Goal: Information Seeking & Learning: Learn about a topic

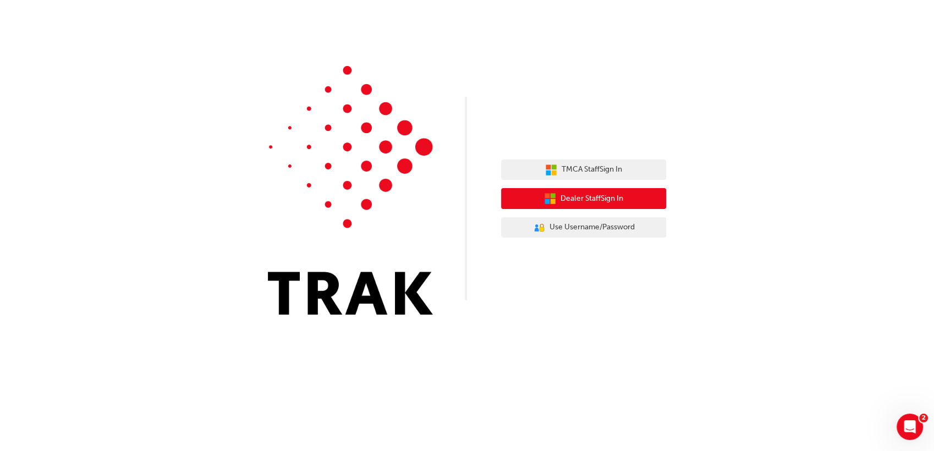
click at [570, 207] on button "Dealer Staff Sign In" at bounding box center [583, 198] width 165 height 21
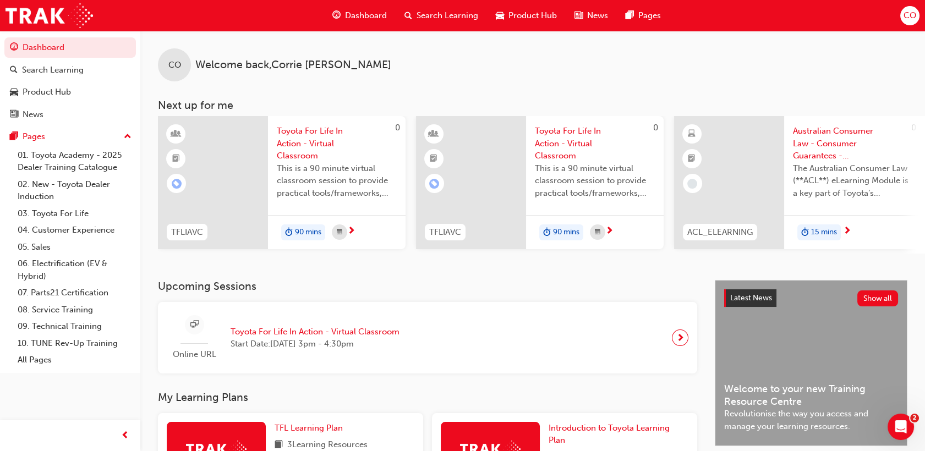
click at [446, 21] on div "Search Learning" at bounding box center [441, 15] width 91 height 23
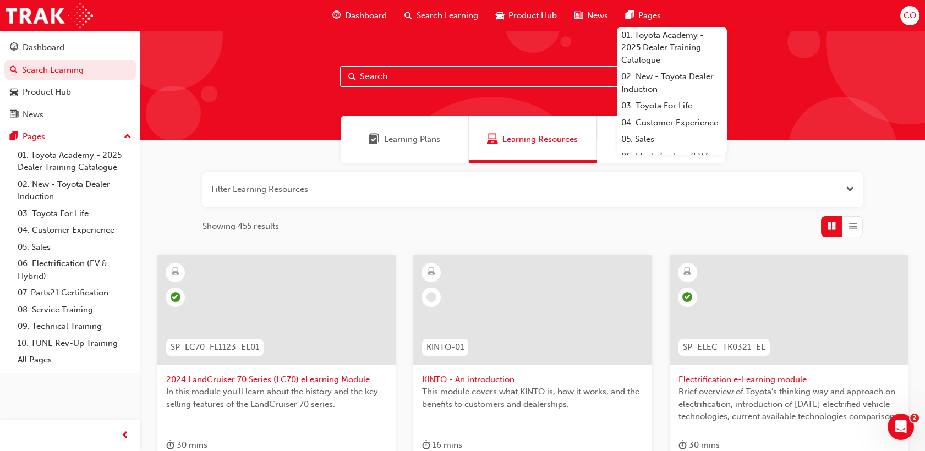
click at [378, 10] on span "Dashboard" at bounding box center [366, 15] width 42 height 13
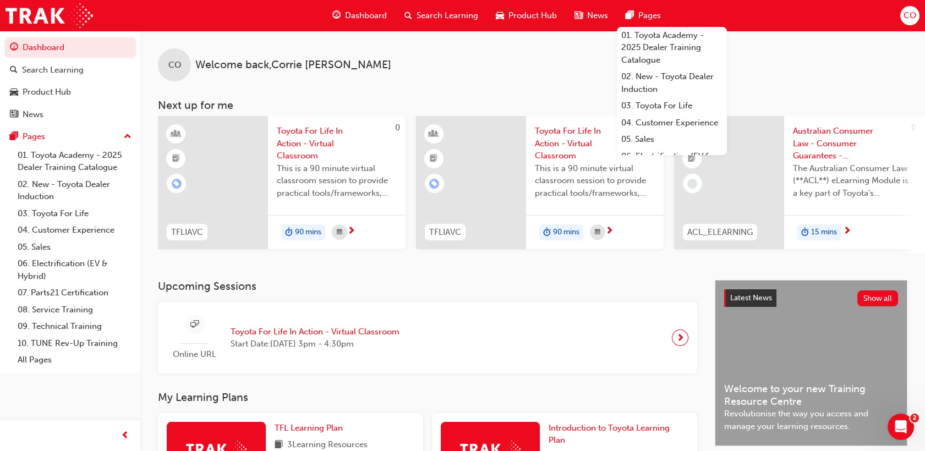
click at [652, 280] on div "CO Welcome back , [PERSON_NAME] Next up for me 0 TFLIAVC Toyota For Life In Act…" at bounding box center [532, 155] width 785 height 249
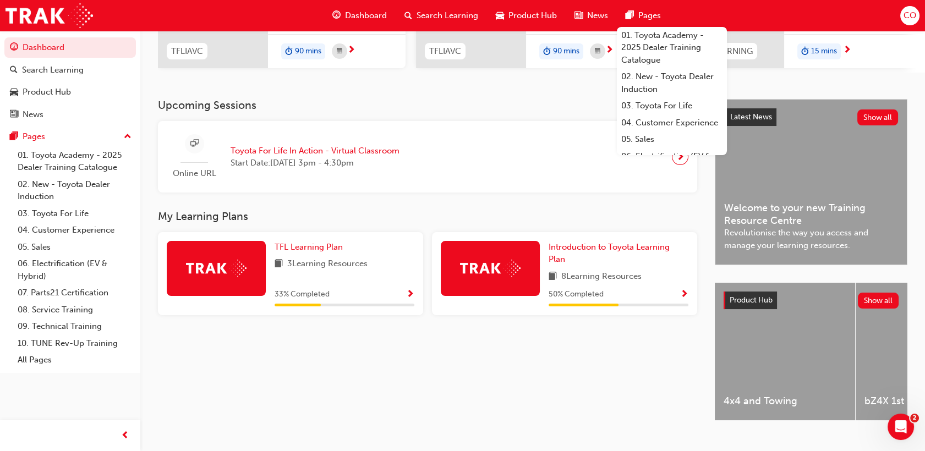
scroll to position [183, 0]
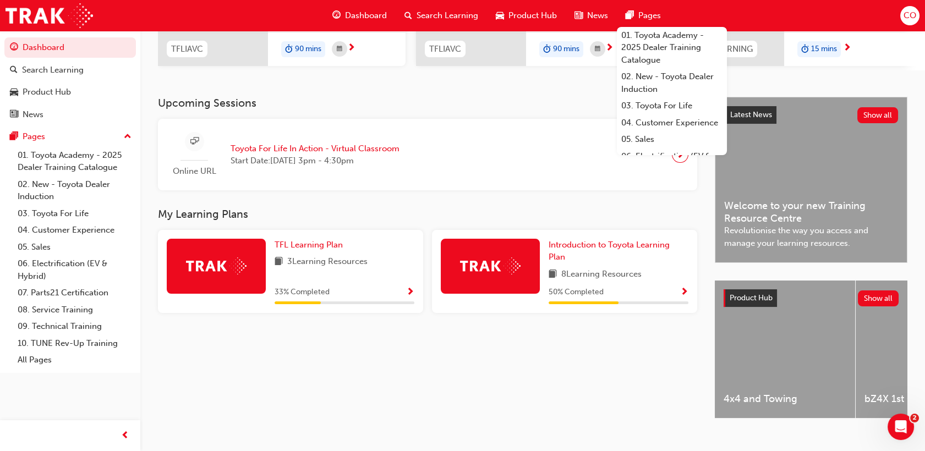
click at [673, 298] on div "50 % Completed" at bounding box center [619, 293] width 140 height 14
click at [681, 297] on span "Show Progress" at bounding box center [684, 293] width 8 height 10
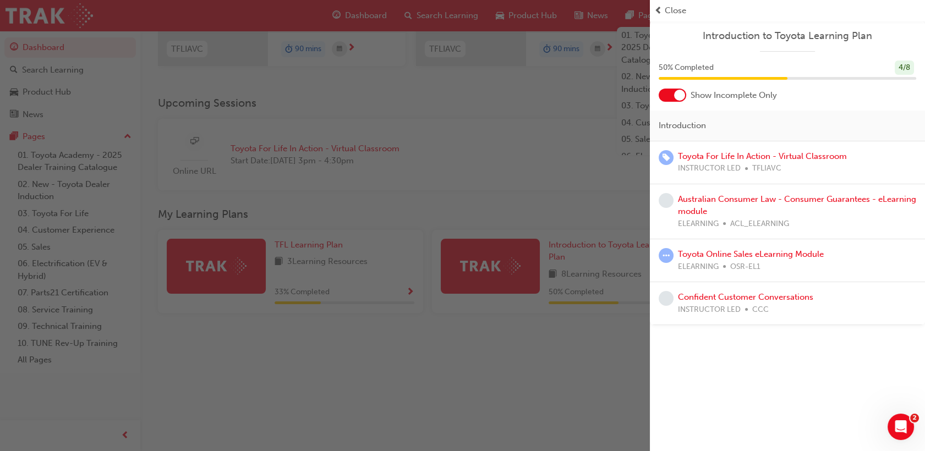
click at [613, 181] on div "button" at bounding box center [325, 225] width 650 height 451
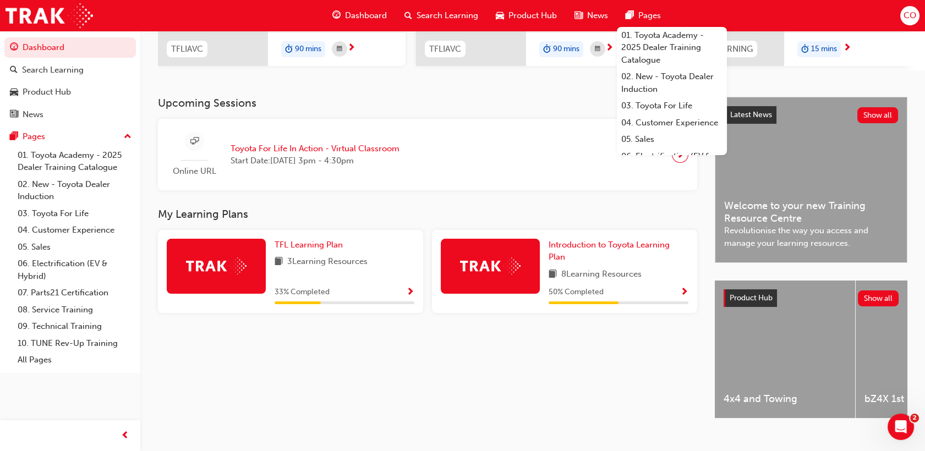
click at [643, 14] on span "Pages" at bounding box center [649, 15] width 23 height 13
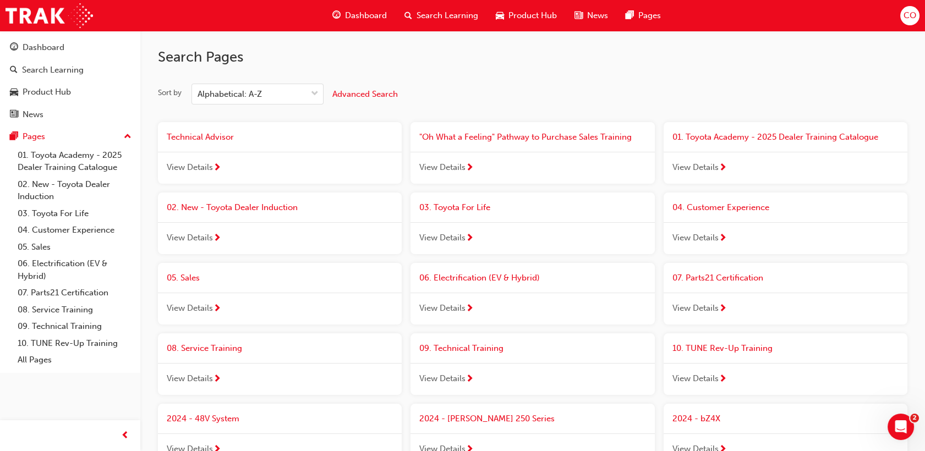
click at [339, 10] on span "guage-icon" at bounding box center [336, 16] width 8 height 14
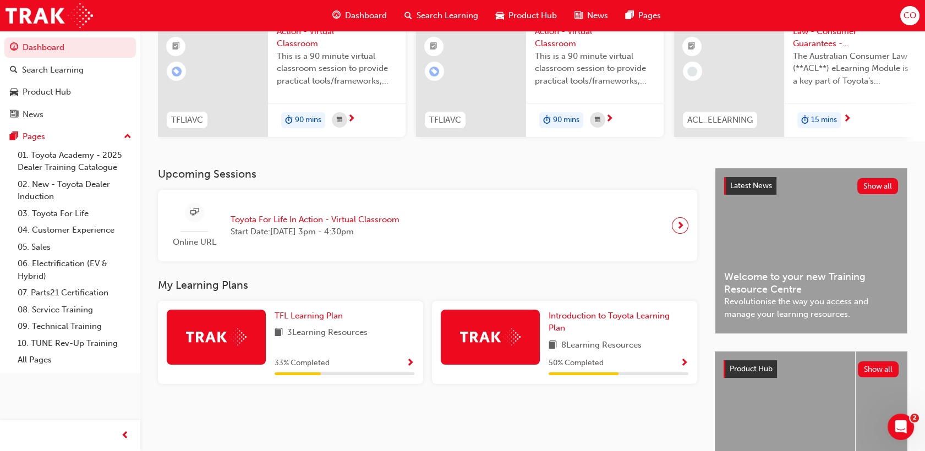
scroll to position [206, 0]
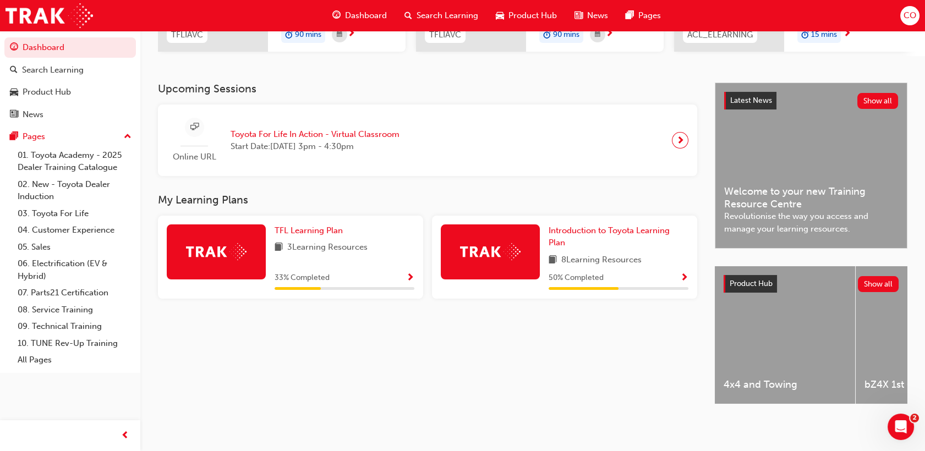
click at [359, 271] on div "33 % Completed" at bounding box center [345, 278] width 140 height 14
click at [412, 274] on span "Show Progress" at bounding box center [410, 279] width 8 height 10
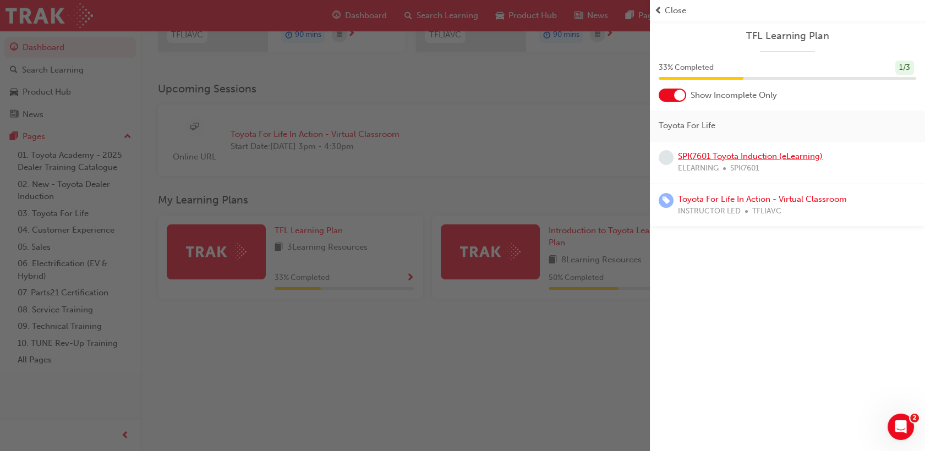
click at [791, 159] on link "SPK7601 Toyota Induction (eLearning)" at bounding box center [750, 156] width 145 height 10
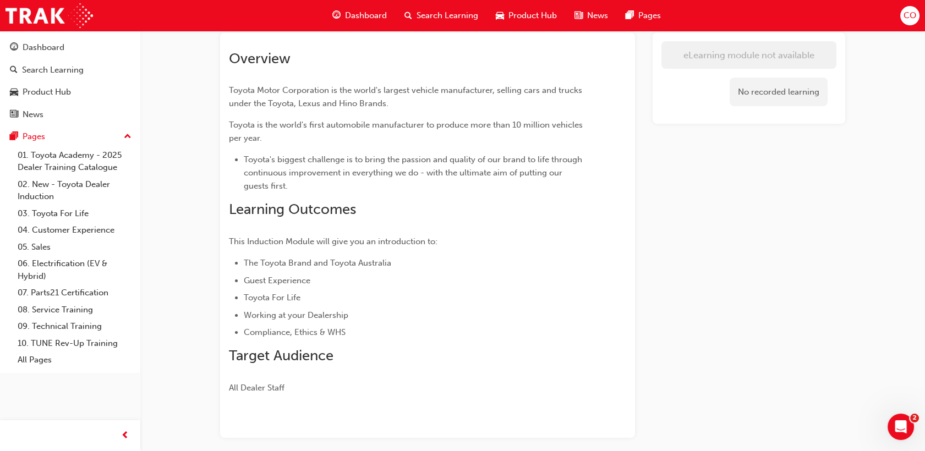
scroll to position [155, 0]
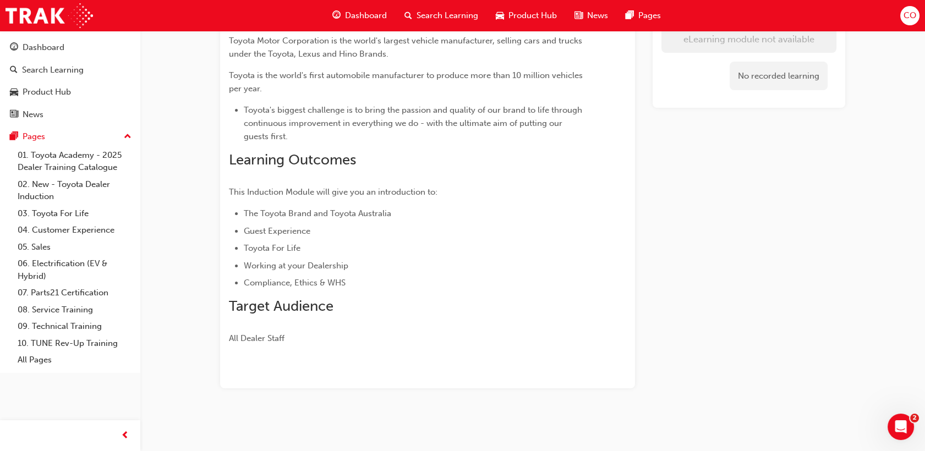
click at [436, 17] on span "Search Learning" at bounding box center [448, 15] width 62 height 13
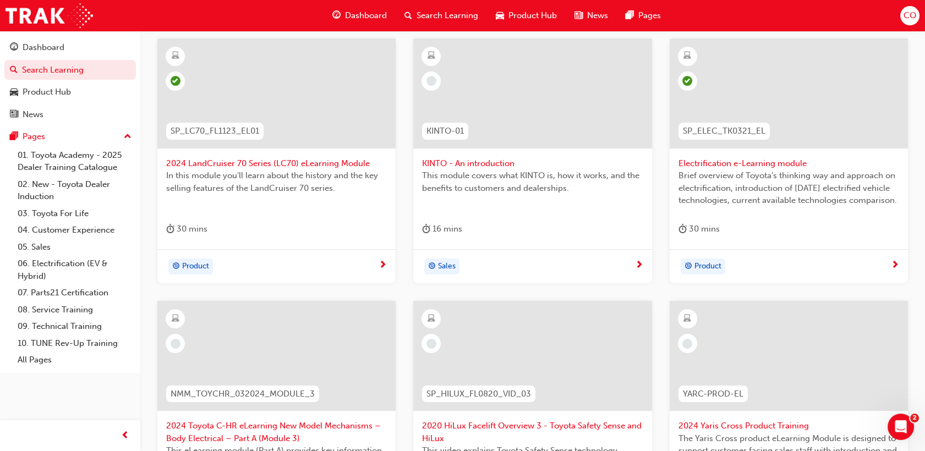
scroll to position [457, 0]
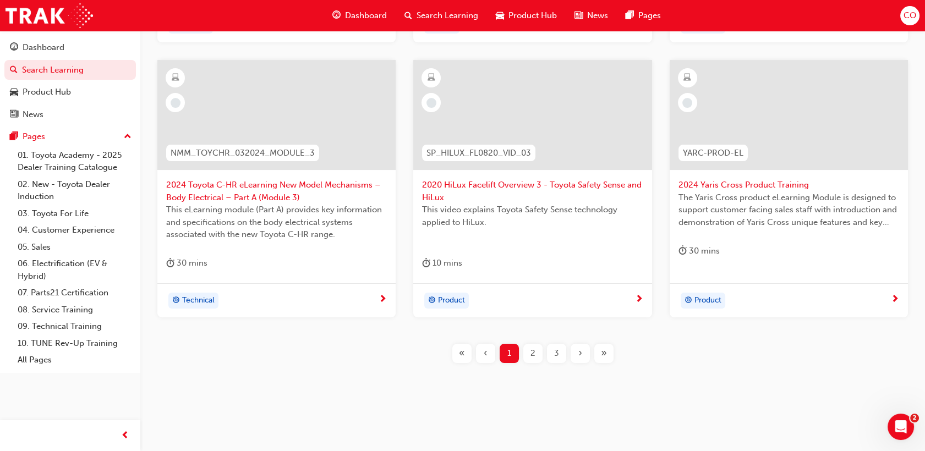
click at [527, 356] on div "2" at bounding box center [532, 353] width 19 height 19
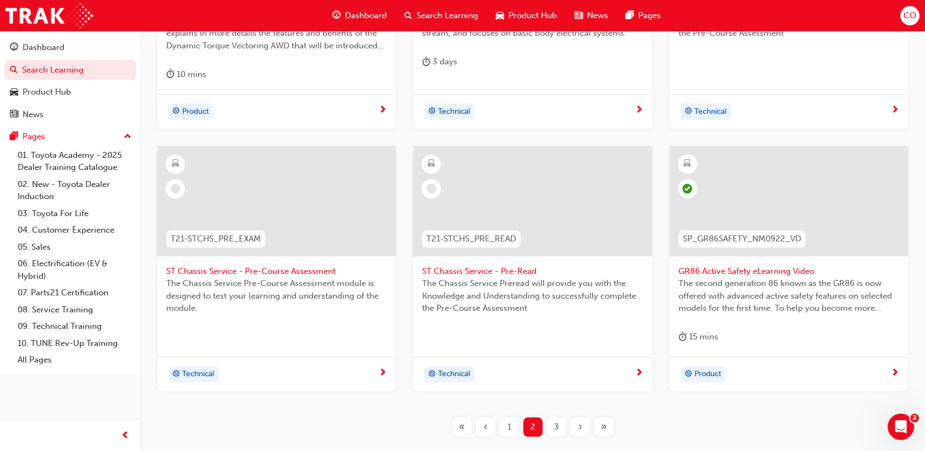
scroll to position [212, 0]
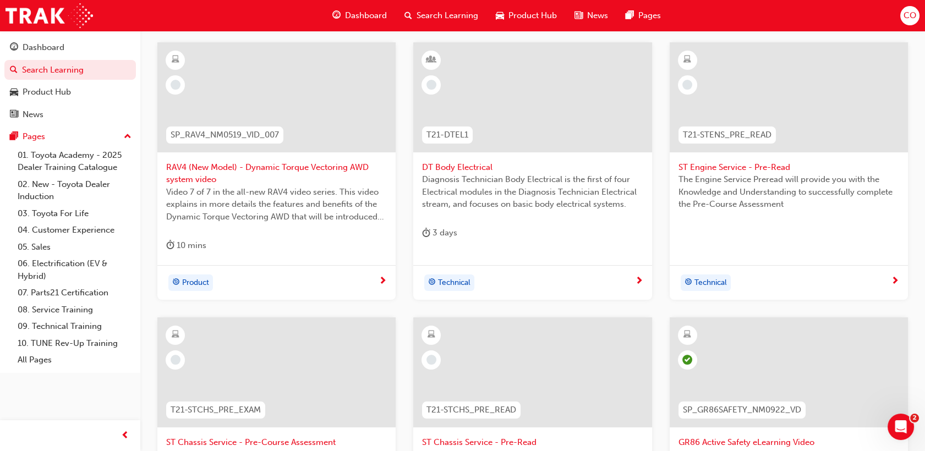
click at [506, 165] on span "DT Body Electrical" at bounding box center [532, 167] width 221 height 13
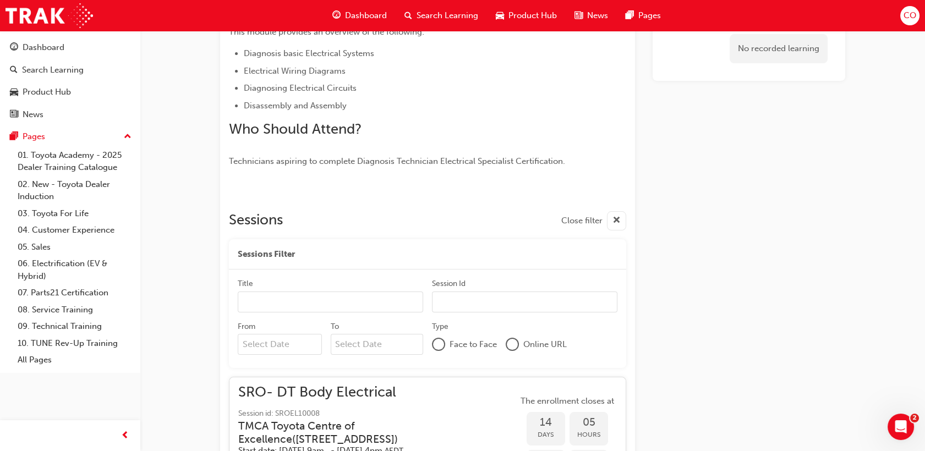
scroll to position [367, 0]
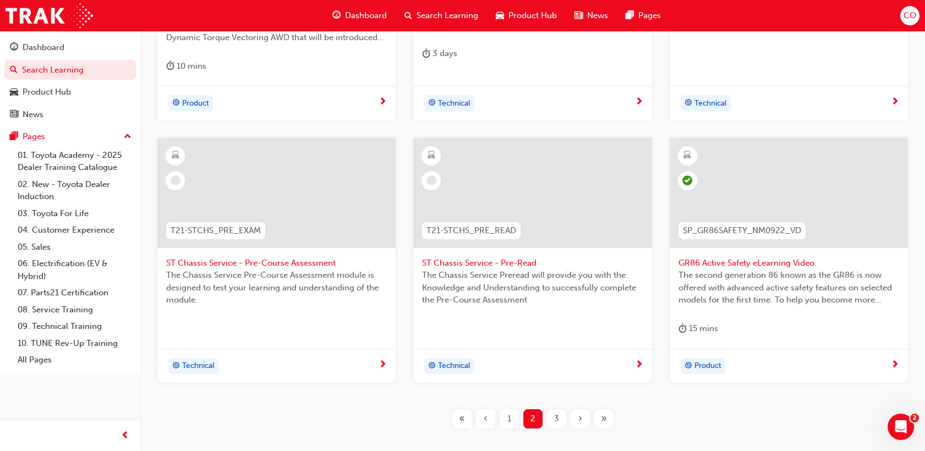
scroll to position [457, 0]
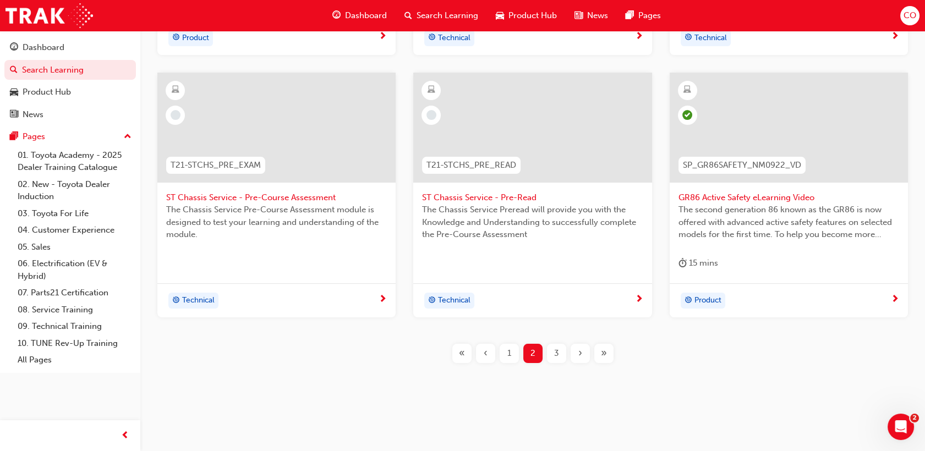
click at [435, 231] on span "The Chassis Service Preread will provide you with the Knowledge and Understandi…" at bounding box center [532, 222] width 221 height 37
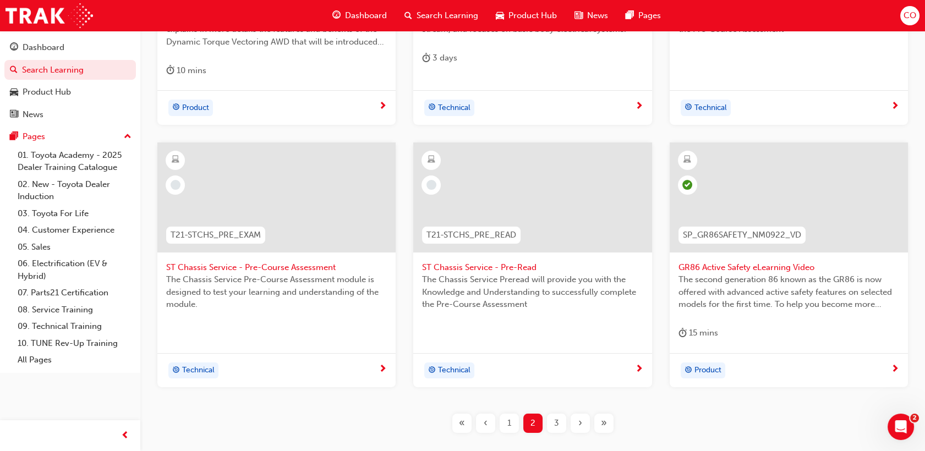
scroll to position [457, 0]
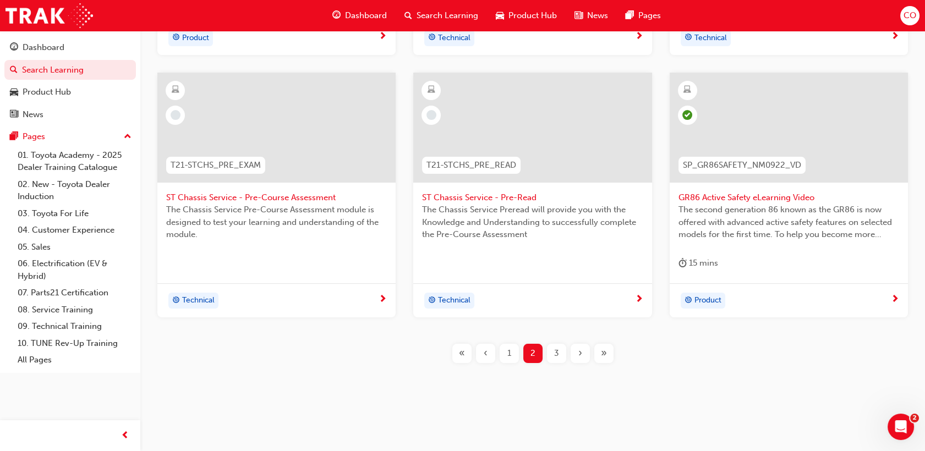
click at [558, 357] on span "3" at bounding box center [556, 353] width 5 height 13
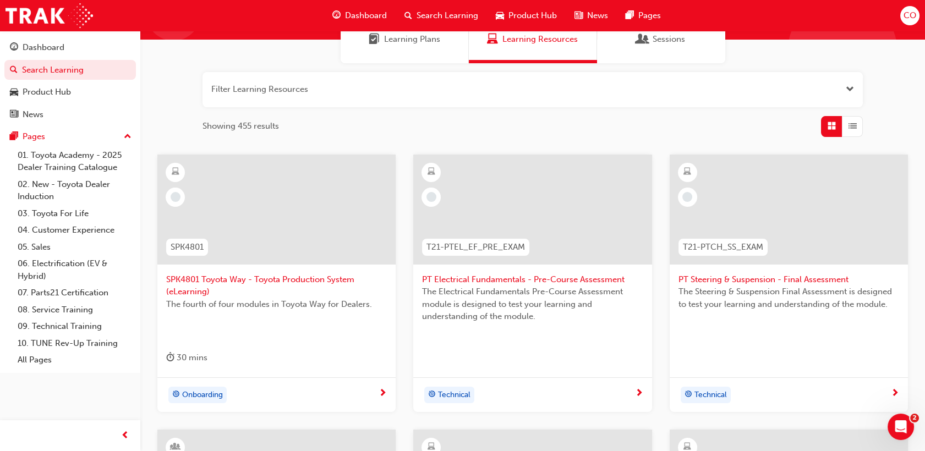
scroll to position [90, 0]
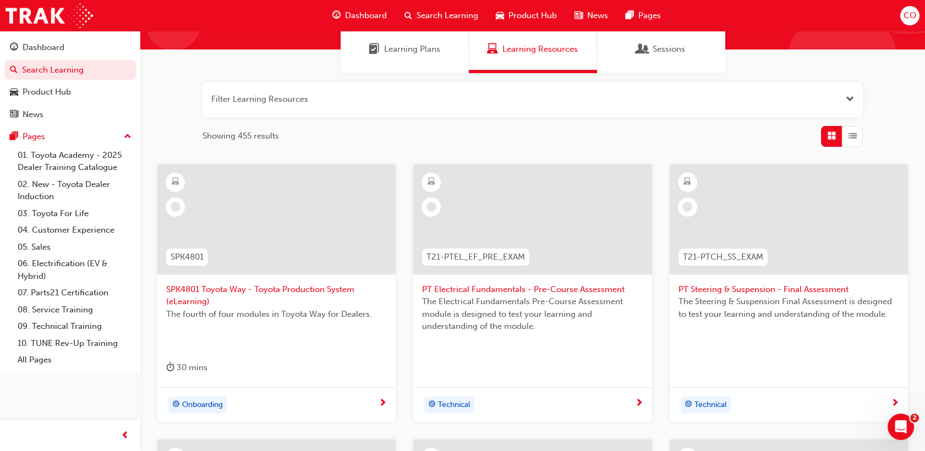
click at [319, 357] on div "SPK4801 Toyota Way - Toyota Production System (eLearning) The fourth of four mo…" at bounding box center [276, 276] width 238 height 223
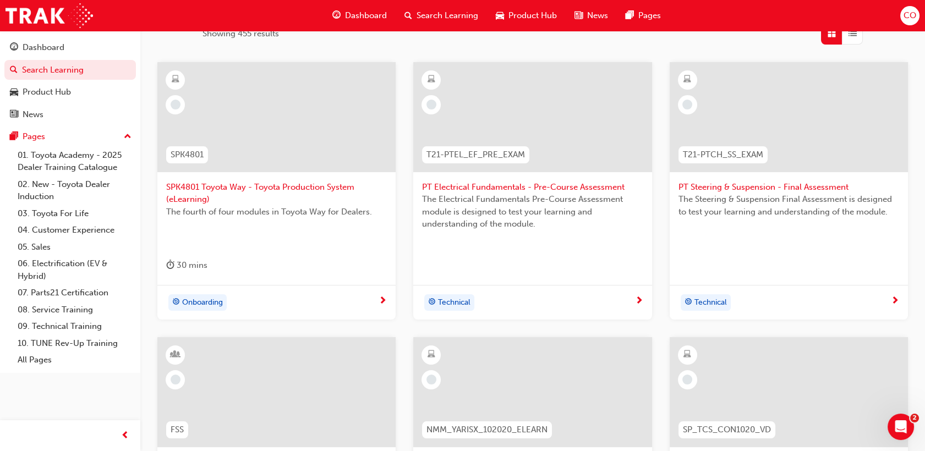
scroll to position [396, 0]
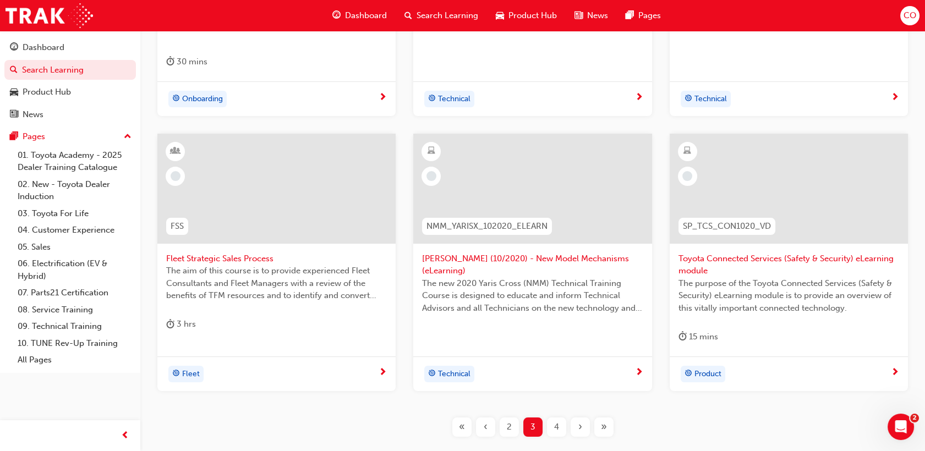
click at [559, 425] on span "4" at bounding box center [556, 427] width 5 height 13
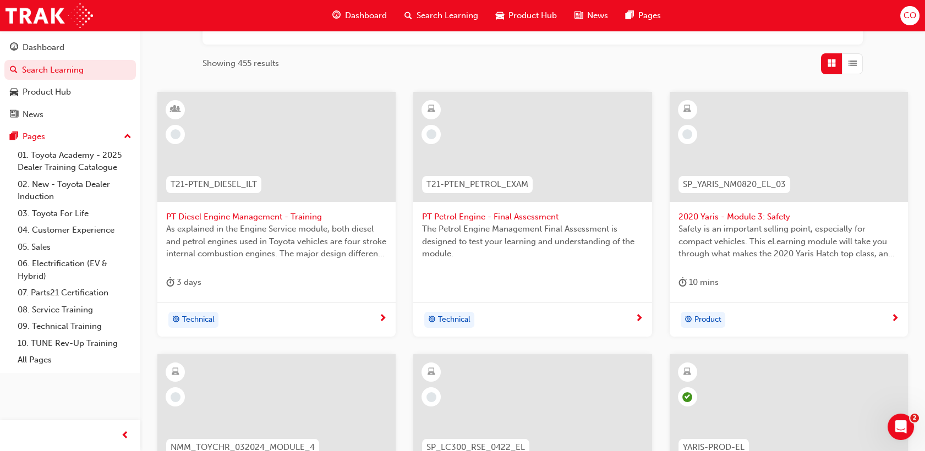
scroll to position [151, 0]
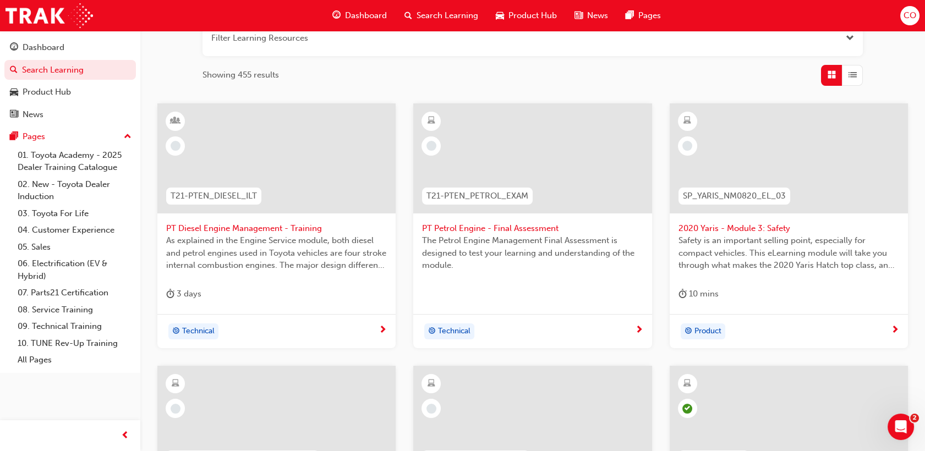
click at [604, 292] on div "PT Petrol Engine - Final Assessment The Petrol Engine Management Final Assessme…" at bounding box center [532, 199] width 238 height 193
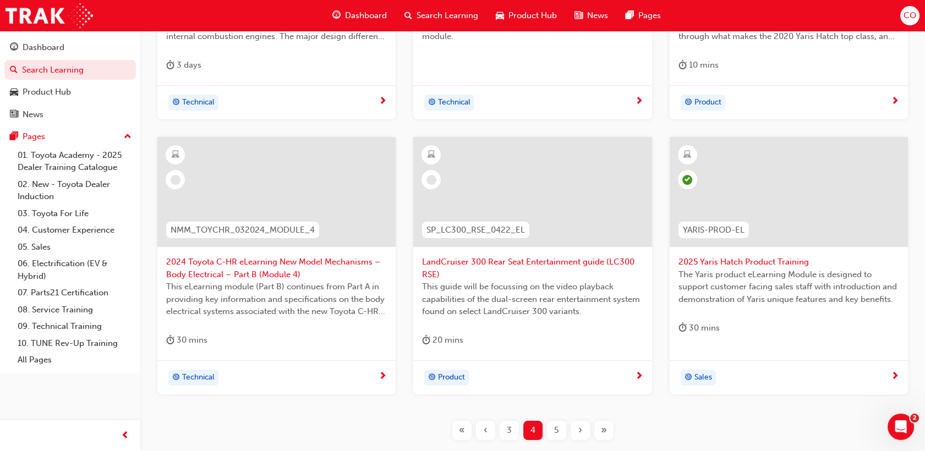
scroll to position [457, 0]
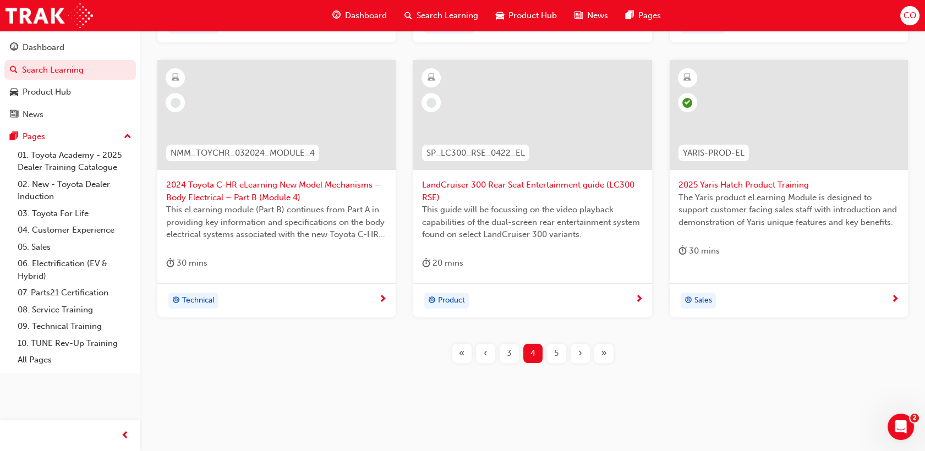
click at [564, 356] on div "5" at bounding box center [556, 353] width 19 height 19
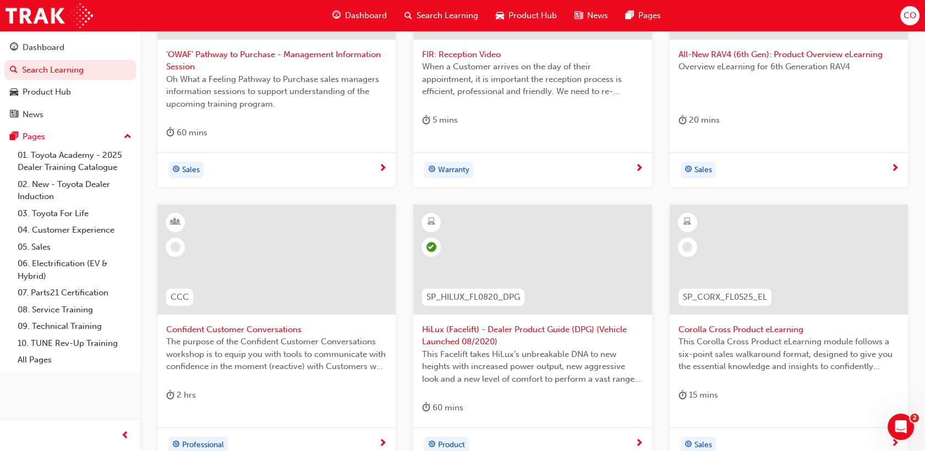
scroll to position [457, 0]
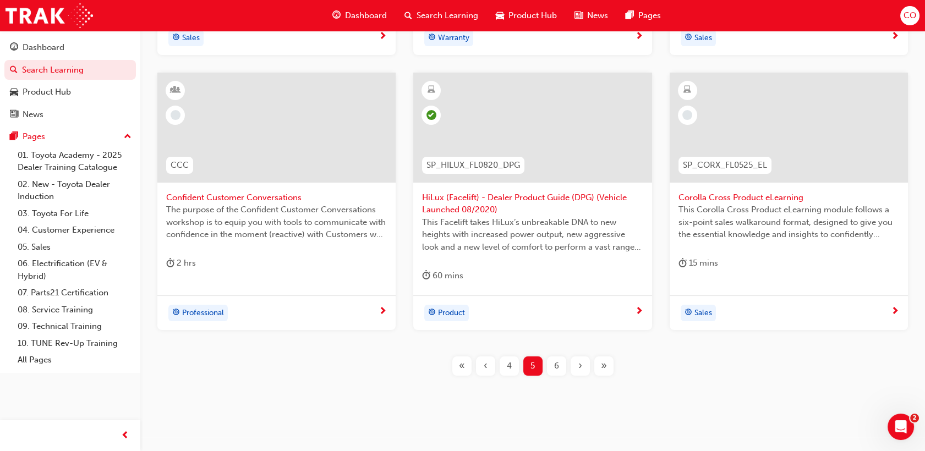
click at [551, 370] on div "6" at bounding box center [556, 366] width 19 height 19
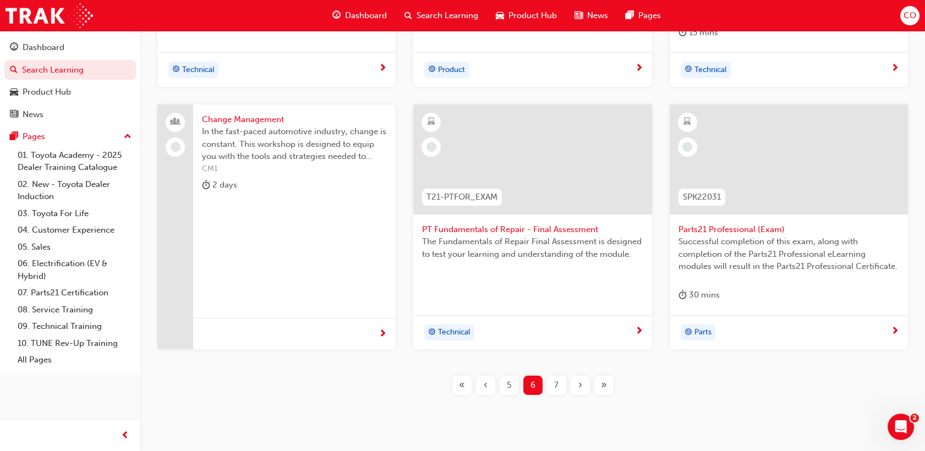
scroll to position [396, 0]
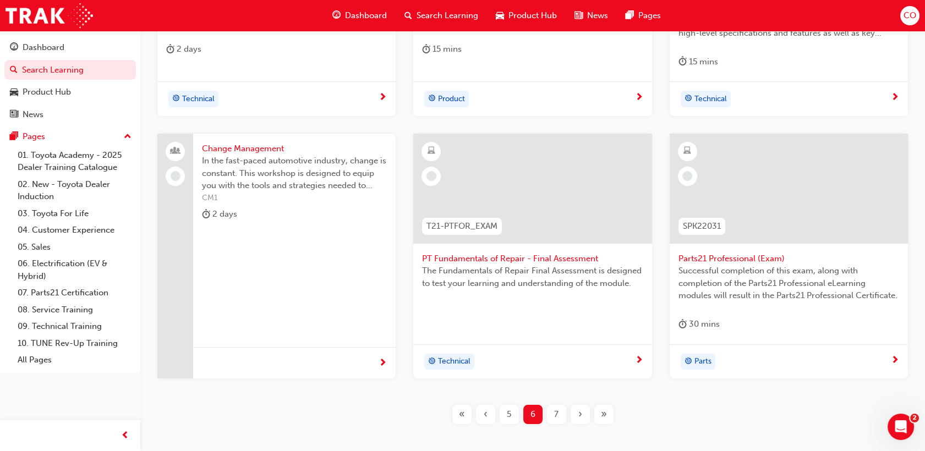
click at [555, 422] on div "7" at bounding box center [556, 414] width 19 height 19
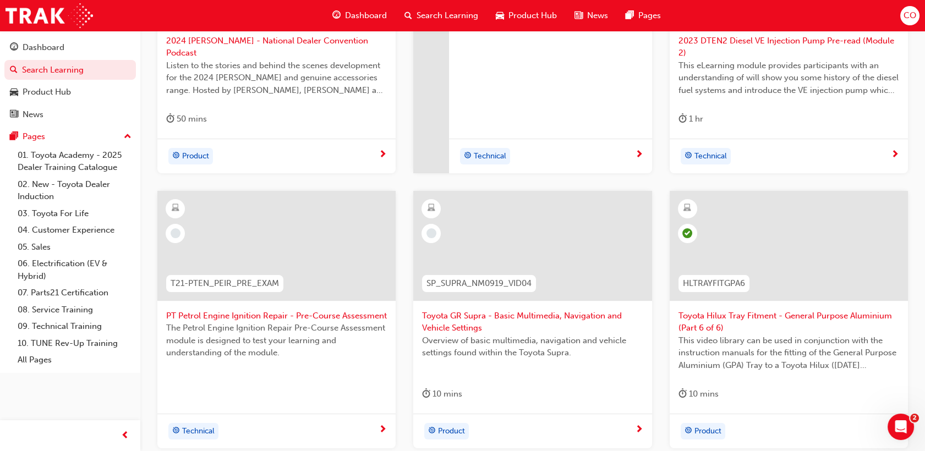
scroll to position [457, 0]
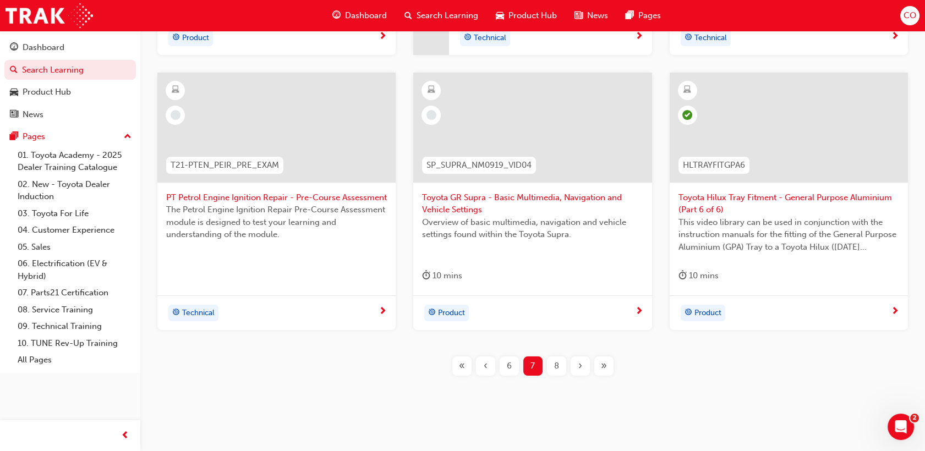
drag, startPoint x: 553, startPoint y: 360, endPoint x: 688, endPoint y: 376, distance: 136.3
click at [688, 376] on div "SP_LCPRADO_NM24_PODCASTVID 2024 [PERSON_NAME] - National Dealer Convention Podc…" at bounding box center [533, 95] width 750 height 596
click at [490, 245] on div "Overview of basic multimedia, navigation and vehicle settings found within the …" at bounding box center [532, 238] width 221 height 44
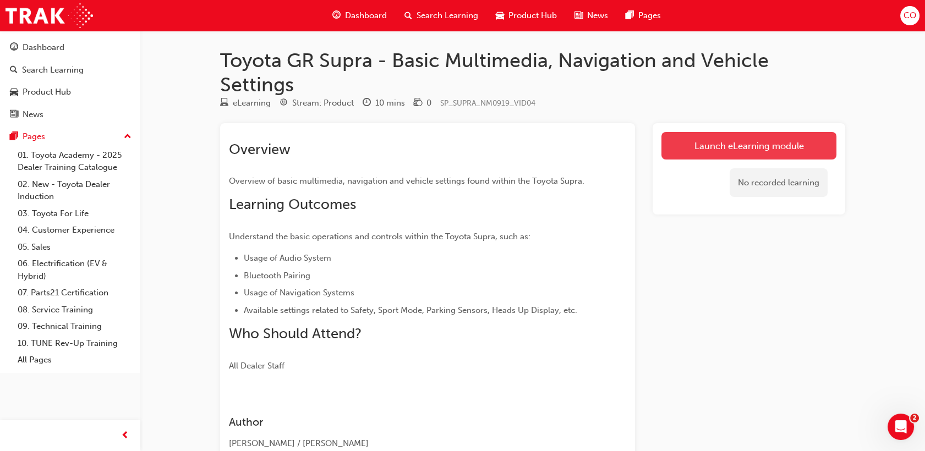
click at [792, 143] on link "Launch eLearning module" at bounding box center [749, 146] width 175 height 28
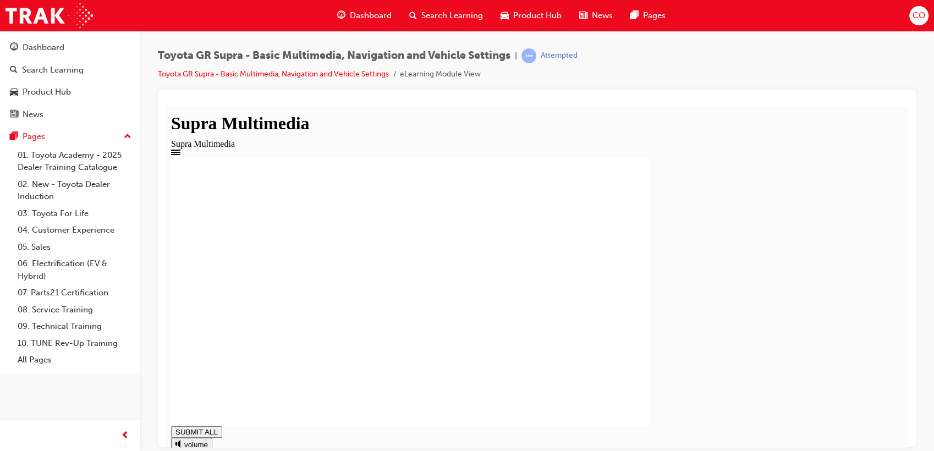
click at [190, 438] on div "volume" at bounding box center [537, 450] width 733 height 24
click at [185, 450] on div at bounding box center [537, 456] width 733 height 12
click at [183, 440] on circle at bounding box center [180, 443] width 7 height 7
type input "0.02"
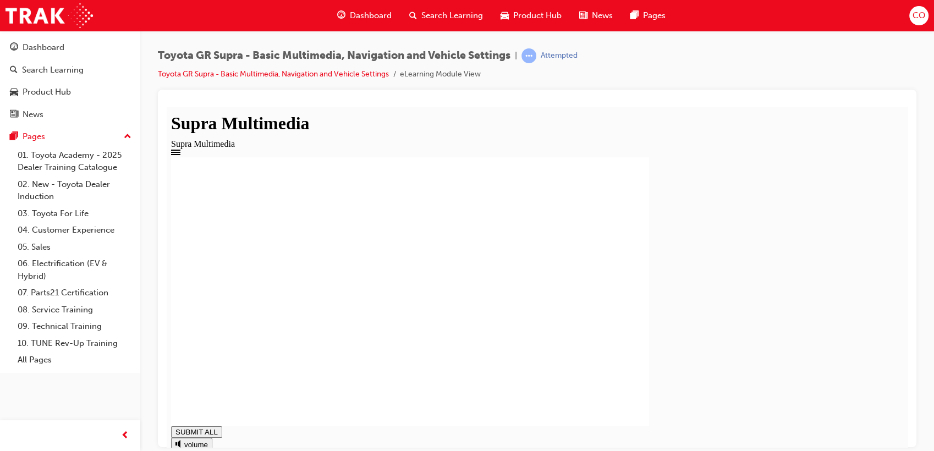
type input "0.4"
click at [183, 451] on input "range" at bounding box center [207, 455] width 71 height 9
drag, startPoint x: 585, startPoint y: 425, endPoint x: 606, endPoint y: 430, distance: 21.4
drag, startPoint x: 627, startPoint y: 426, endPoint x: 691, endPoint y: 427, distance: 63.3
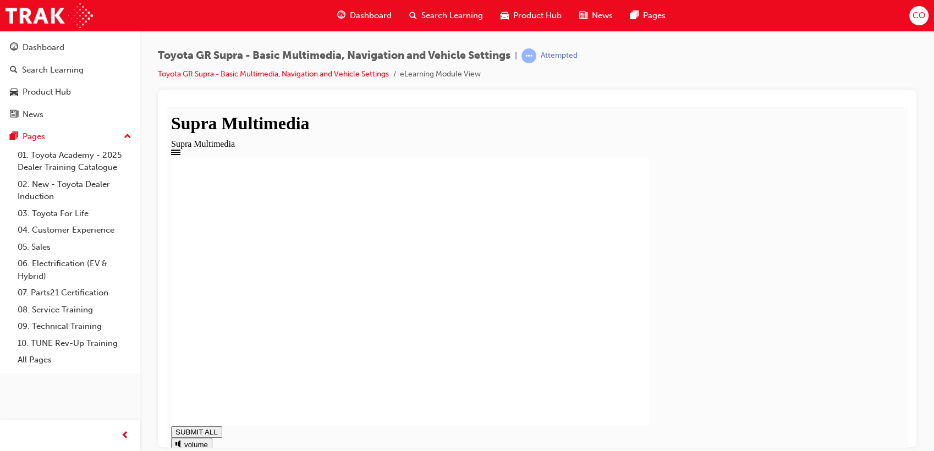
drag, startPoint x: 702, startPoint y: 427, endPoint x: 750, endPoint y: 430, distance: 48.0
type input "1"
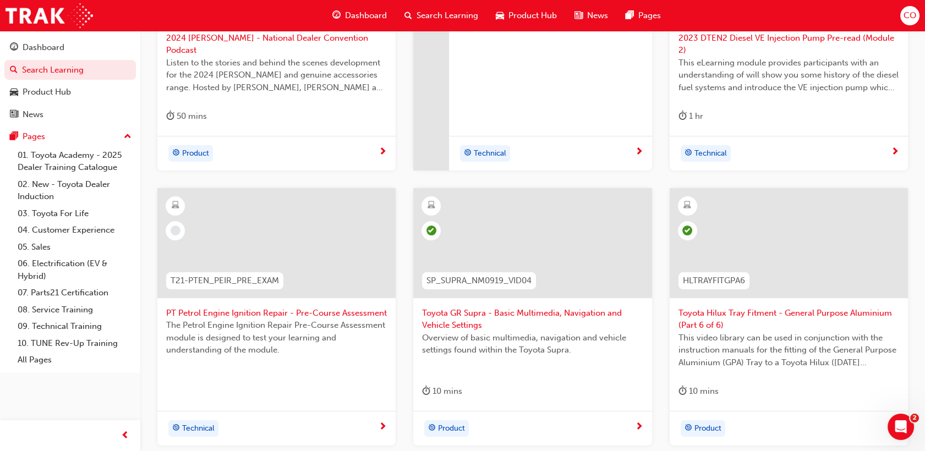
scroll to position [469, 0]
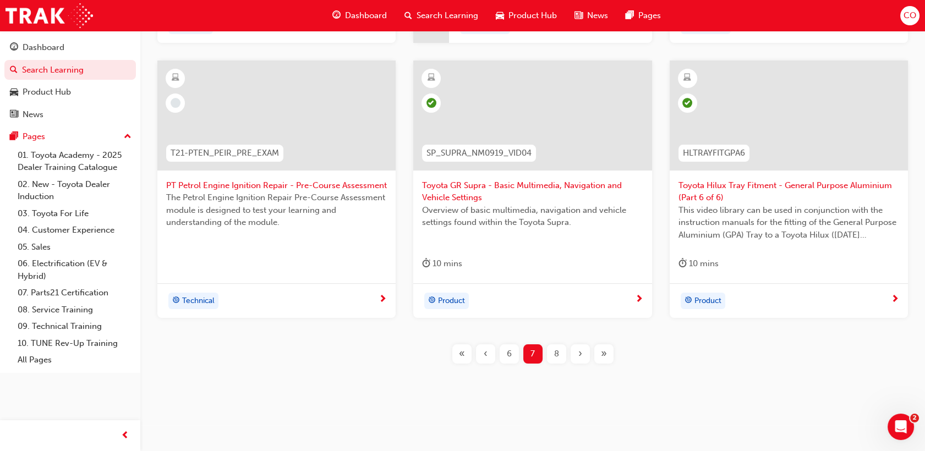
click at [548, 353] on div "8" at bounding box center [556, 354] width 19 height 19
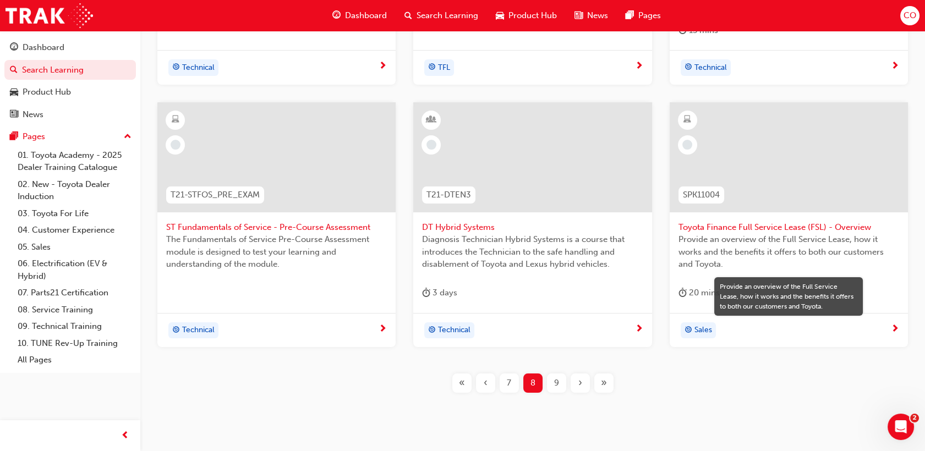
scroll to position [457, 0]
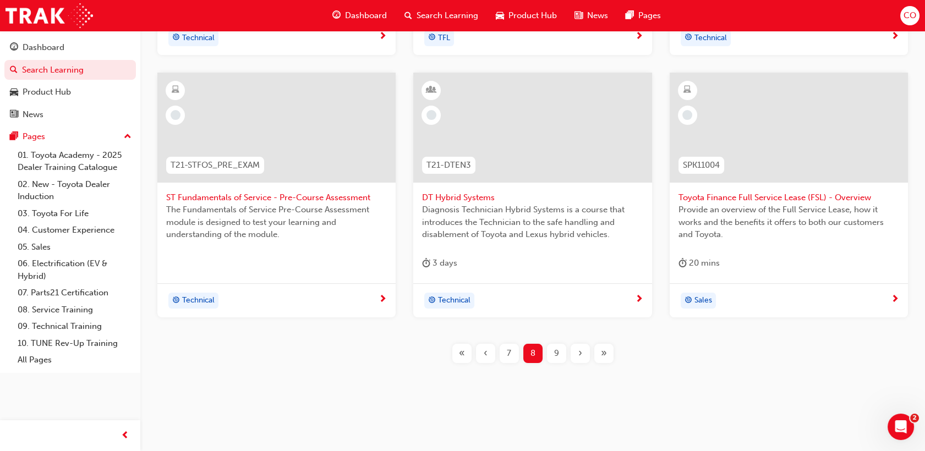
click at [555, 355] on span "9" at bounding box center [556, 353] width 5 height 13
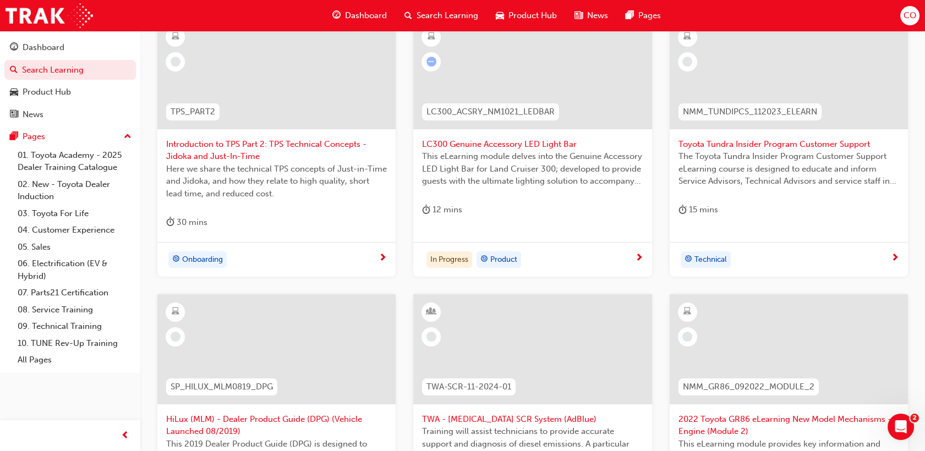
scroll to position [151, 0]
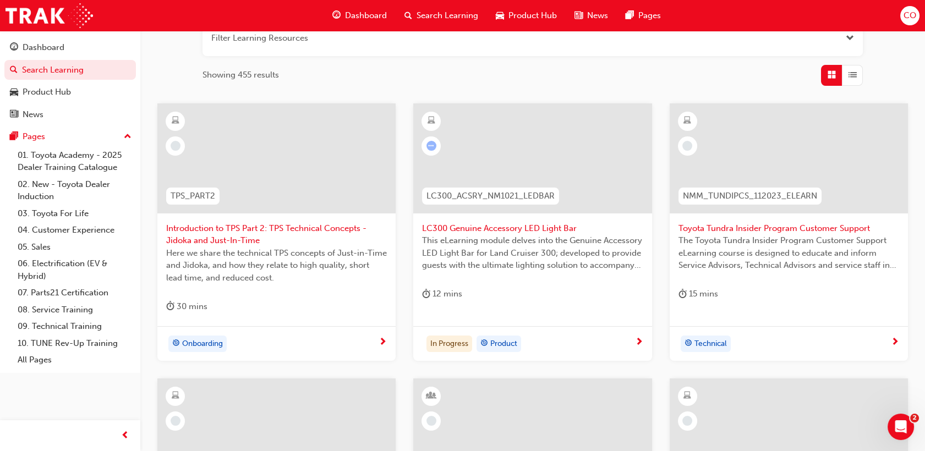
click at [549, 310] on div "LC300 Genuine Accessory LED Light Bar This eLearning module delves into the Gen…" at bounding box center [532, 208] width 238 height 211
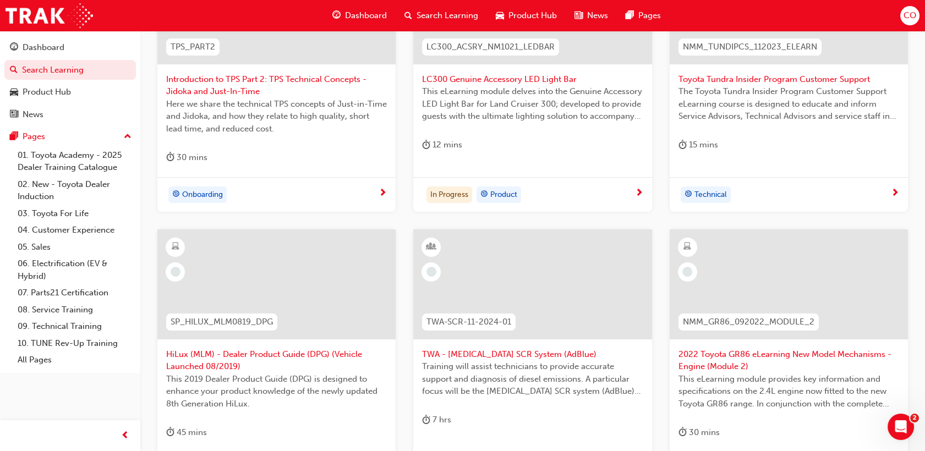
scroll to position [457, 0]
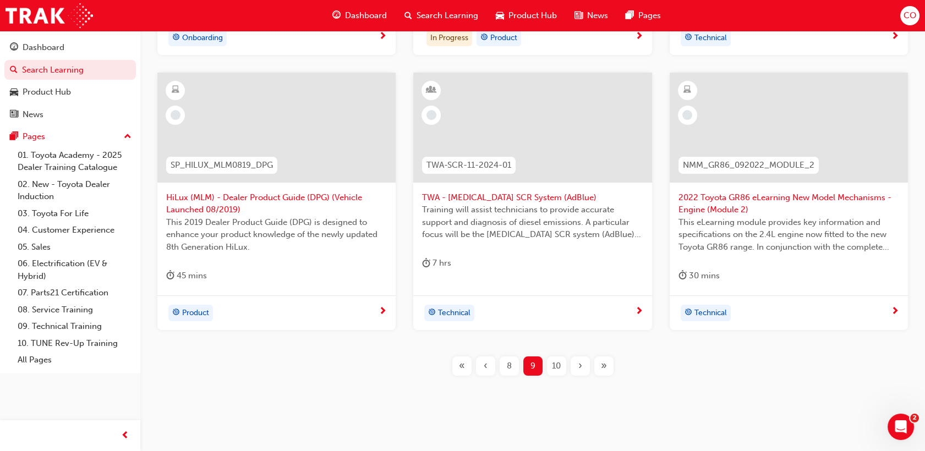
click at [561, 364] on div "10" at bounding box center [556, 366] width 19 height 19
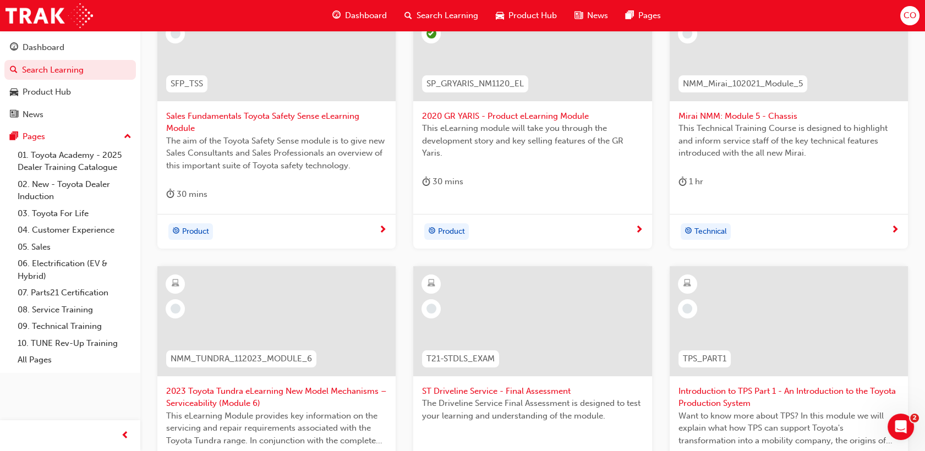
scroll to position [396, 0]
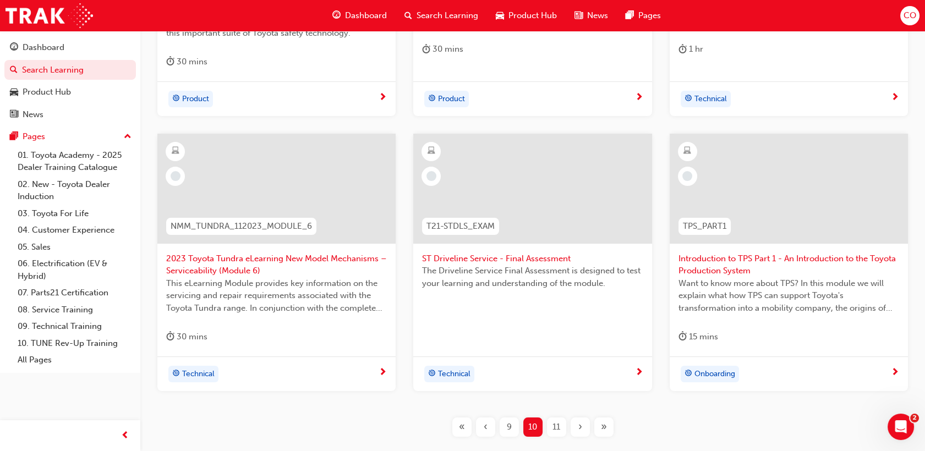
drag, startPoint x: 556, startPoint y: 430, endPoint x: 557, endPoint y: 424, distance: 6.1
click at [556, 429] on span "11" at bounding box center [557, 427] width 8 height 13
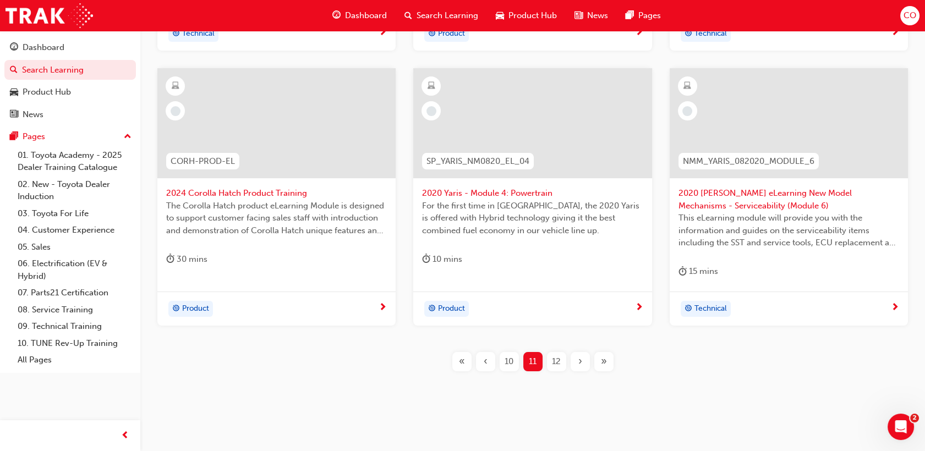
scroll to position [457, 0]
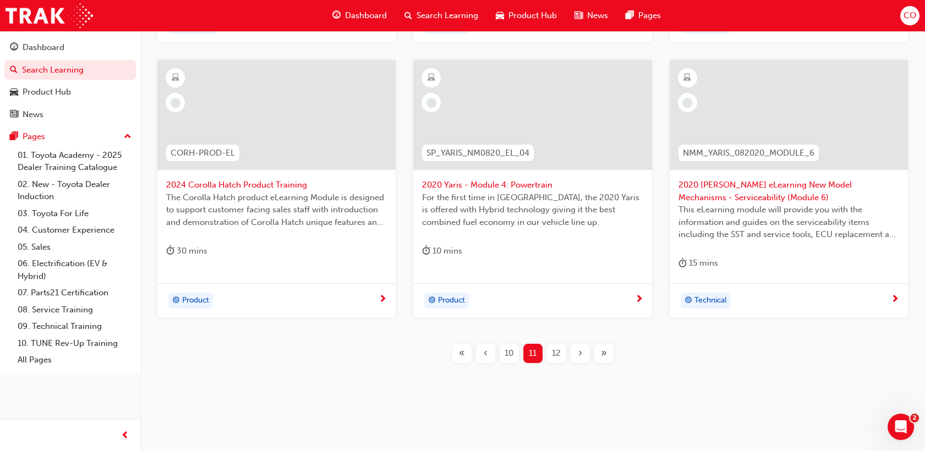
click at [199, 202] on span "The Corolla Hatch product eLearning Module is designed to support customer faci…" at bounding box center [276, 210] width 221 height 37
click at [557, 355] on span "12" at bounding box center [556, 353] width 9 height 13
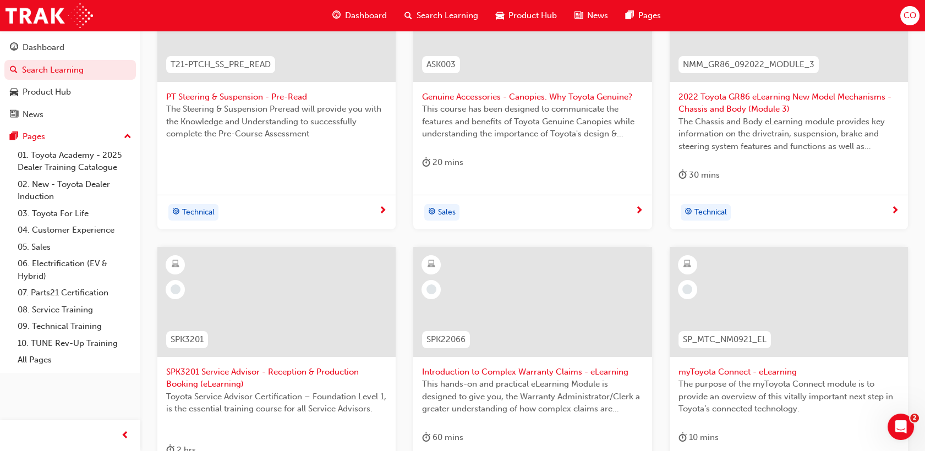
scroll to position [396, 0]
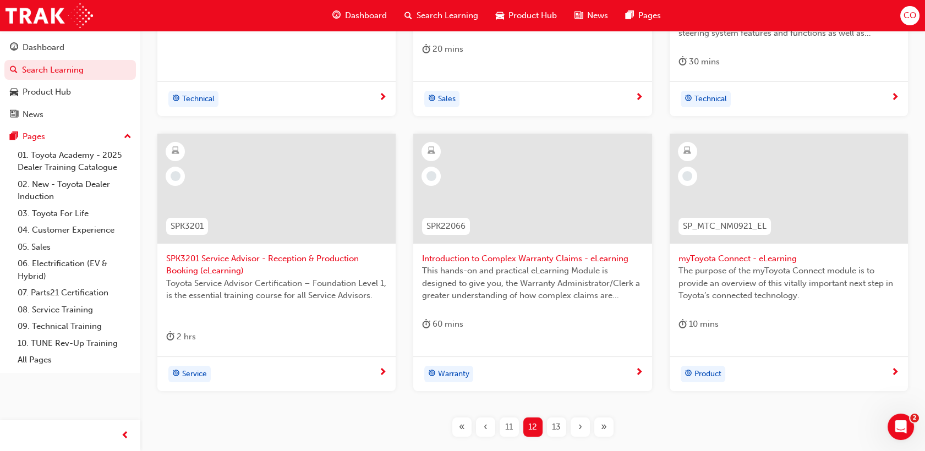
click at [550, 427] on div "13" at bounding box center [556, 427] width 19 height 19
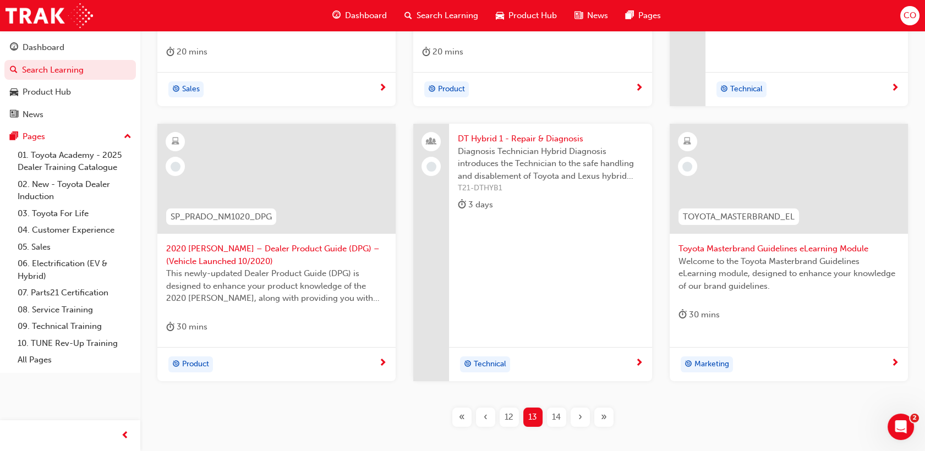
scroll to position [396, 0]
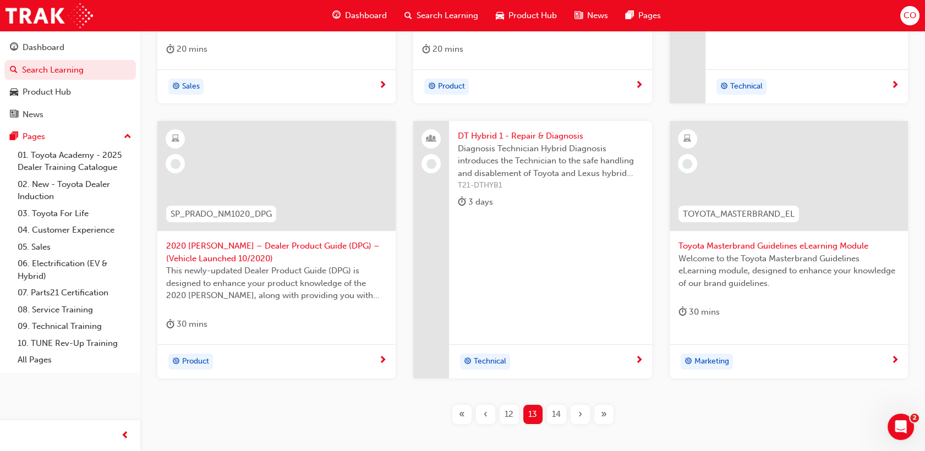
click at [553, 417] on span "14" at bounding box center [556, 414] width 9 height 13
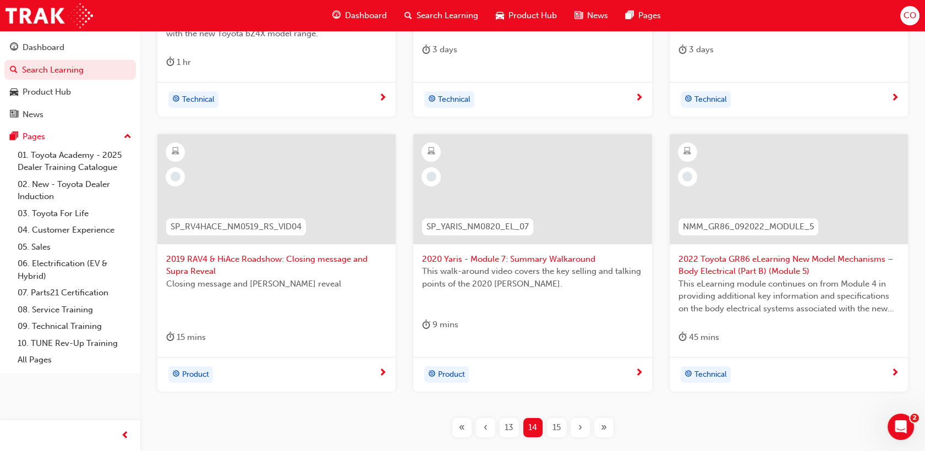
scroll to position [396, 0]
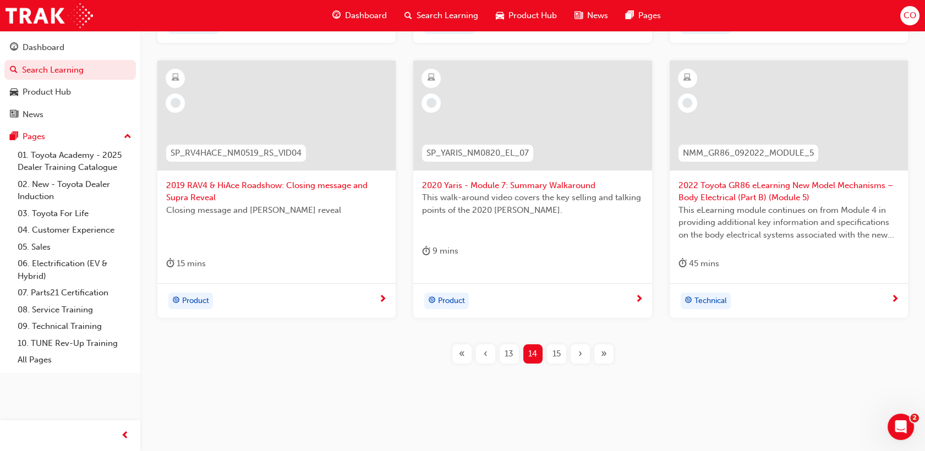
click at [550, 352] on div "15" at bounding box center [556, 354] width 19 height 19
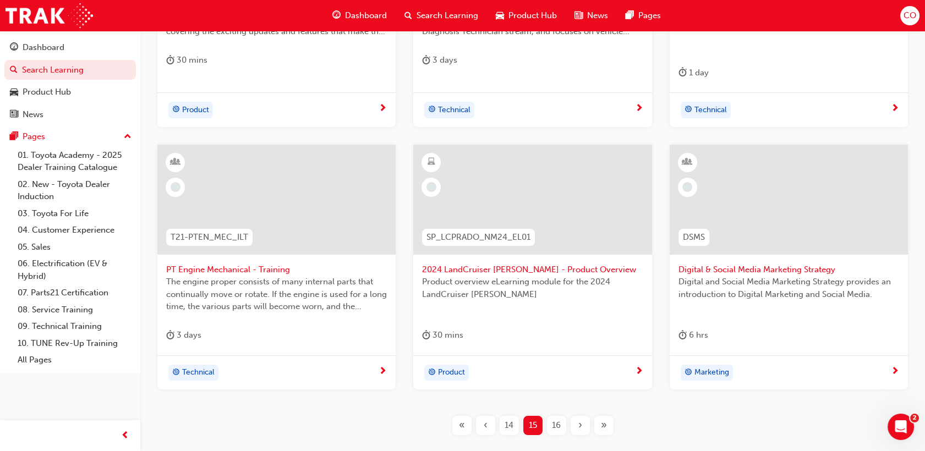
scroll to position [457, 0]
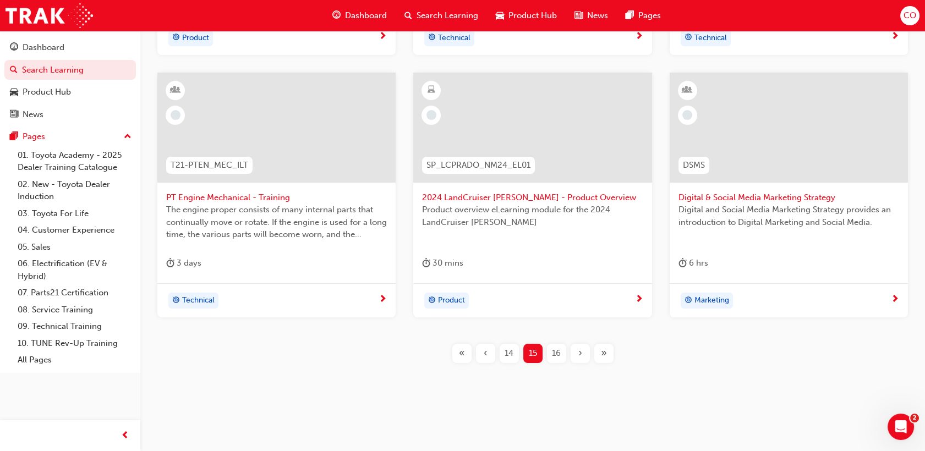
click at [548, 248] on div "2024 LandCruiser [PERSON_NAME] - Product Overview Product overview eLearning mo…" at bounding box center [532, 178] width 238 height 211
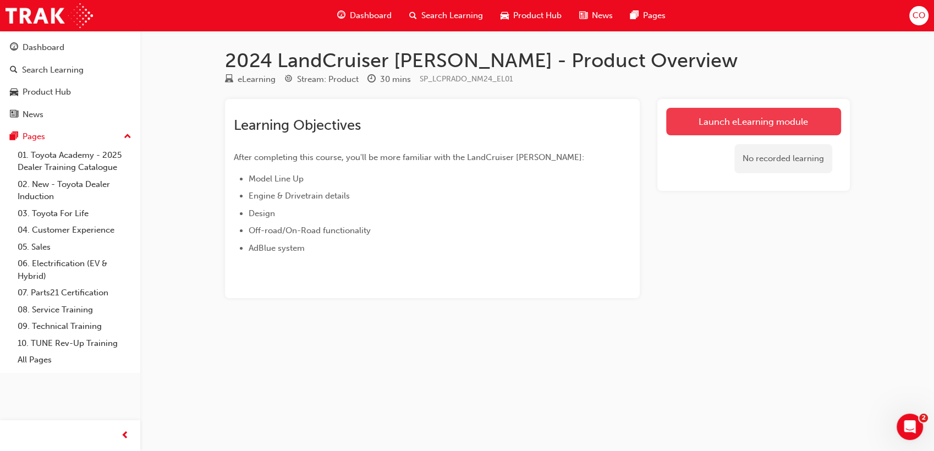
click at [741, 121] on link "Launch eLearning module" at bounding box center [753, 122] width 175 height 28
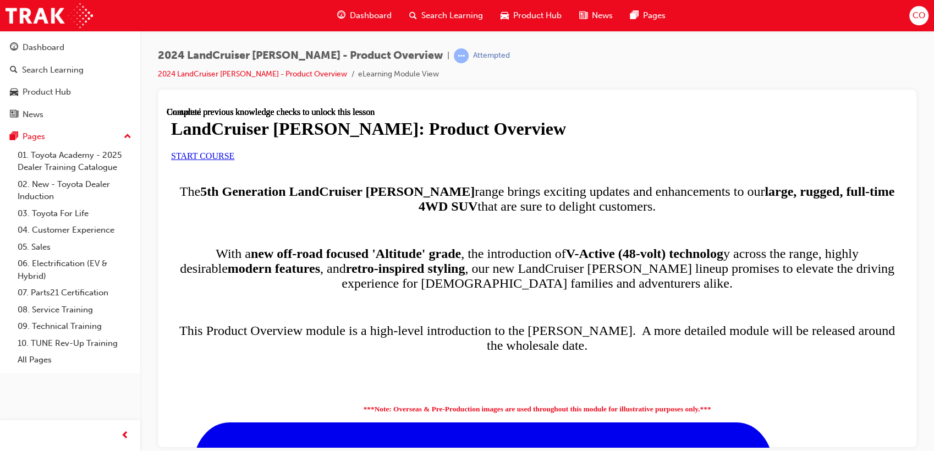
click at [234, 160] on link "START COURSE" at bounding box center [202, 155] width 63 height 9
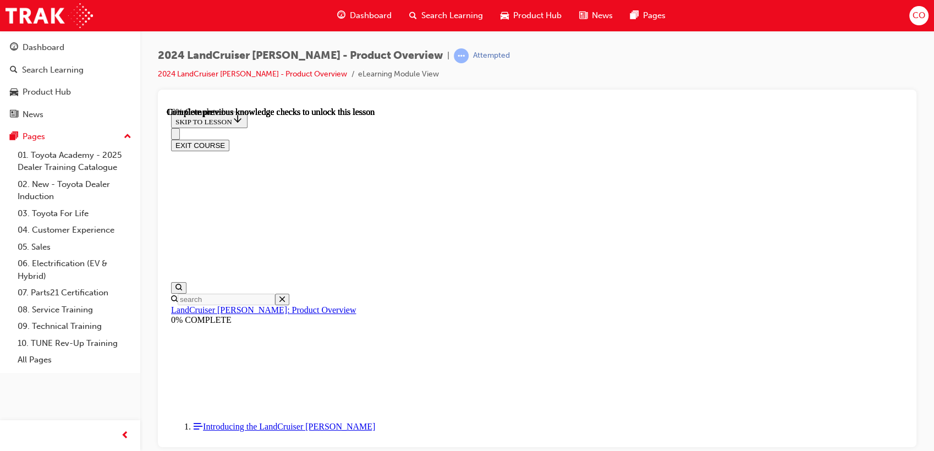
scroll to position [52, 0]
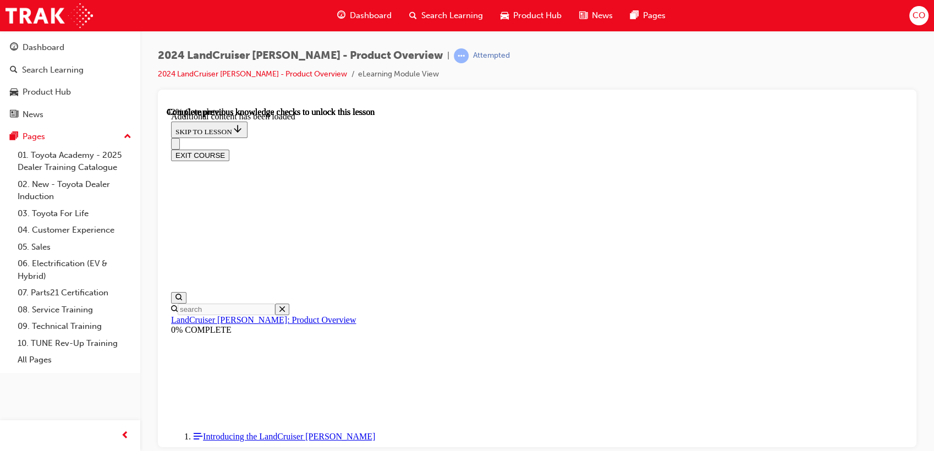
scroll to position [1337, 0]
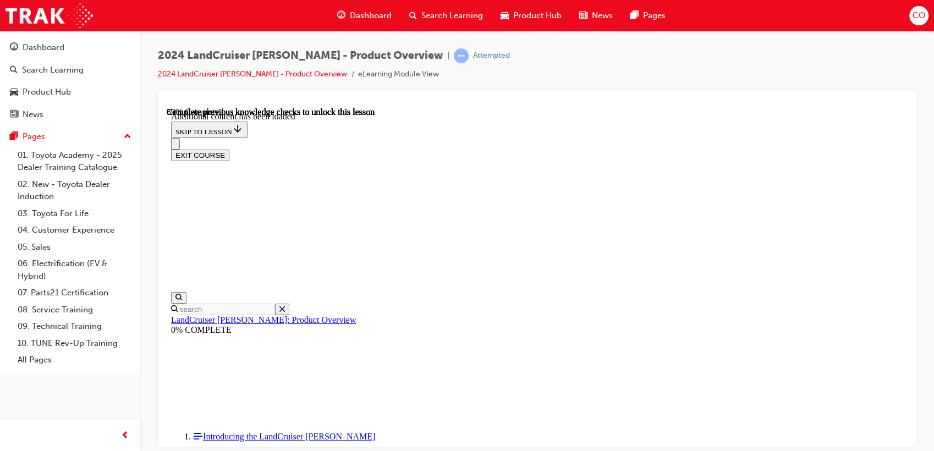
radio input "true"
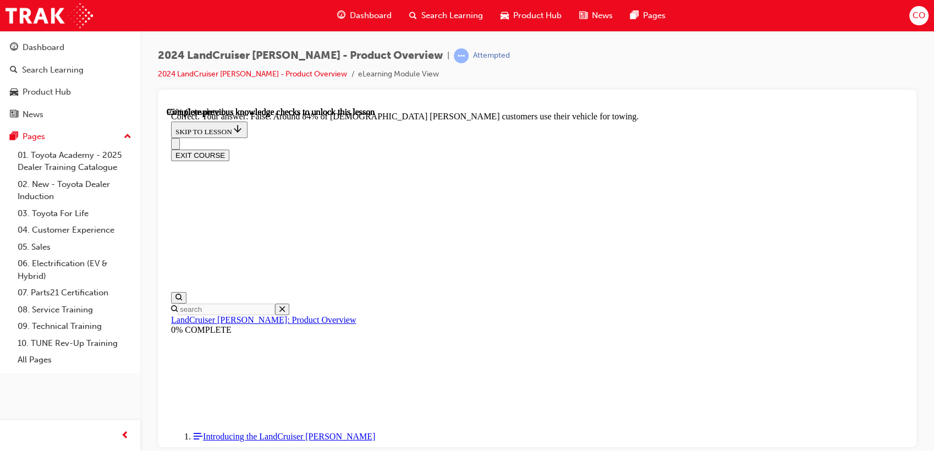
scroll to position [2407, 0]
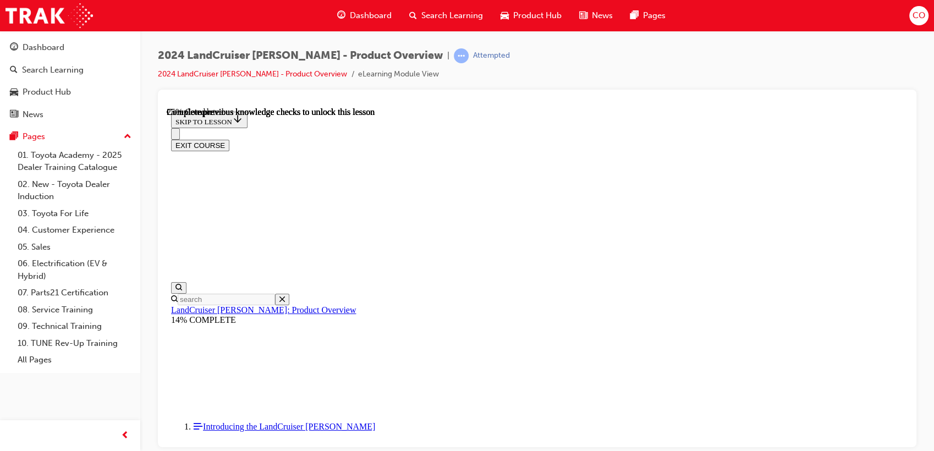
scroll to position [490, 0]
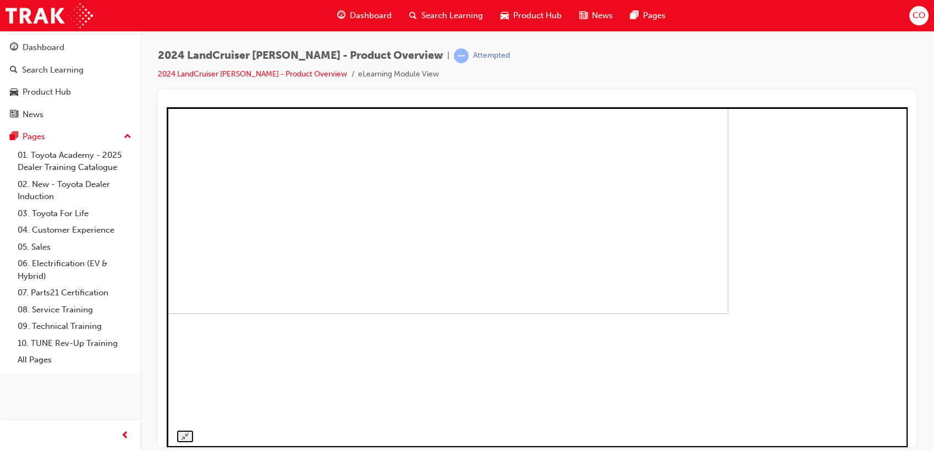
click at [369, 314] on img at bounding box center [357, 158] width 741 height 311
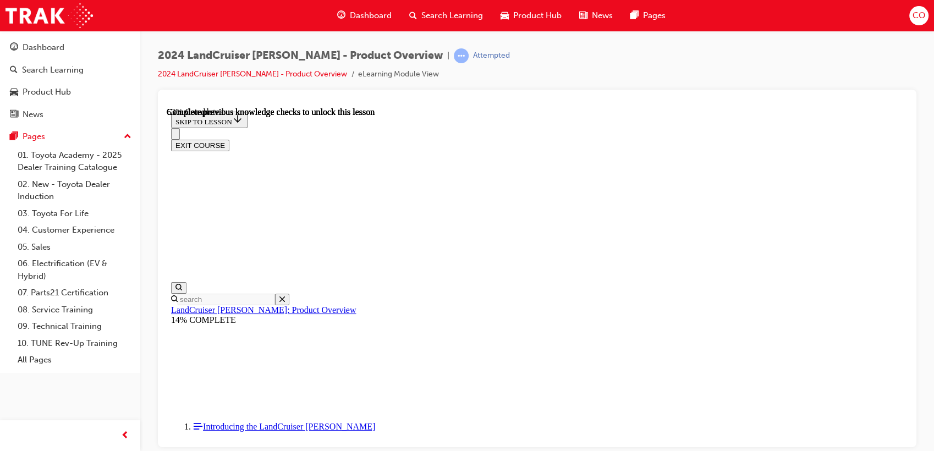
scroll to position [1601, 0]
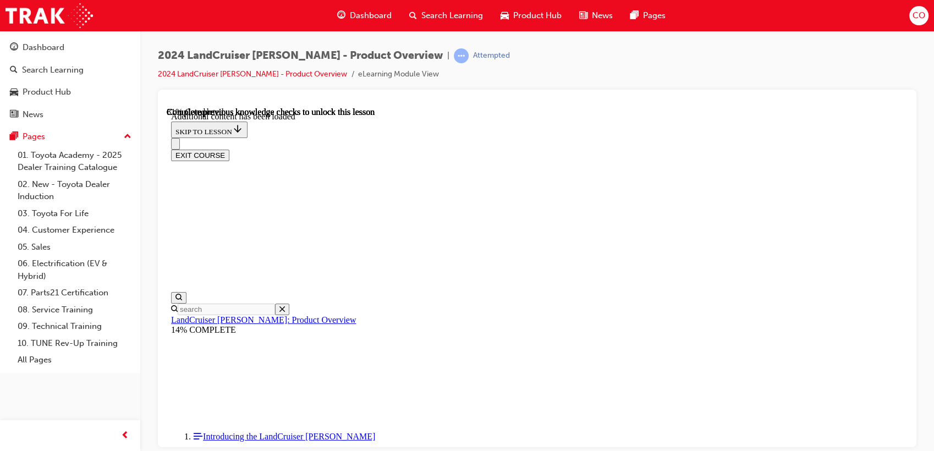
scroll to position [1824, 0]
radio input "true"
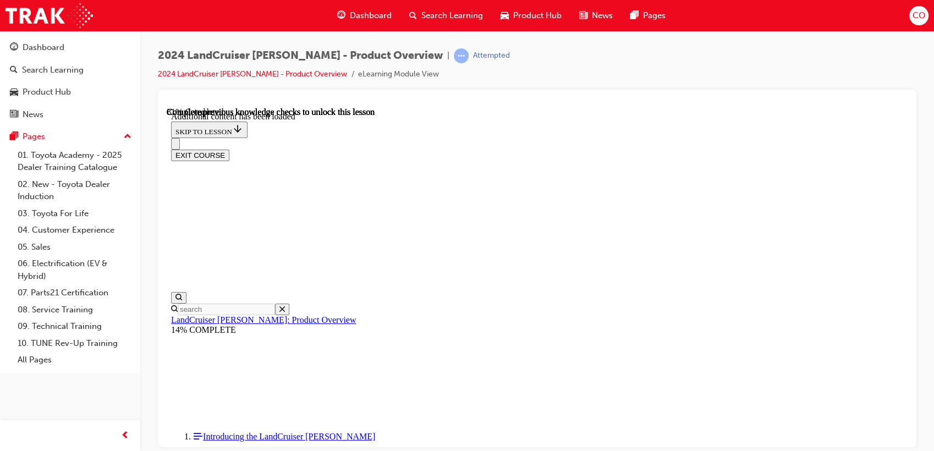
radio input "true"
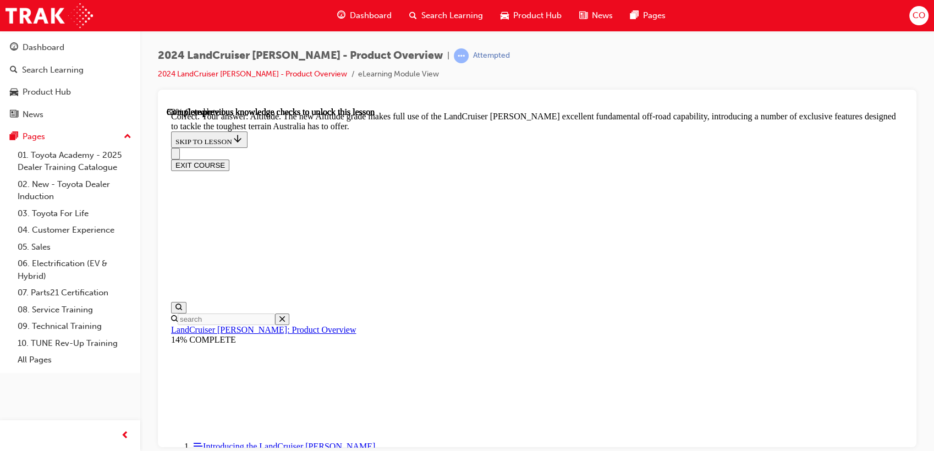
scroll to position [2374, 0]
checkbox input "true"
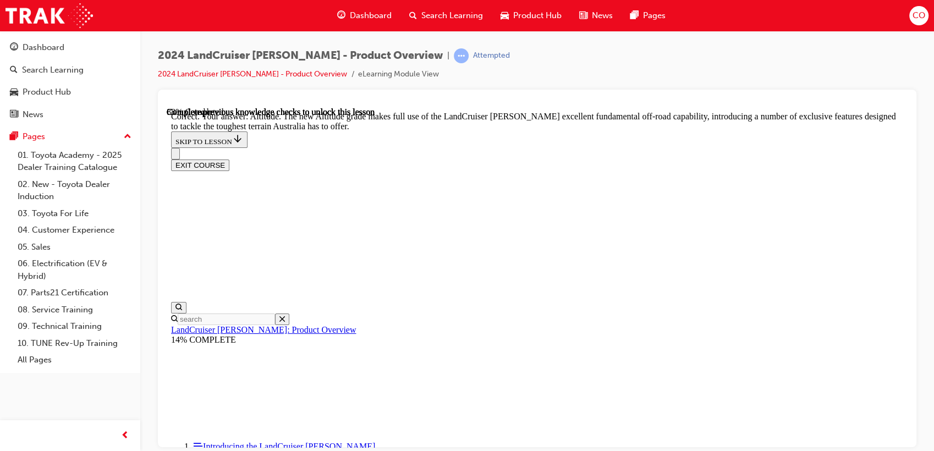
checkbox input "true"
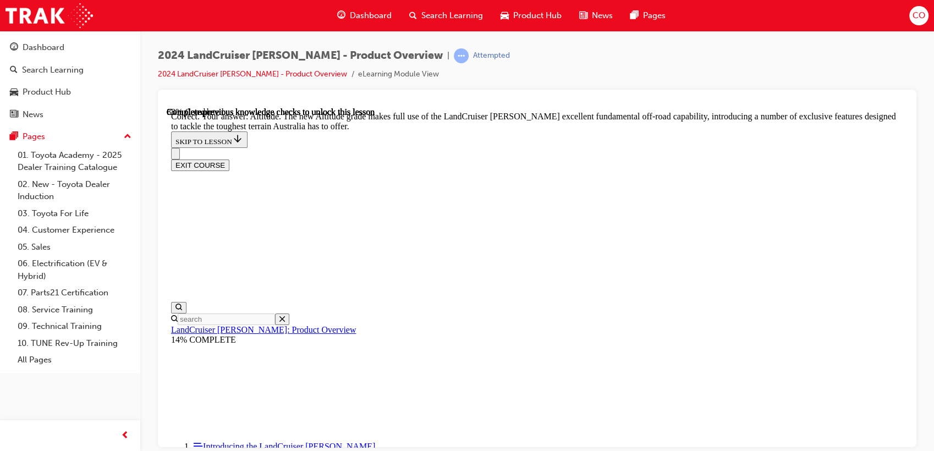
checkbox input "true"
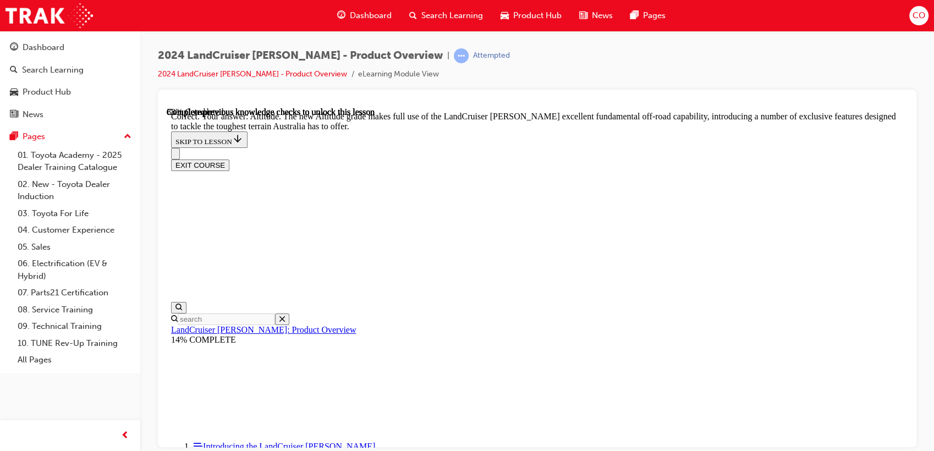
checkbox input "true"
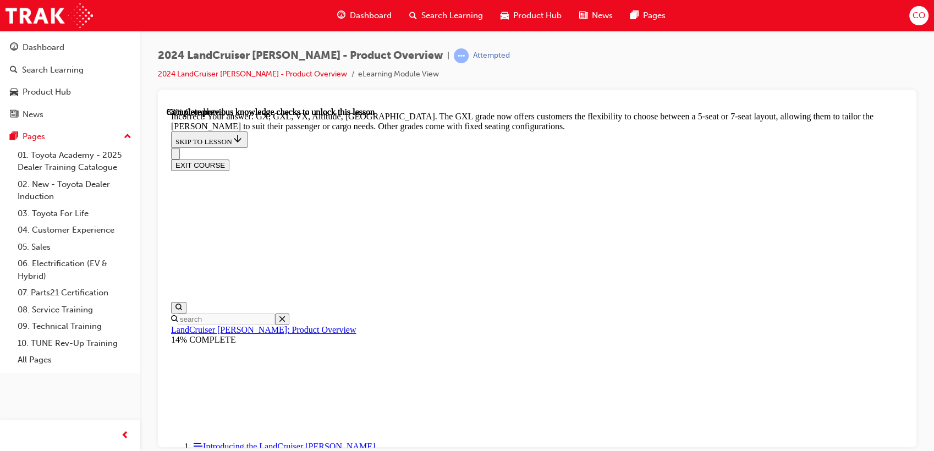
drag, startPoint x: 480, startPoint y: 287, endPoint x: 486, endPoint y: 296, distance: 9.9
checkbox input "false"
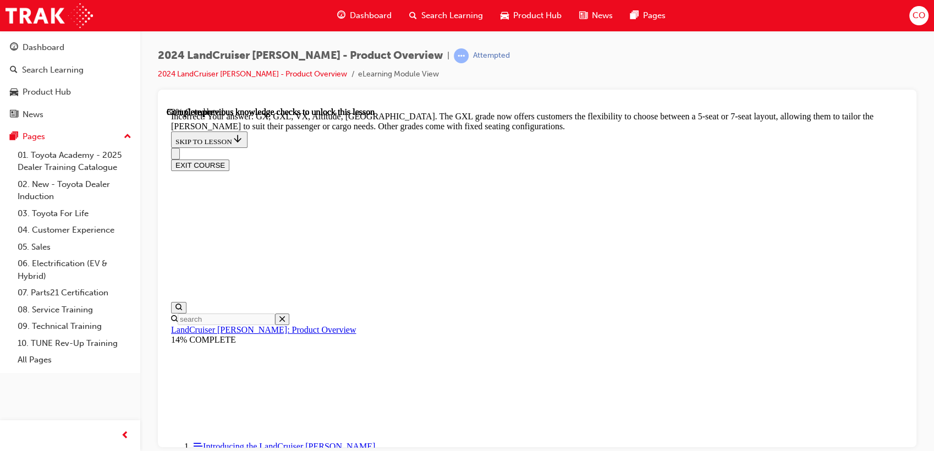
checkbox input "false"
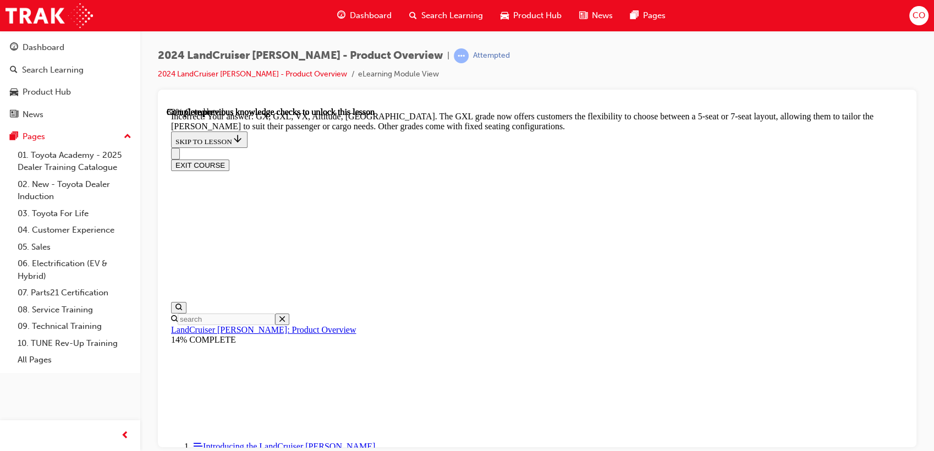
scroll to position [2493, 0]
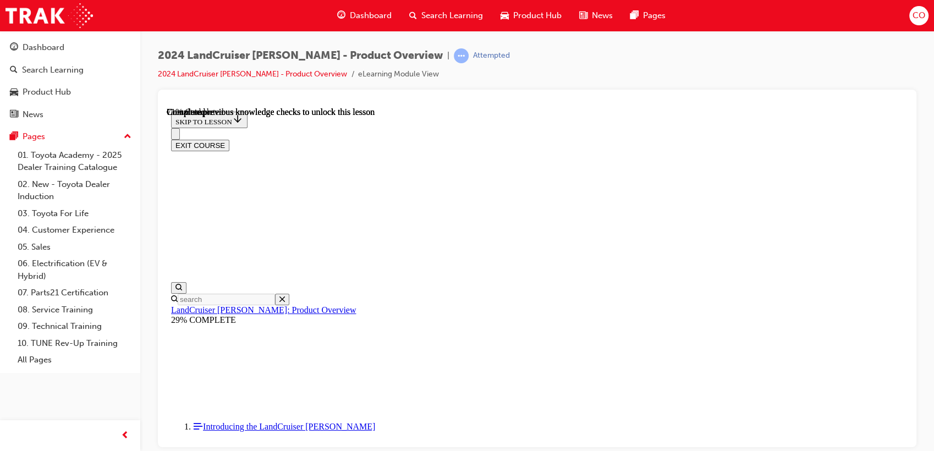
scroll to position [2495, 0]
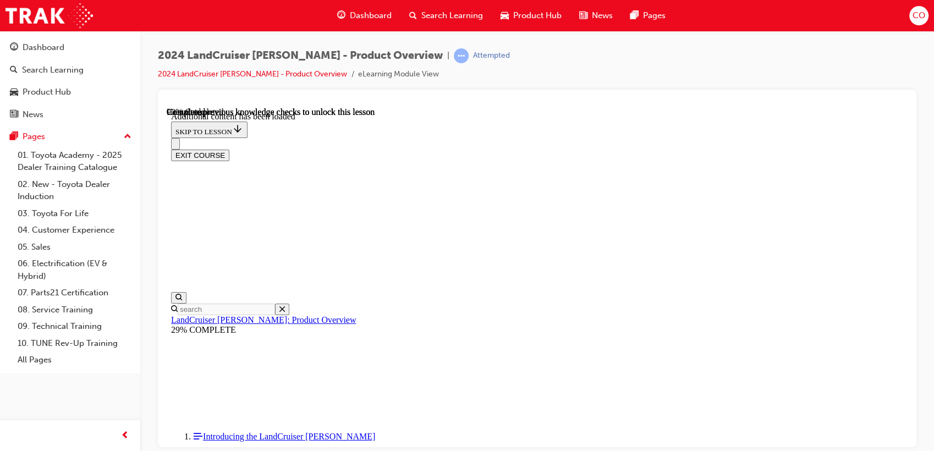
scroll to position [2718, 0]
radio input "true"
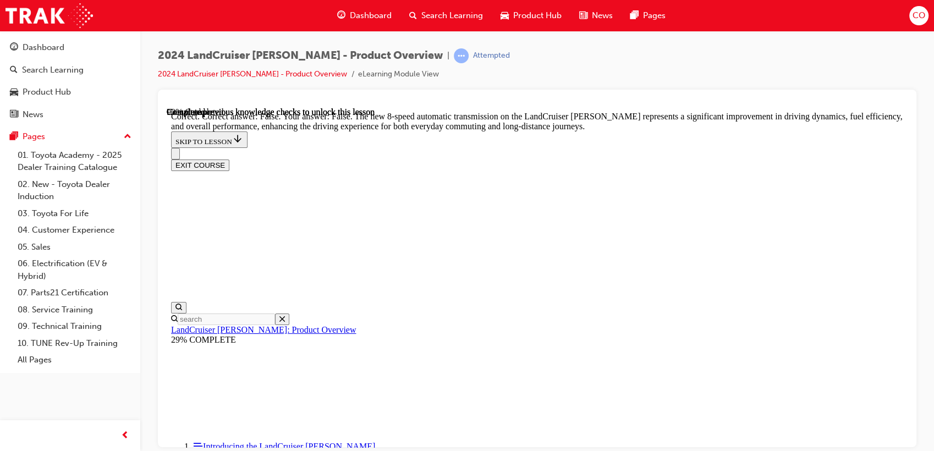
scroll to position [3268, 0]
radio input "true"
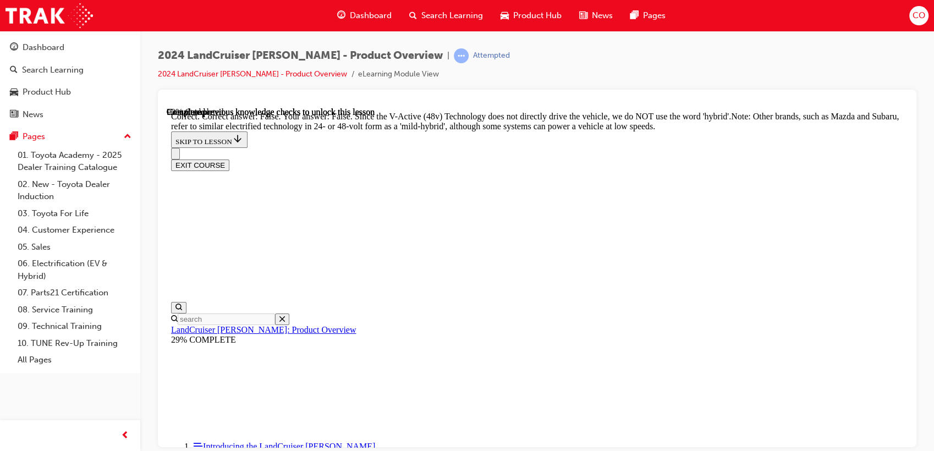
scroll to position [3715, 0]
radio input "true"
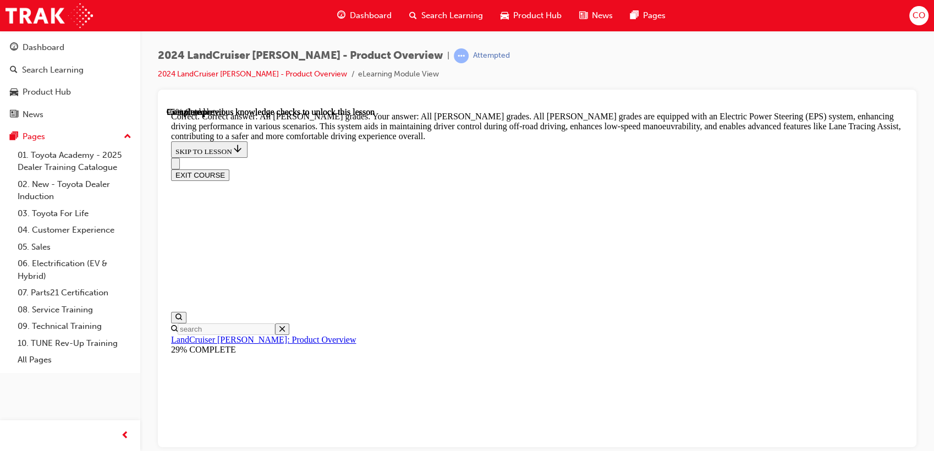
scroll to position [3944, 0]
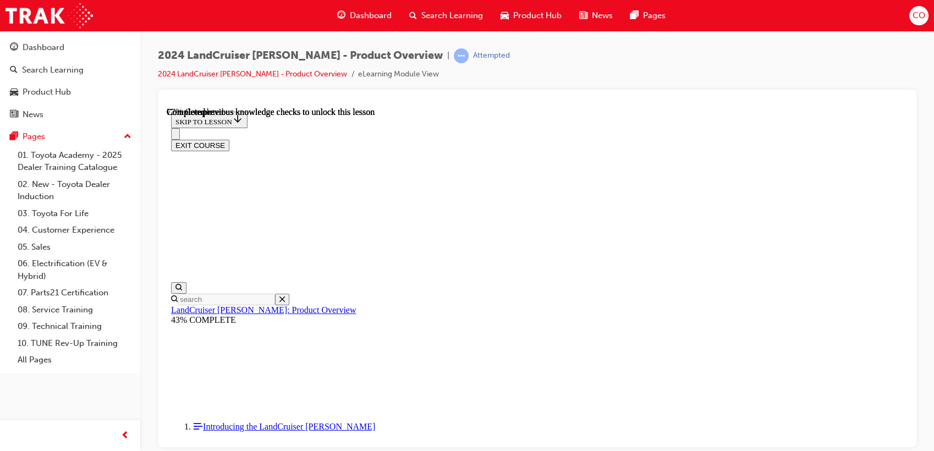
scroll to position [3601, 0]
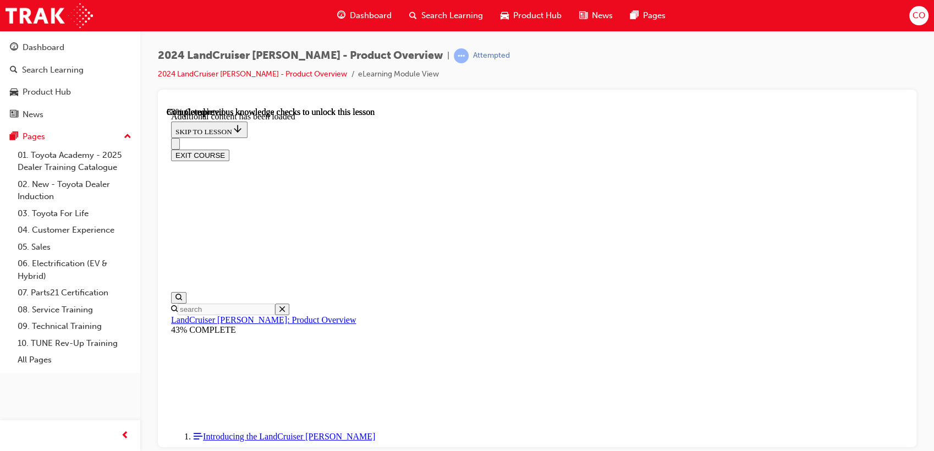
scroll to position [3916, 0]
drag, startPoint x: 515, startPoint y: 329, endPoint x: 590, endPoint y: 344, distance: 76.4
checkbox input "true"
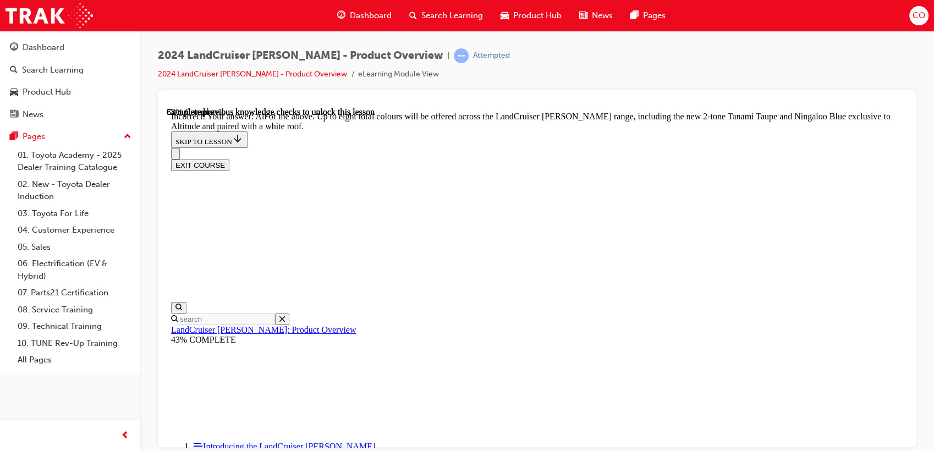
scroll to position [4038, 0]
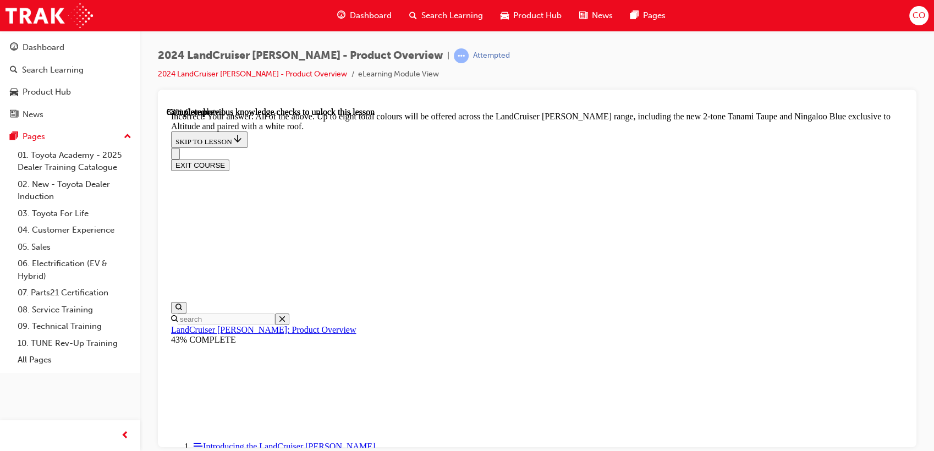
checkbox input "true"
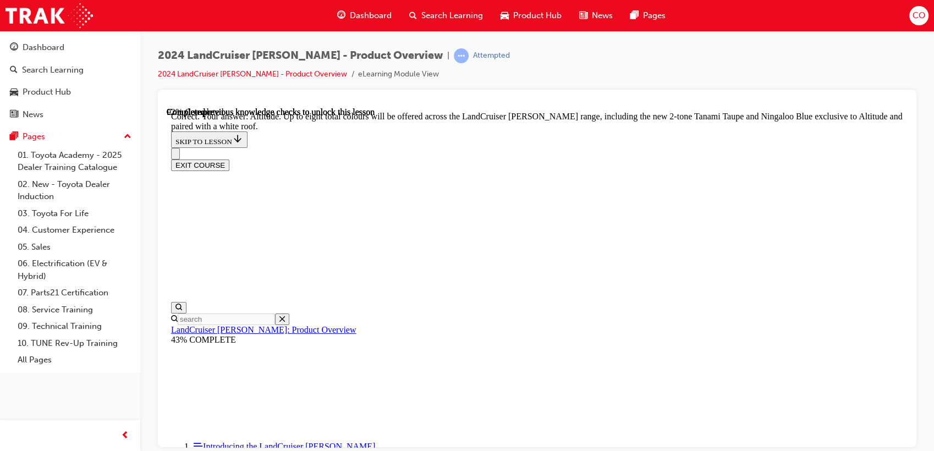
checkbox input "true"
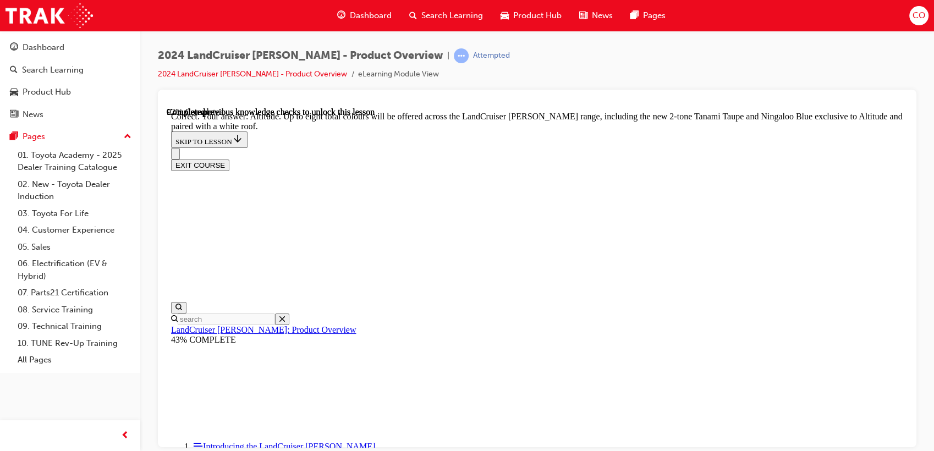
checkbox input "true"
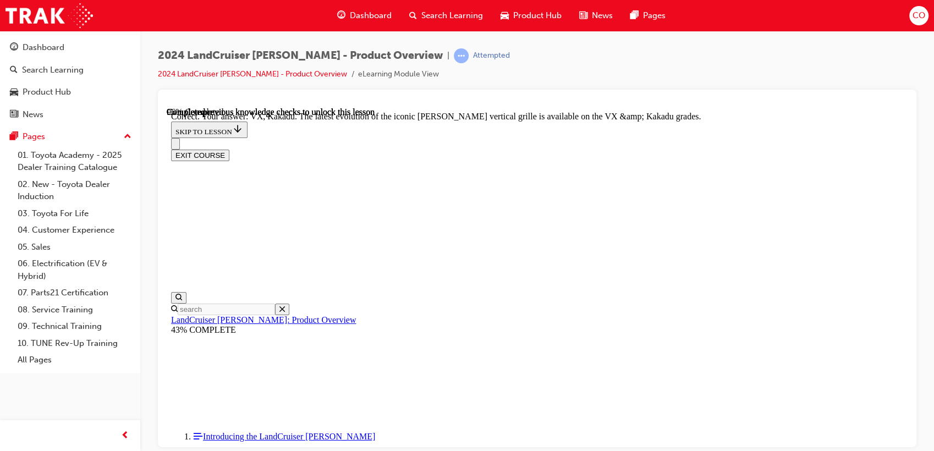
scroll to position [4719, 0]
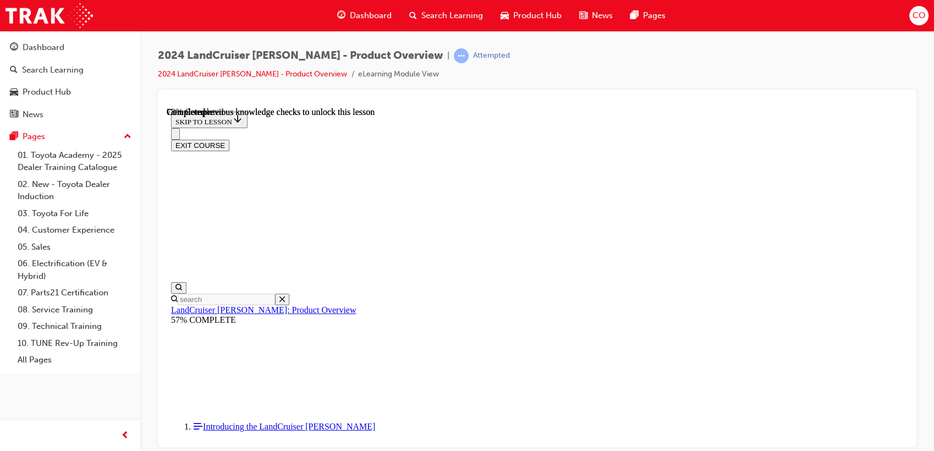
scroll to position [2620, 0]
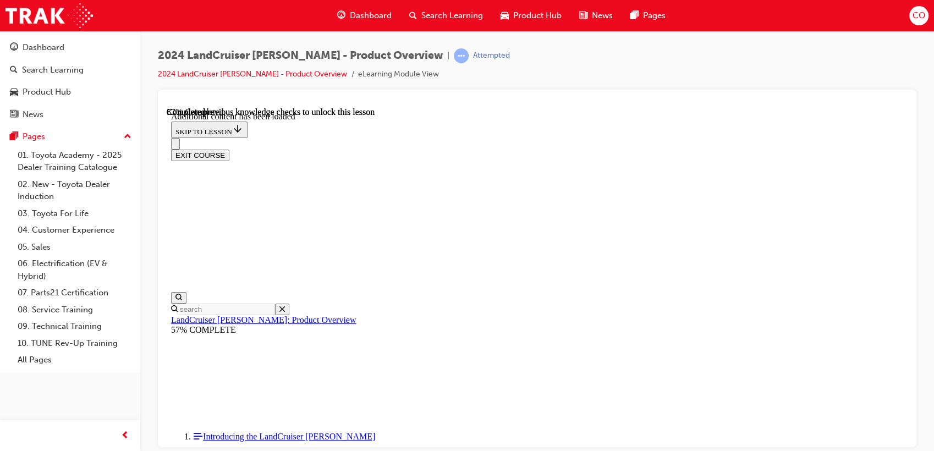
scroll to position [2891, 0]
radio input "true"
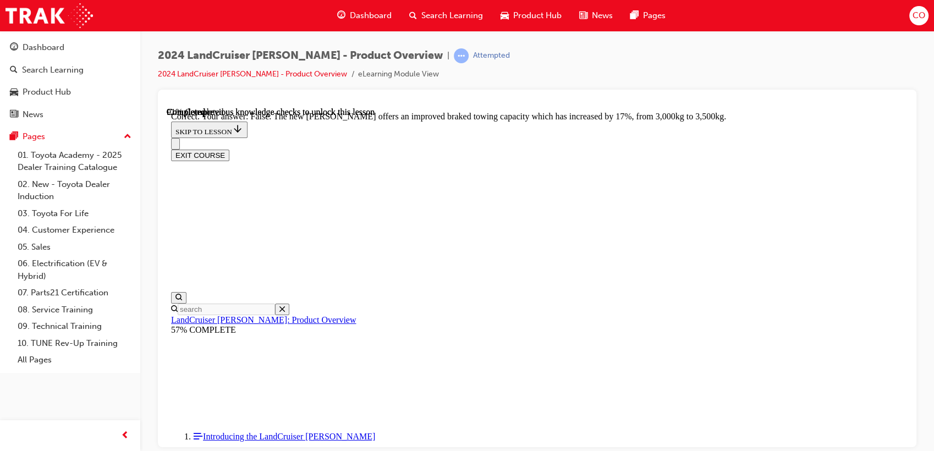
scroll to position [3195, 0]
radio input "true"
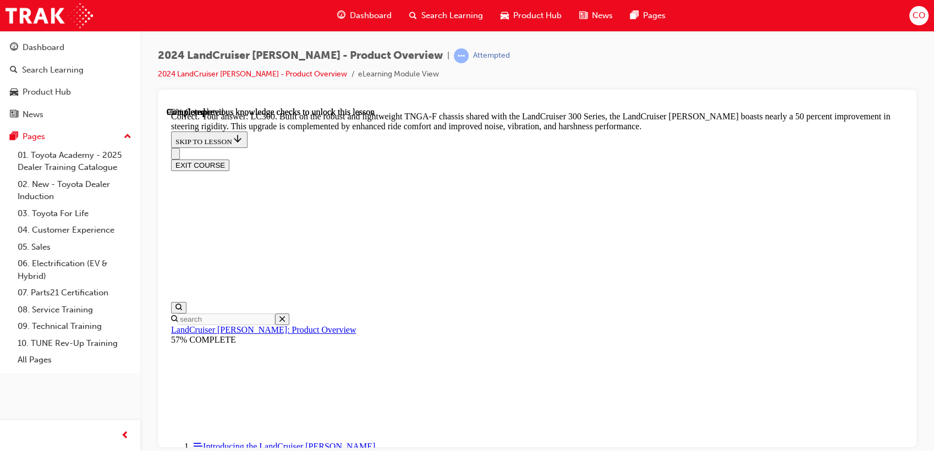
scroll to position [3539, 0]
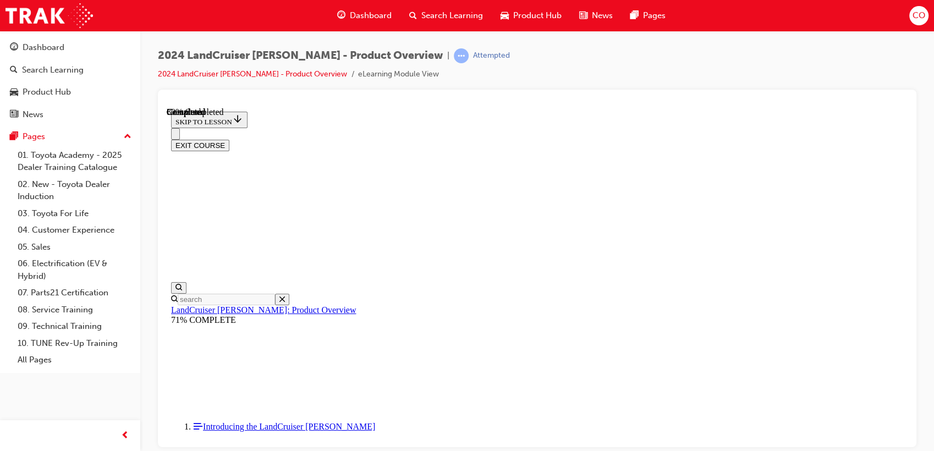
scroll to position [1277, 0]
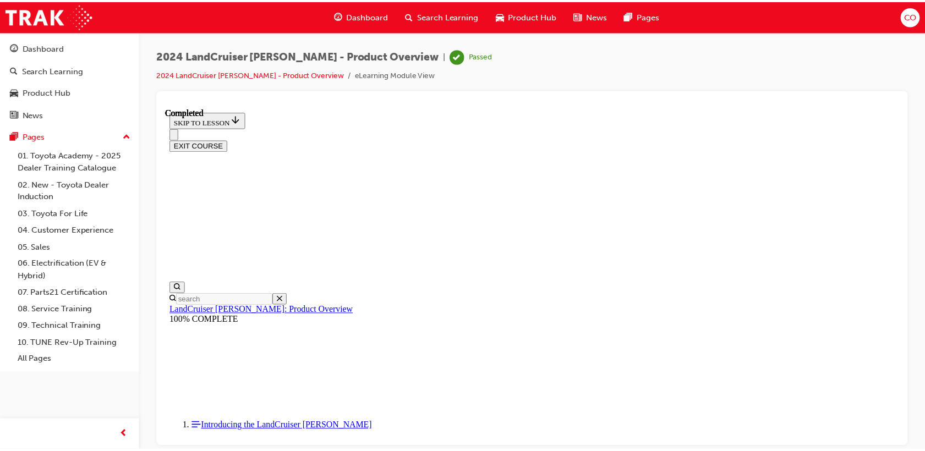
scroll to position [134, 0]
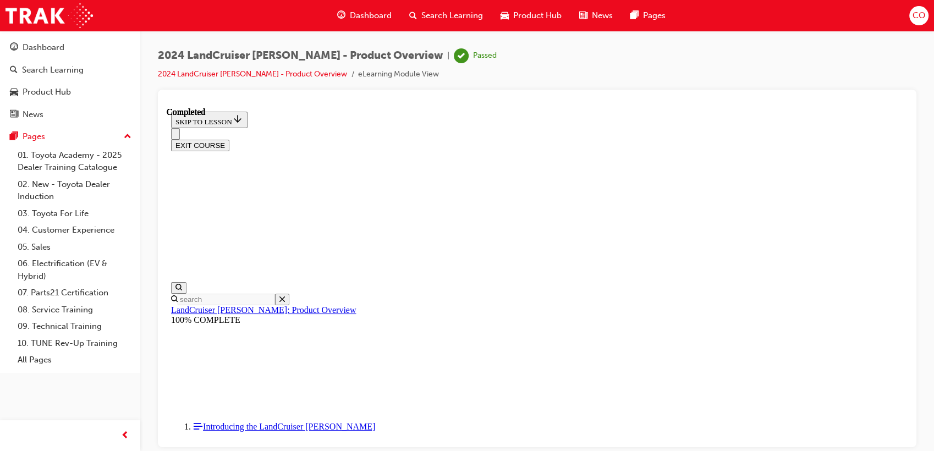
click at [429, 16] on span "Search Learning" at bounding box center [453, 15] width 62 height 13
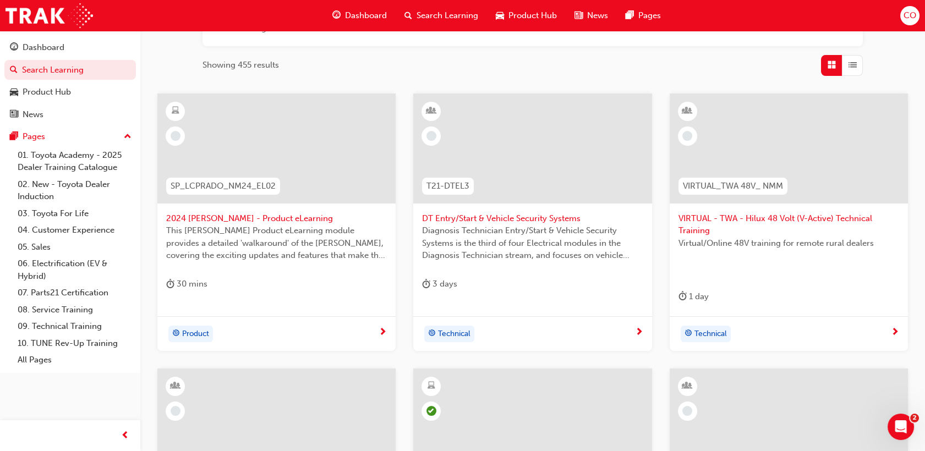
scroll to position [151, 0]
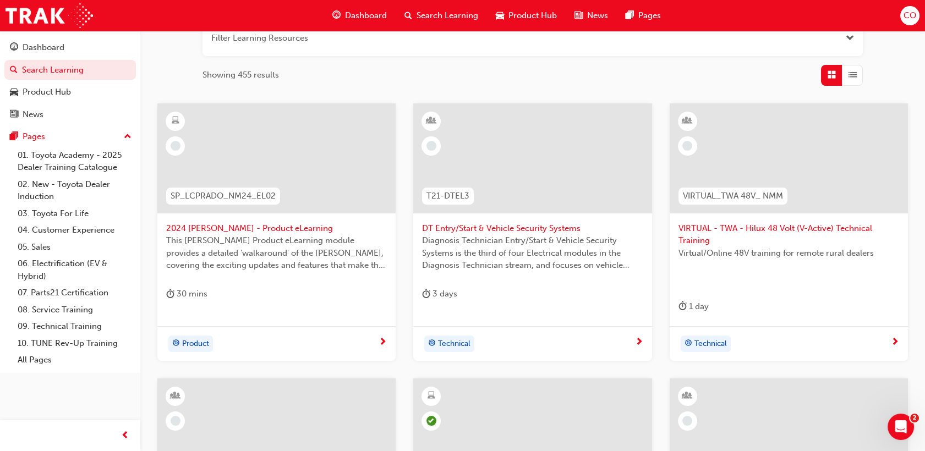
click at [272, 245] on span "This [PERSON_NAME] Product eLearning module provides a detailed 'walkaround' of…" at bounding box center [276, 252] width 221 height 37
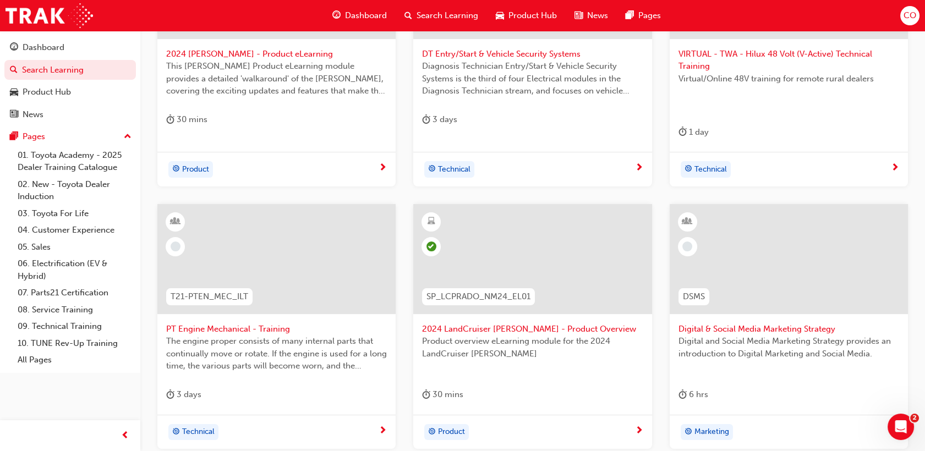
scroll to position [457, 0]
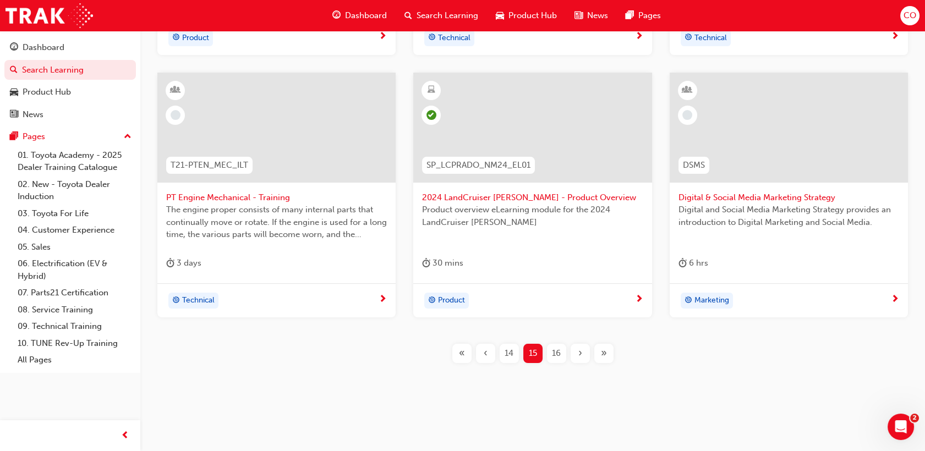
click at [559, 353] on span "16" at bounding box center [556, 353] width 9 height 13
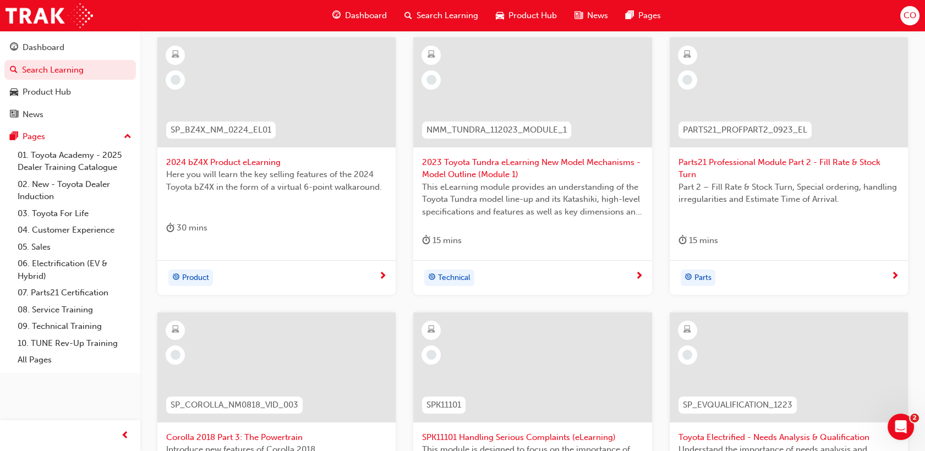
scroll to position [151, 0]
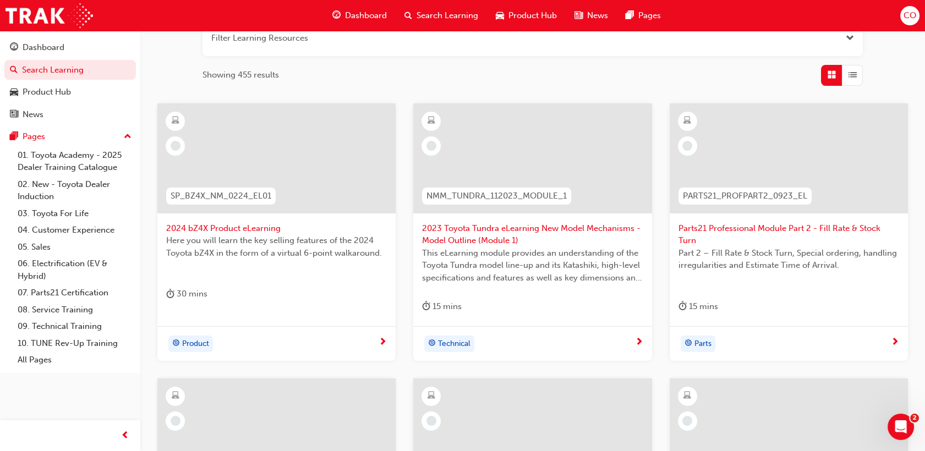
click at [801, 256] on span "Part 2 – Fill Rate & Stock Turn, Special ordering, handling irregularities and …" at bounding box center [789, 259] width 221 height 25
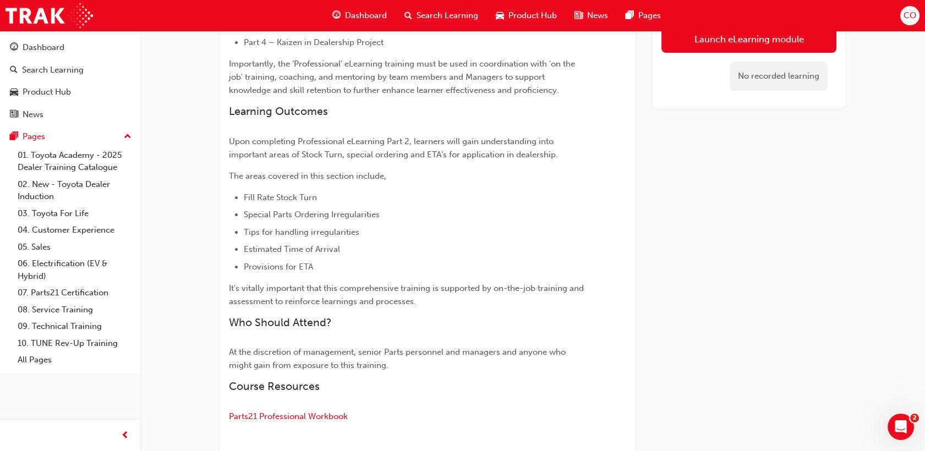
scroll to position [489, 0]
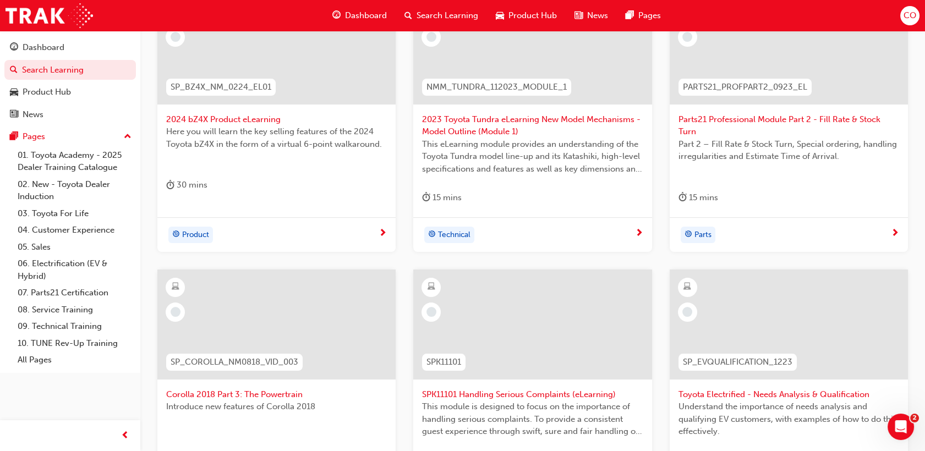
scroll to position [457, 0]
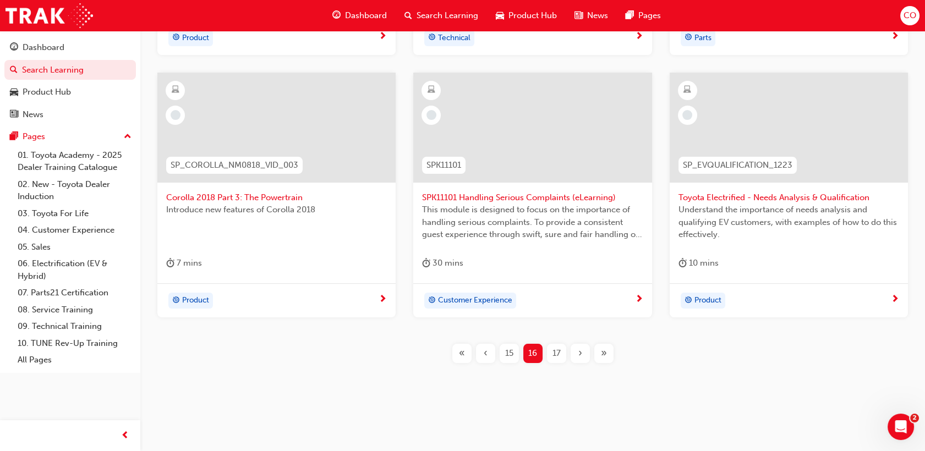
click at [549, 352] on div "17" at bounding box center [556, 353] width 19 height 19
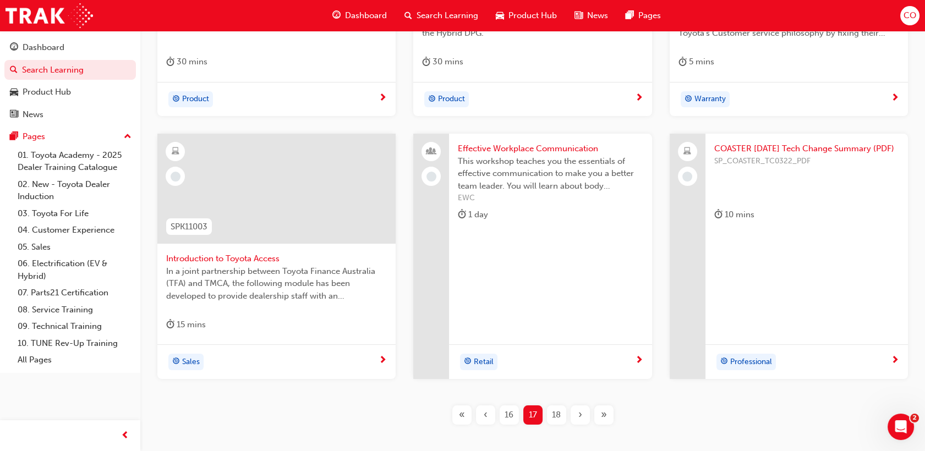
scroll to position [445, 0]
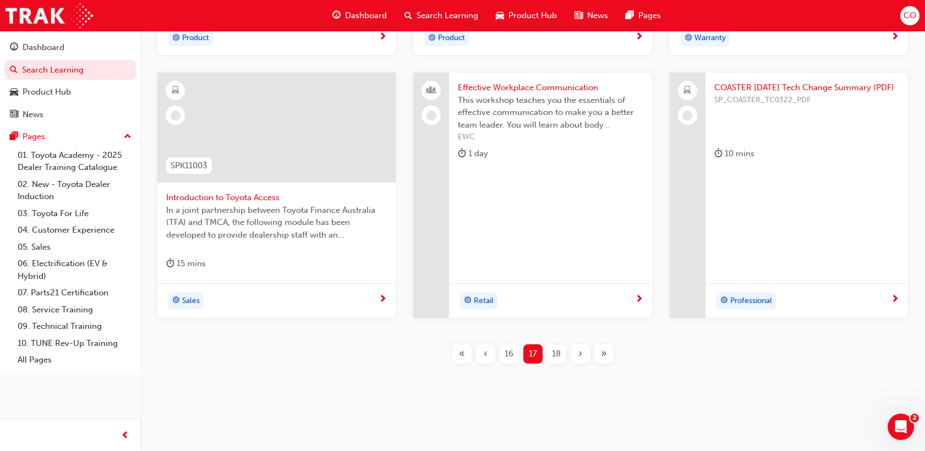
click at [554, 359] on span "18" at bounding box center [556, 354] width 9 height 13
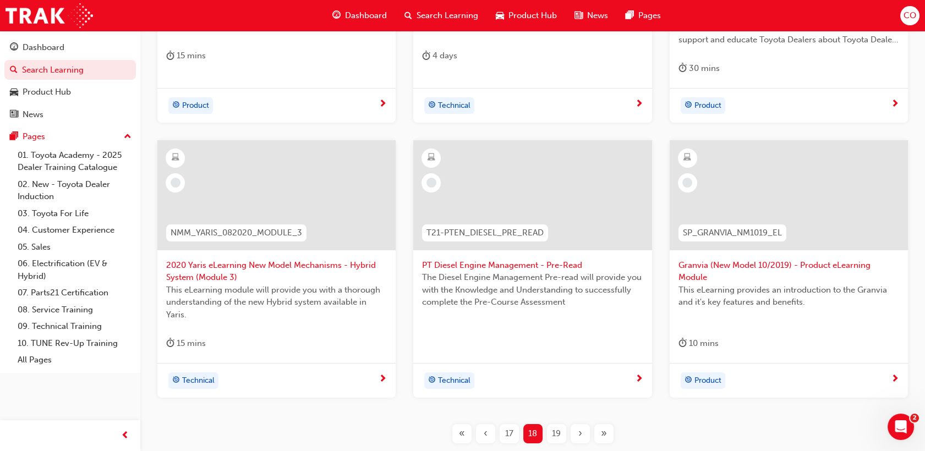
scroll to position [469, 0]
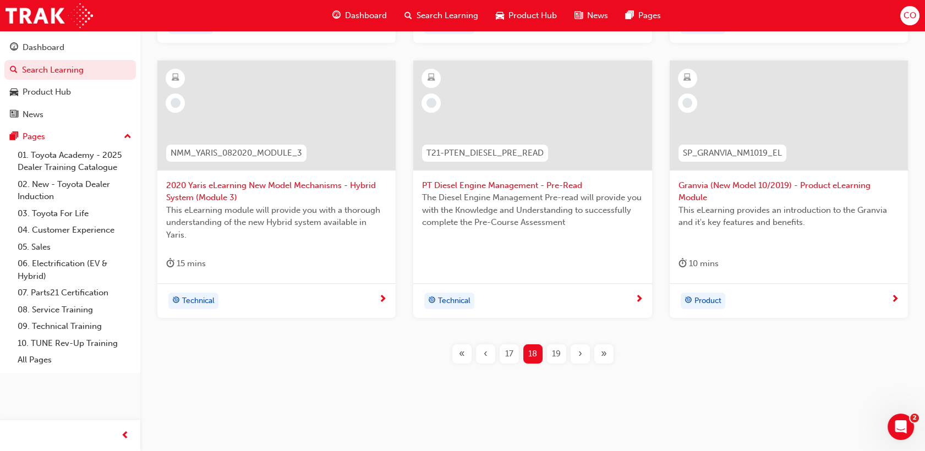
click at [555, 354] on span "19" at bounding box center [556, 354] width 9 height 13
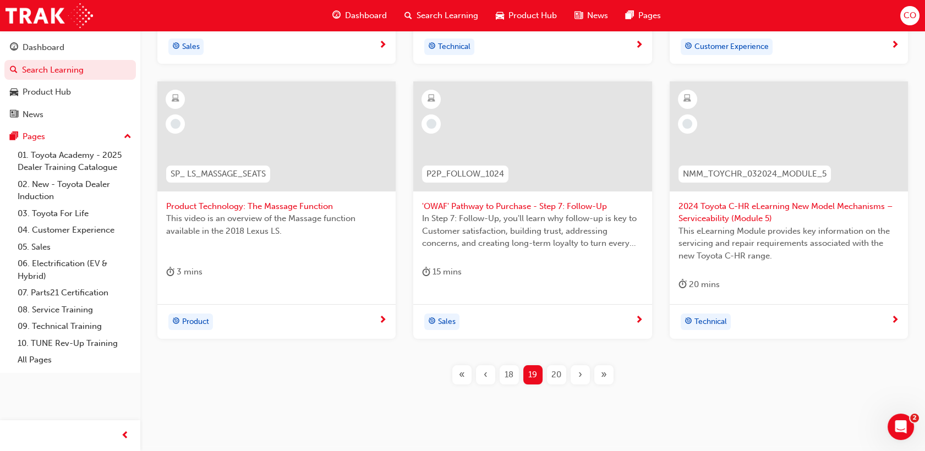
scroll to position [469, 0]
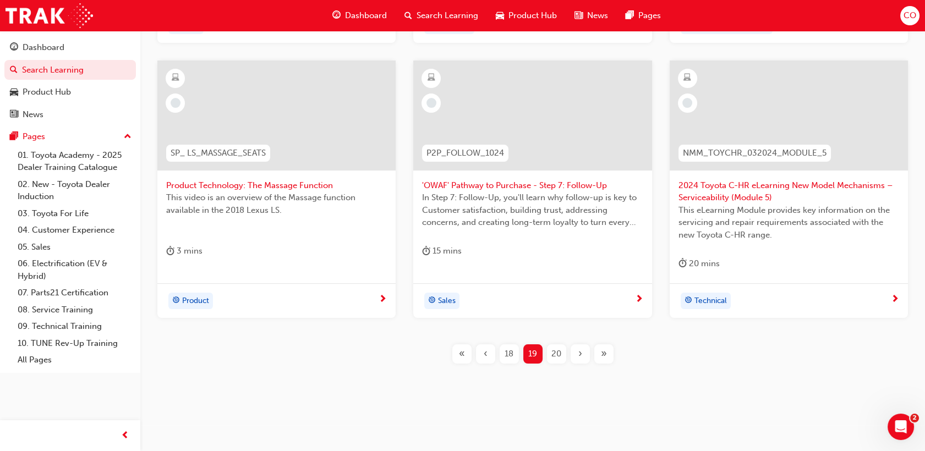
click at [338, 244] on div "3 mins" at bounding box center [276, 253] width 221 height 18
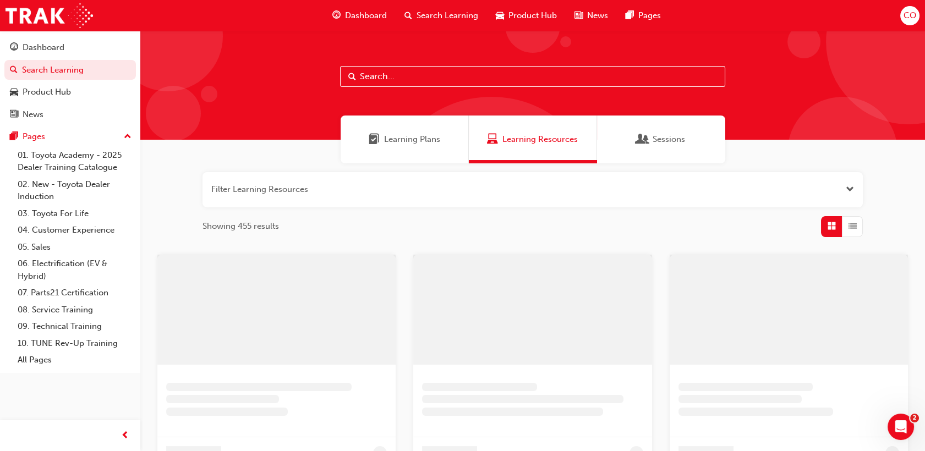
scroll to position [338, 0]
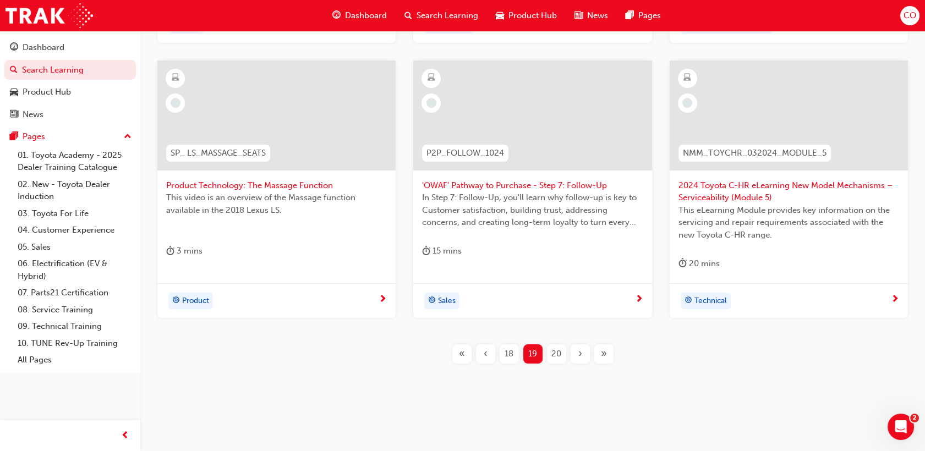
click at [554, 350] on span "20" at bounding box center [556, 354] width 10 height 13
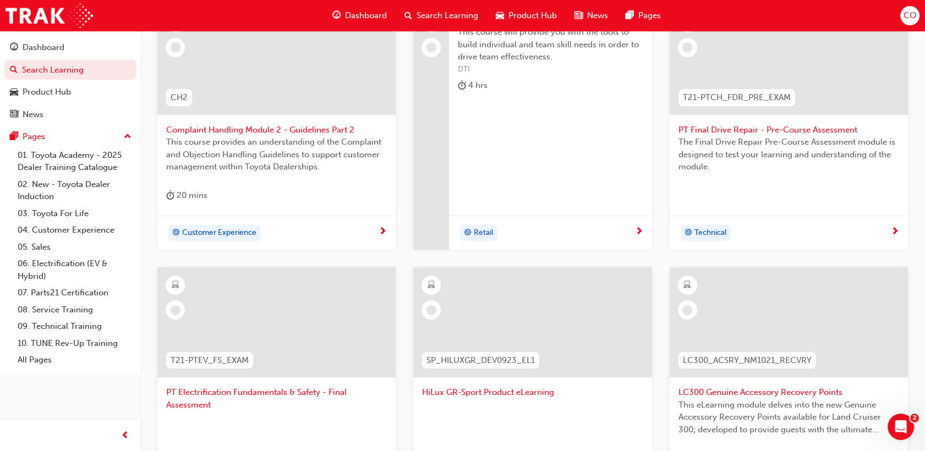
scroll to position [457, 0]
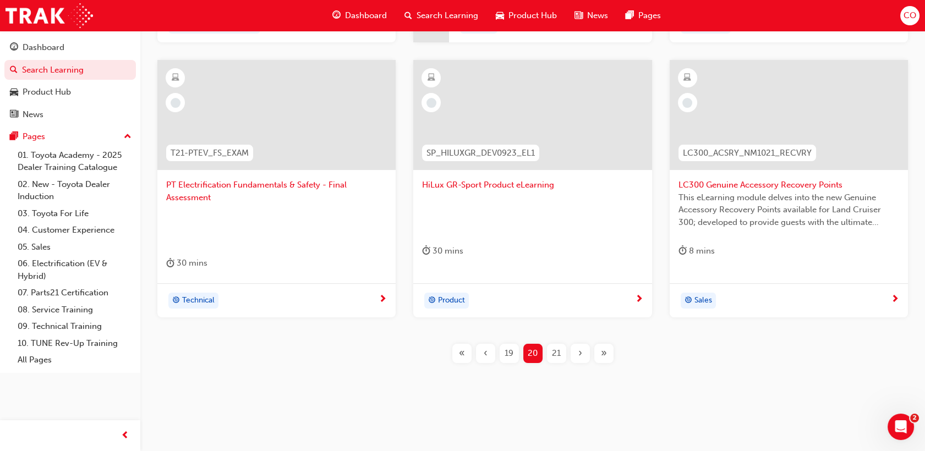
click at [819, 241] on div "LC300 Genuine Accessory Recovery Points This eLearning module delves into the n…" at bounding box center [789, 165] width 238 height 211
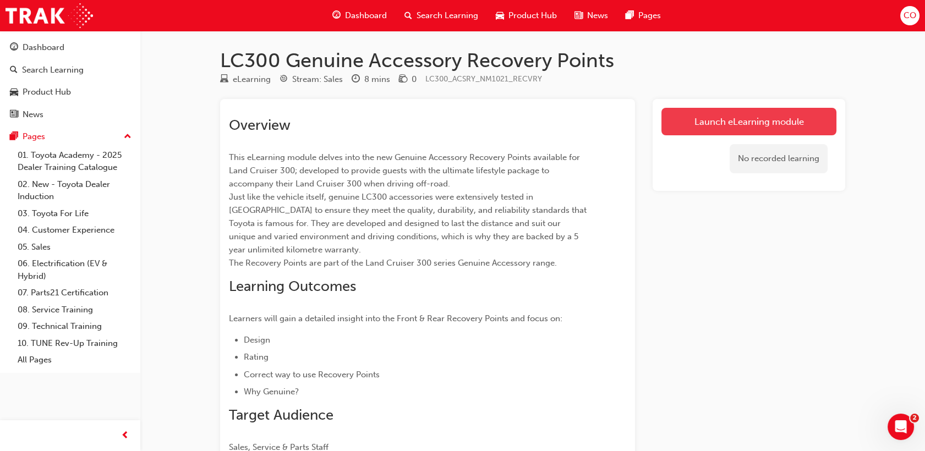
click at [686, 130] on link "Launch eLearning module" at bounding box center [749, 122] width 175 height 28
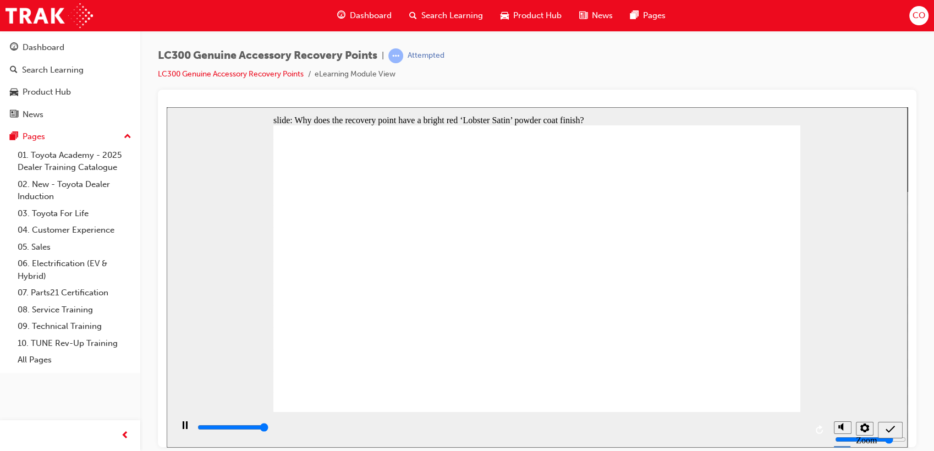
type input "6000"
radio input "true"
click at [894, 432] on icon "submit" at bounding box center [890, 429] width 9 height 10
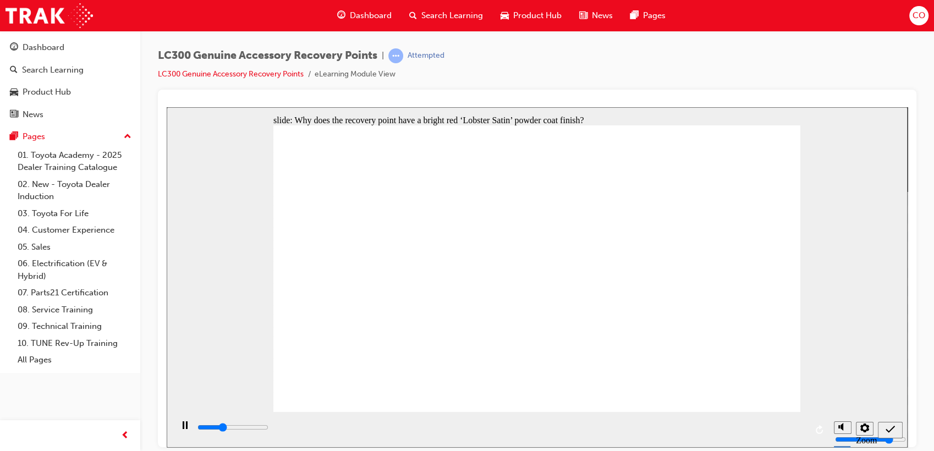
type input "5000"
radio input "true"
click at [897, 436] on div "submit" at bounding box center [891, 430] width 16 height 12
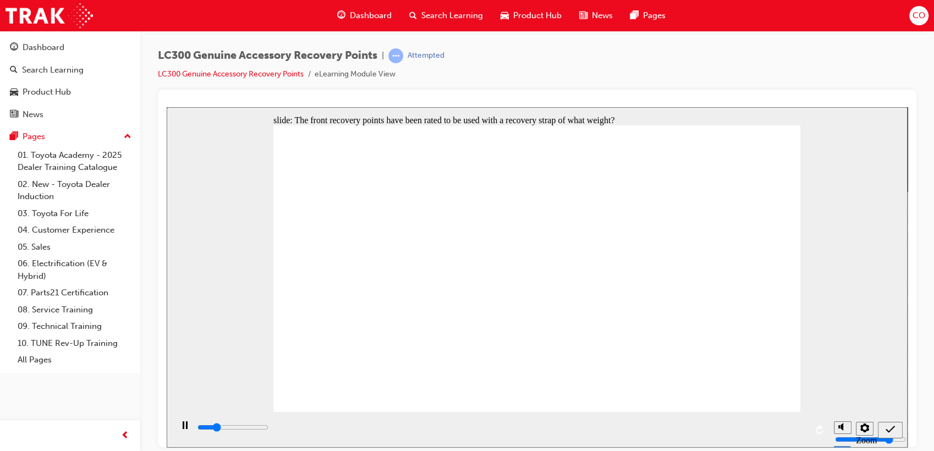
type input "5000"
radio input "true"
click at [892, 432] on icon "submit" at bounding box center [890, 429] width 9 height 10
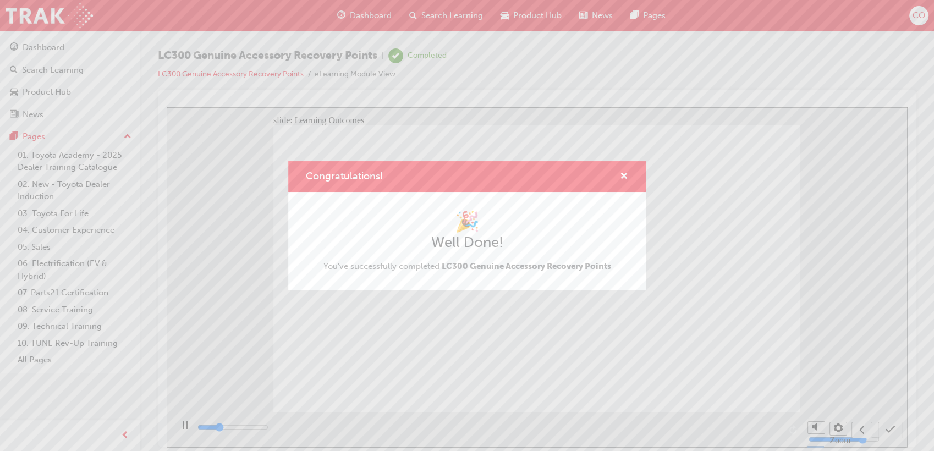
type input "3600"
click at [628, 174] on span "cross-icon" at bounding box center [624, 177] width 8 height 10
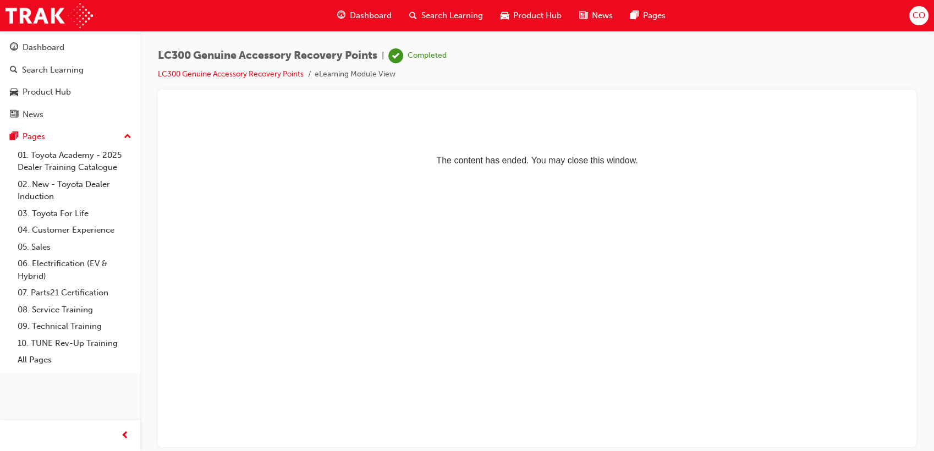
click at [423, 17] on span "Search Learning" at bounding box center [453, 15] width 62 height 13
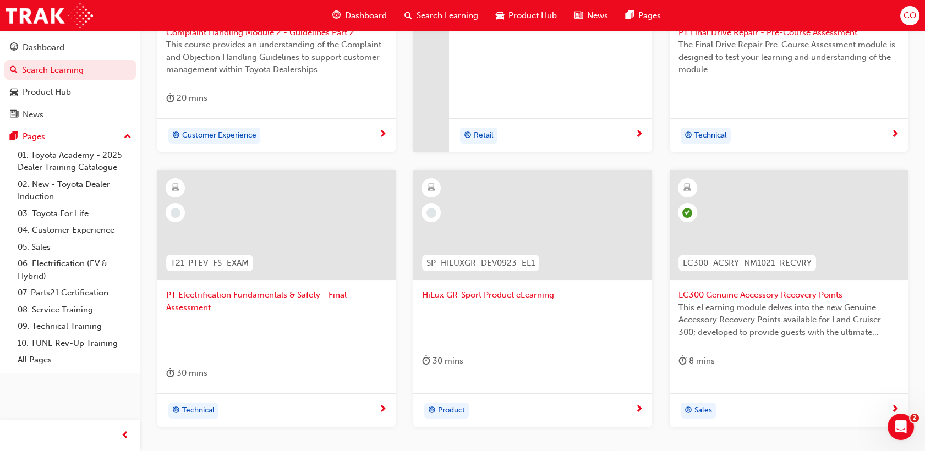
scroll to position [457, 0]
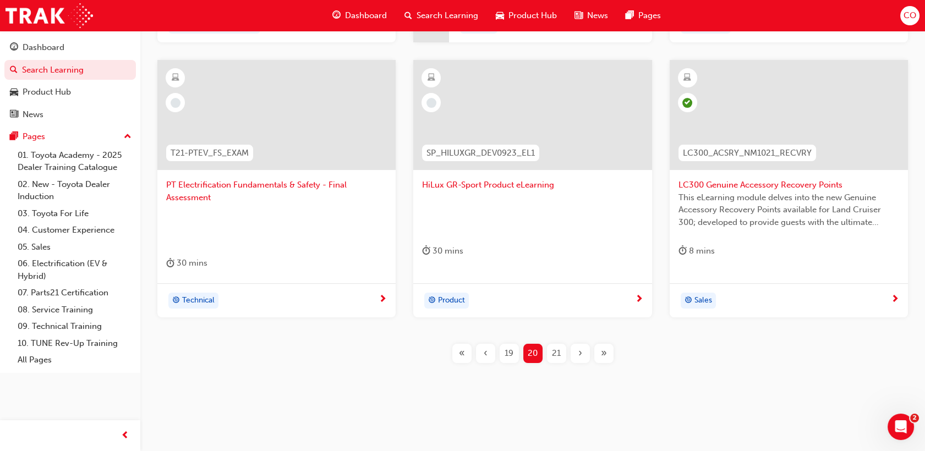
click at [566, 353] on button "21" at bounding box center [557, 353] width 24 height 19
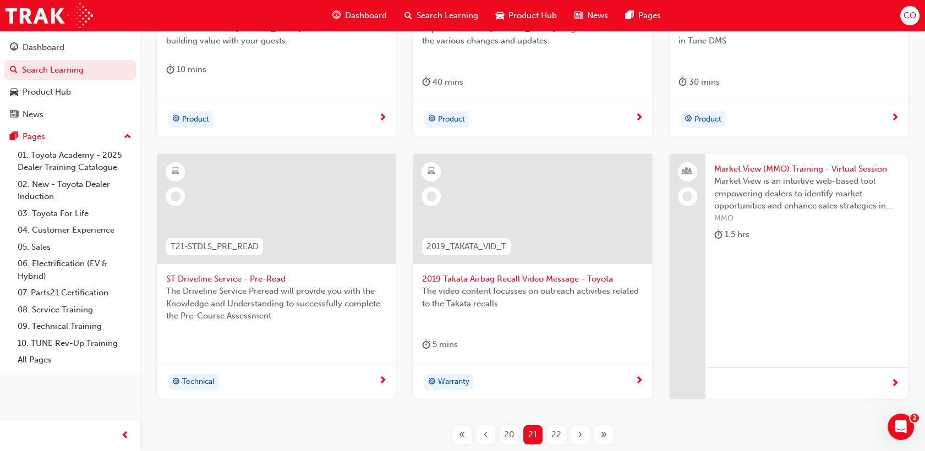
scroll to position [396, 0]
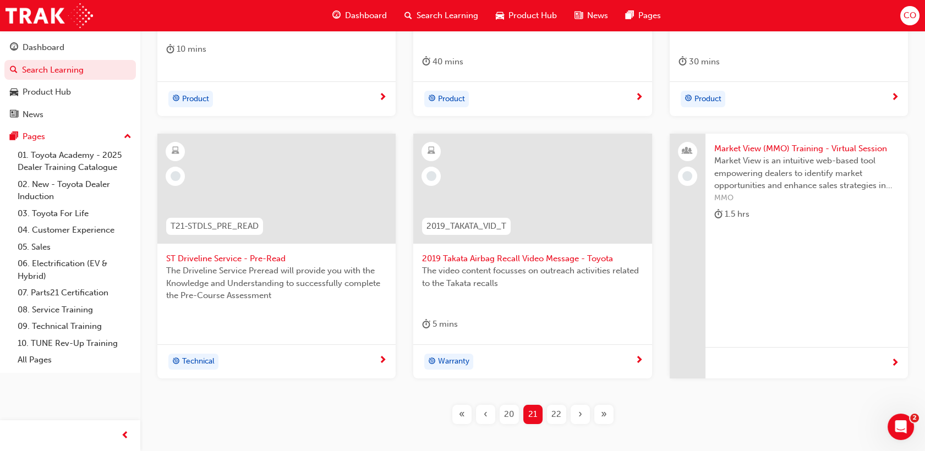
click at [557, 408] on span "22" at bounding box center [556, 414] width 10 height 13
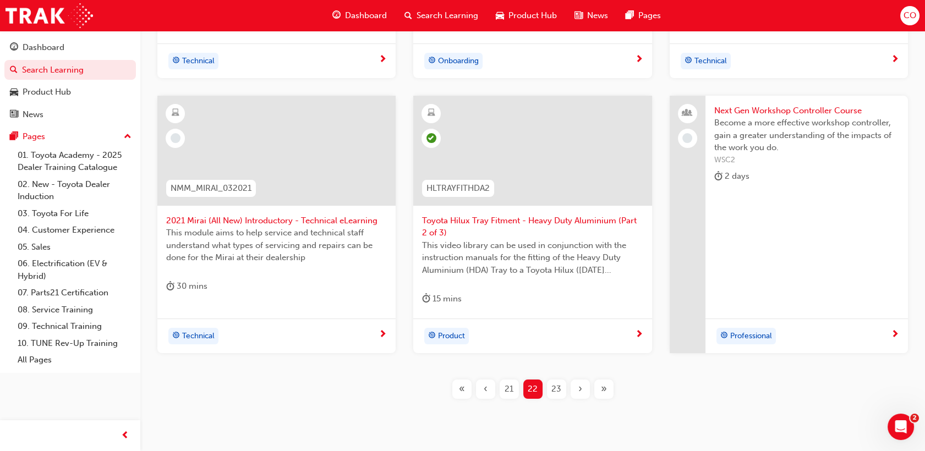
scroll to position [469, 0]
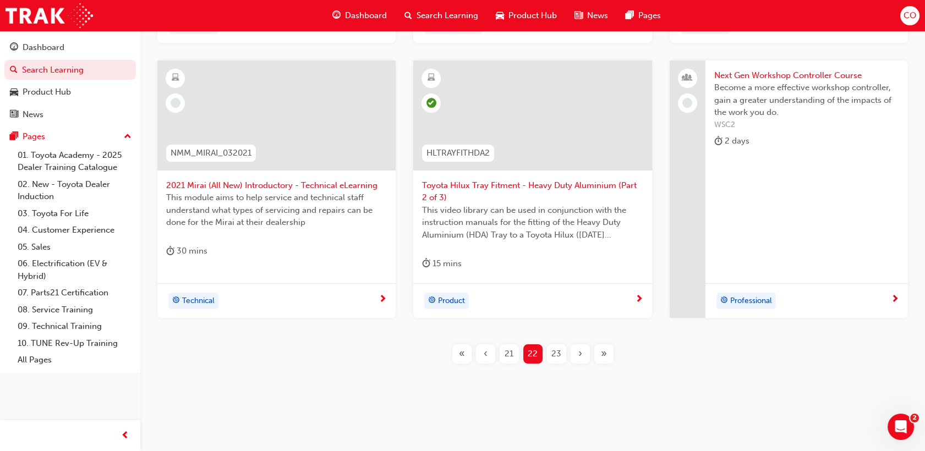
click at [564, 360] on div "23" at bounding box center [556, 354] width 19 height 19
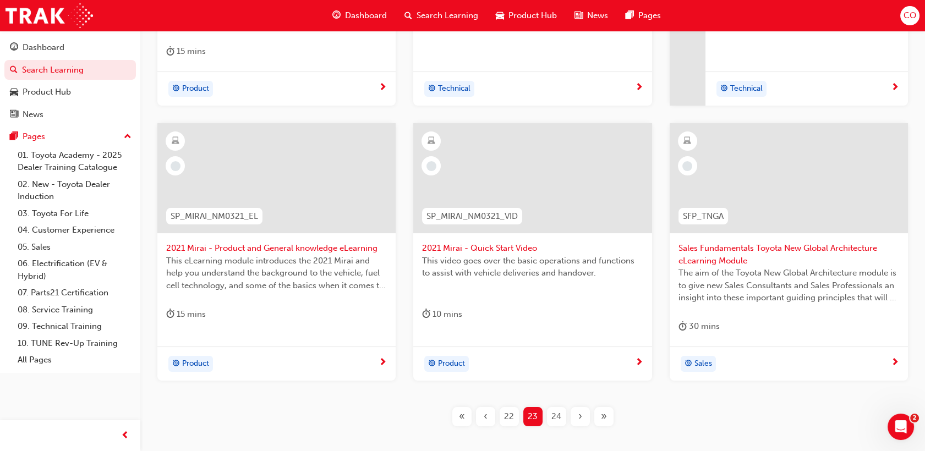
scroll to position [396, 0]
click at [559, 412] on span "24" at bounding box center [556, 414] width 10 height 13
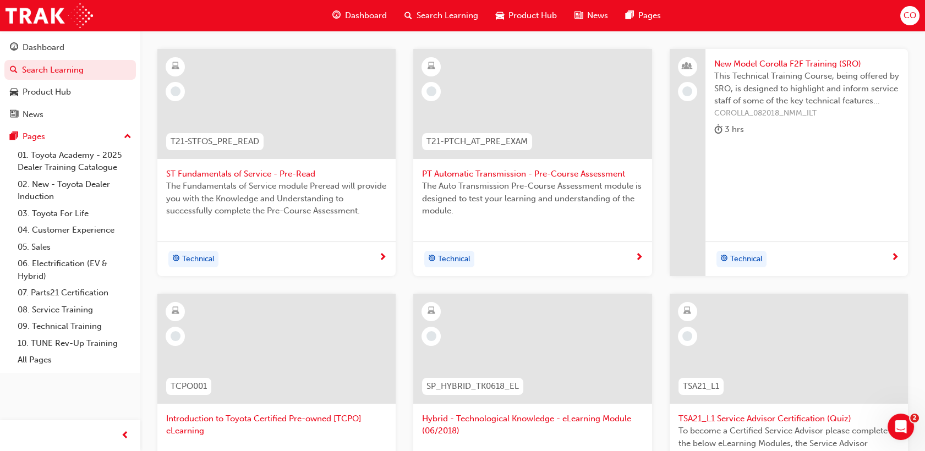
scroll to position [439, 0]
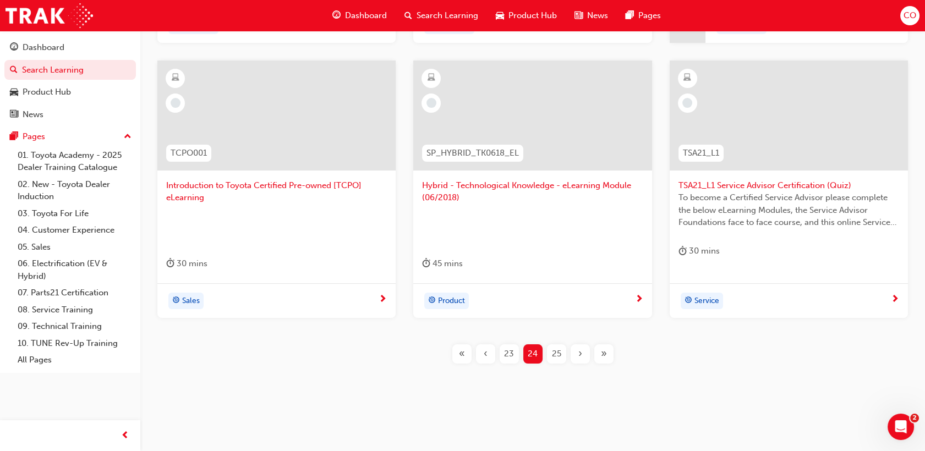
click at [552, 351] on span "25" at bounding box center [556, 354] width 9 height 13
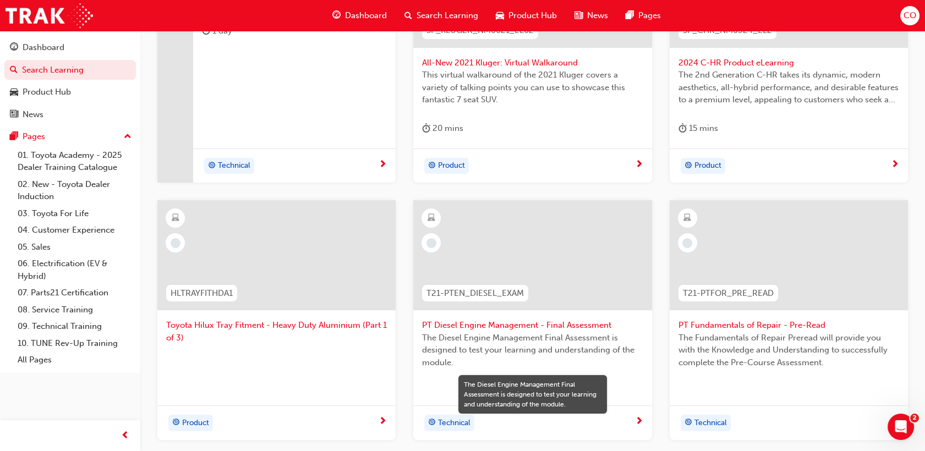
scroll to position [378, 0]
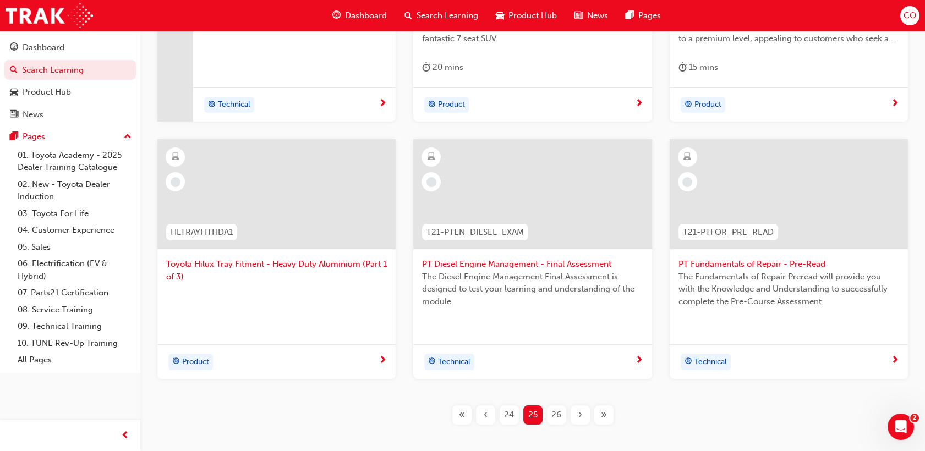
click at [566, 417] on button "26" at bounding box center [557, 415] width 24 height 19
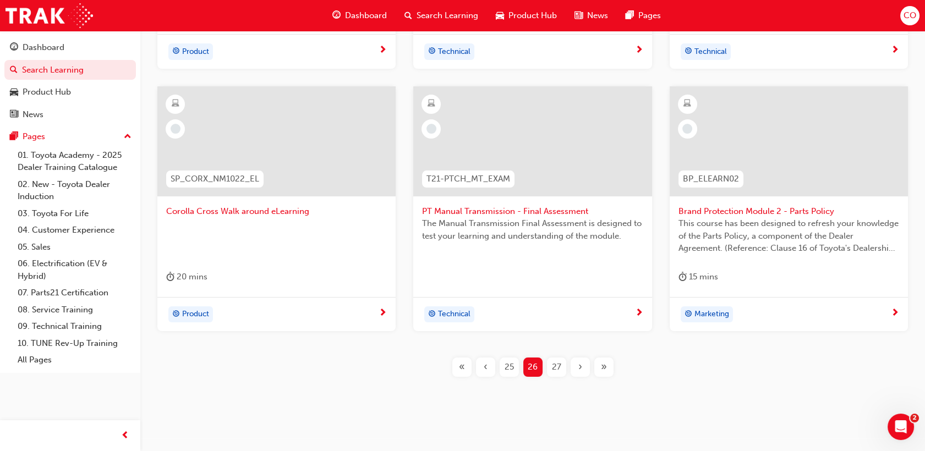
scroll to position [457, 0]
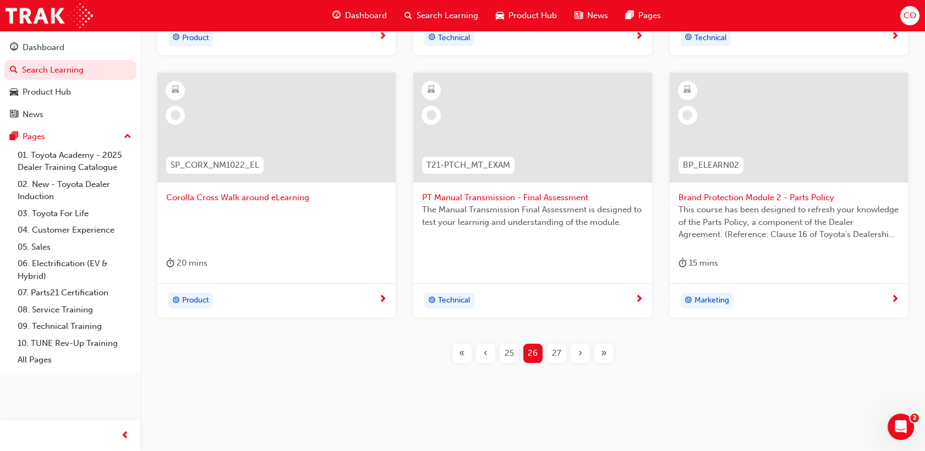
click at [557, 348] on span "27" at bounding box center [556, 353] width 9 height 13
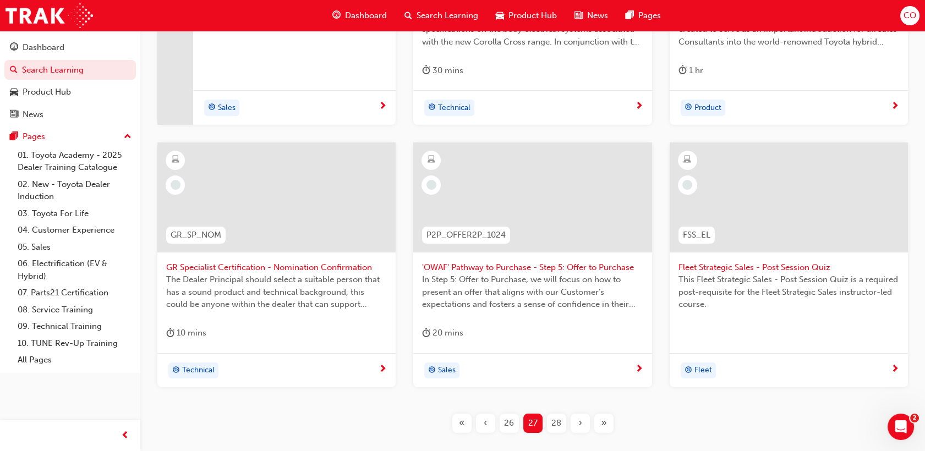
scroll to position [396, 0]
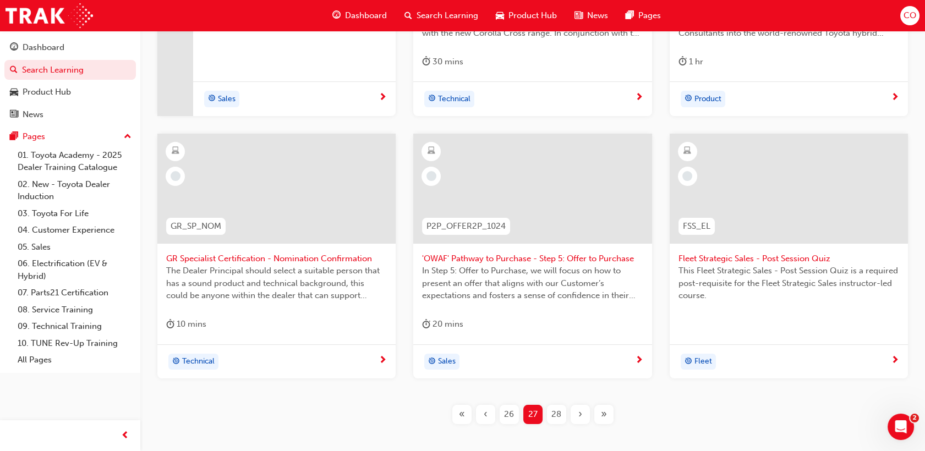
click at [554, 408] on span "28" at bounding box center [556, 414] width 10 height 13
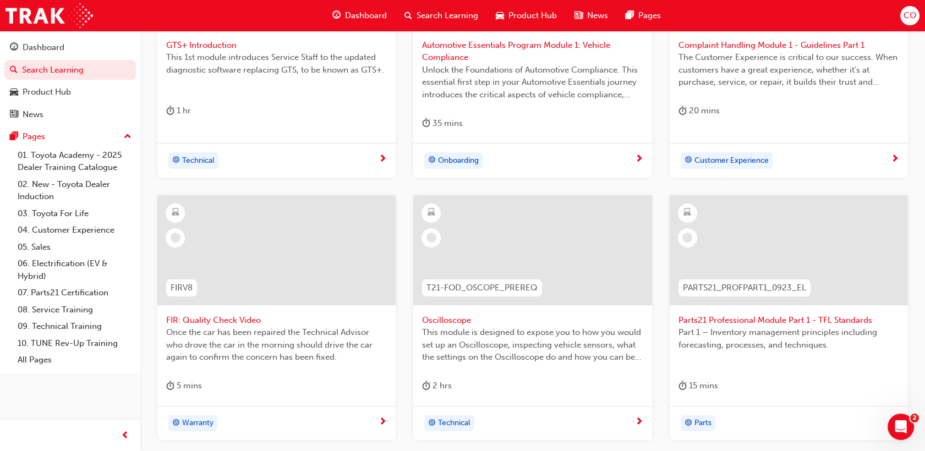
scroll to position [396, 0]
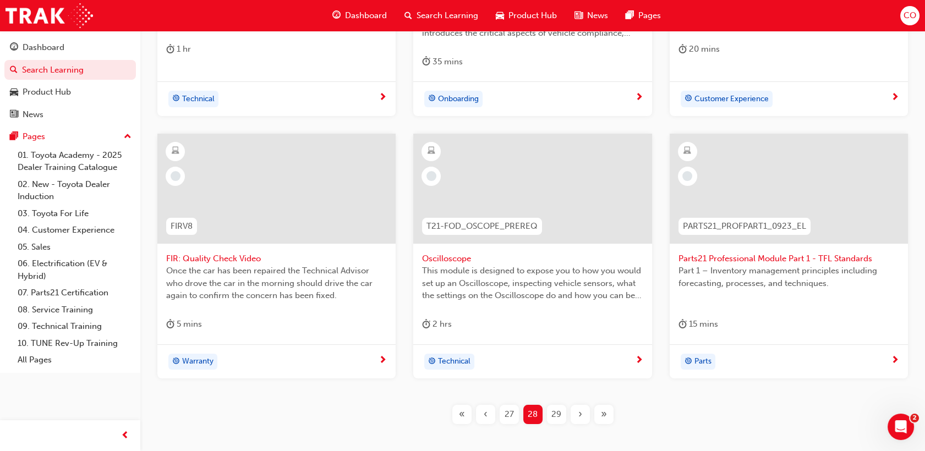
click at [565, 412] on div "29" at bounding box center [556, 414] width 19 height 19
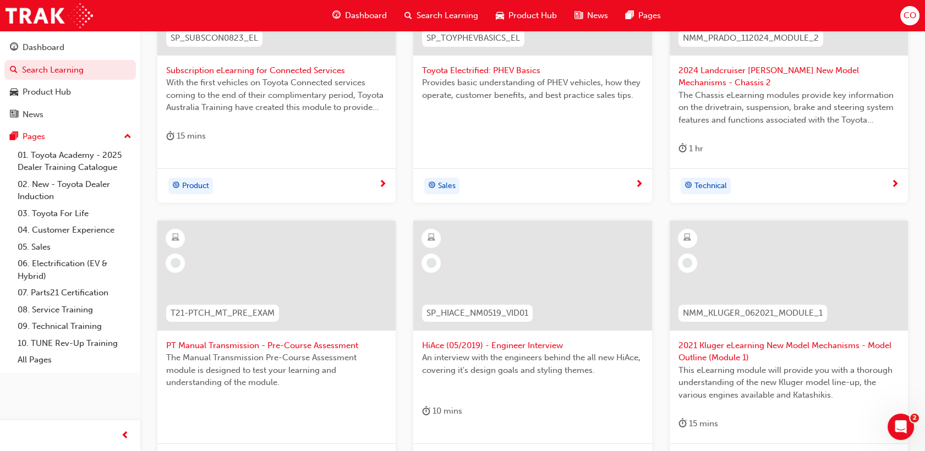
scroll to position [396, 0]
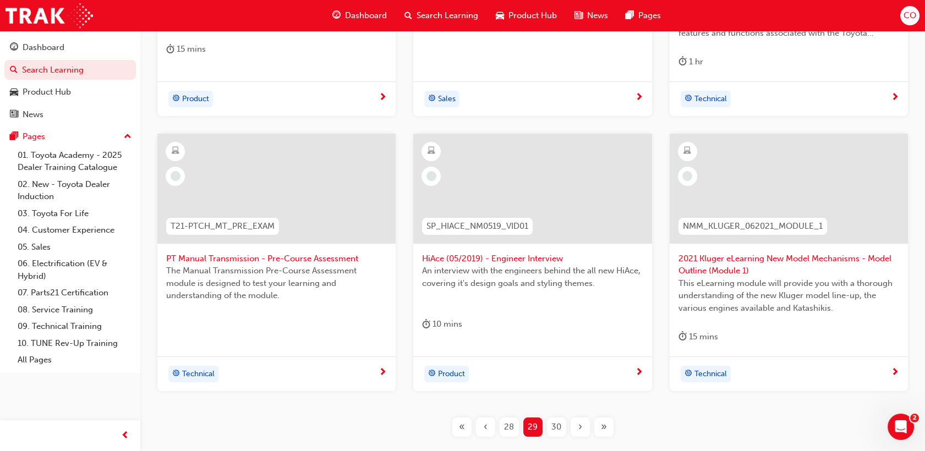
click at [560, 430] on span "30" at bounding box center [556, 427] width 10 height 13
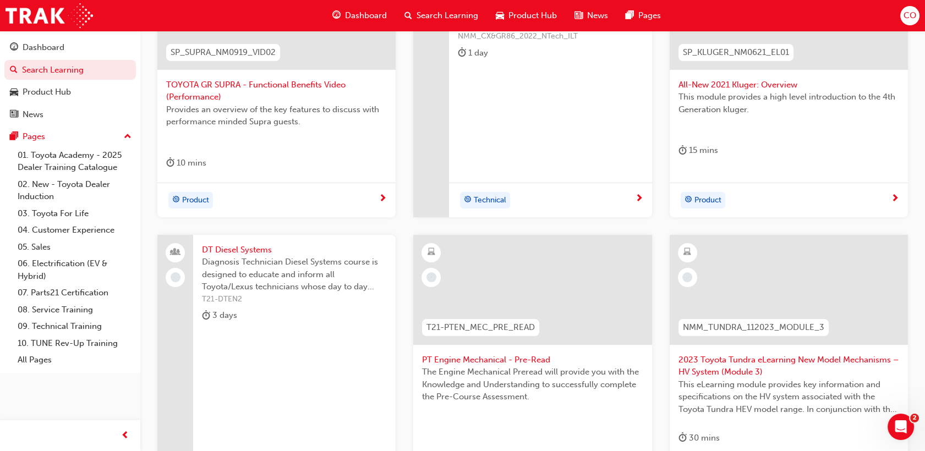
scroll to position [457, 0]
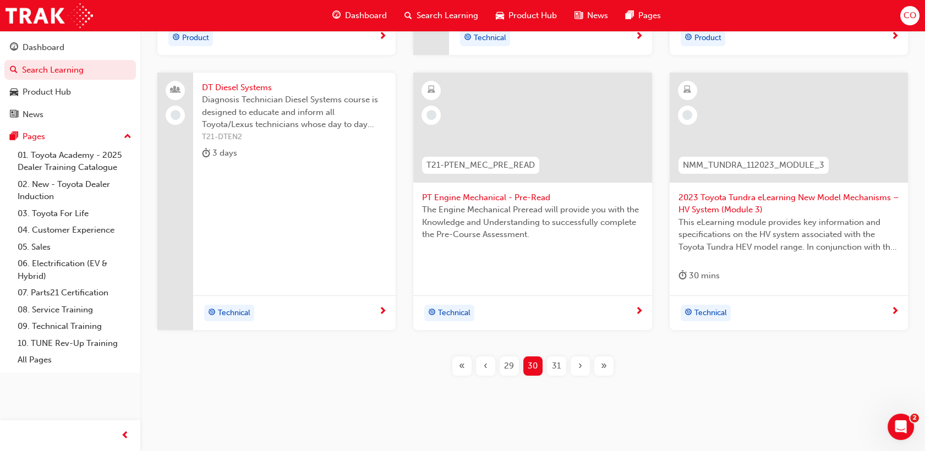
click at [550, 369] on div "31" at bounding box center [556, 366] width 19 height 19
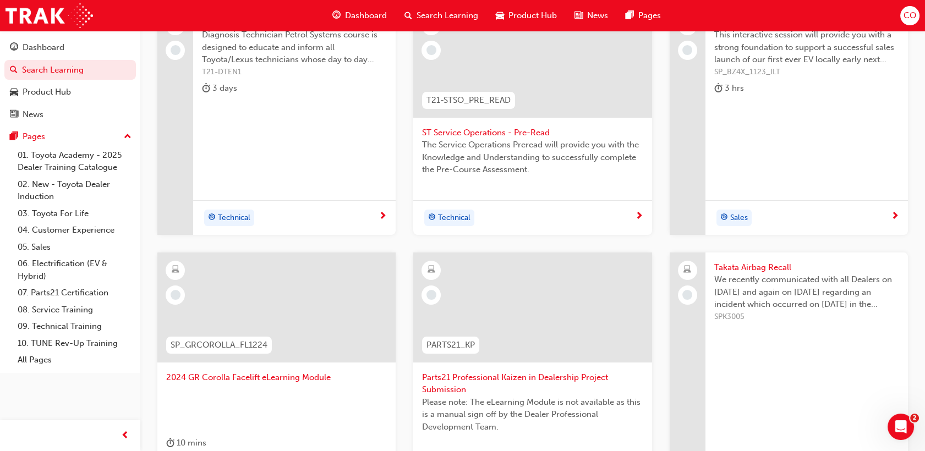
scroll to position [365, 0]
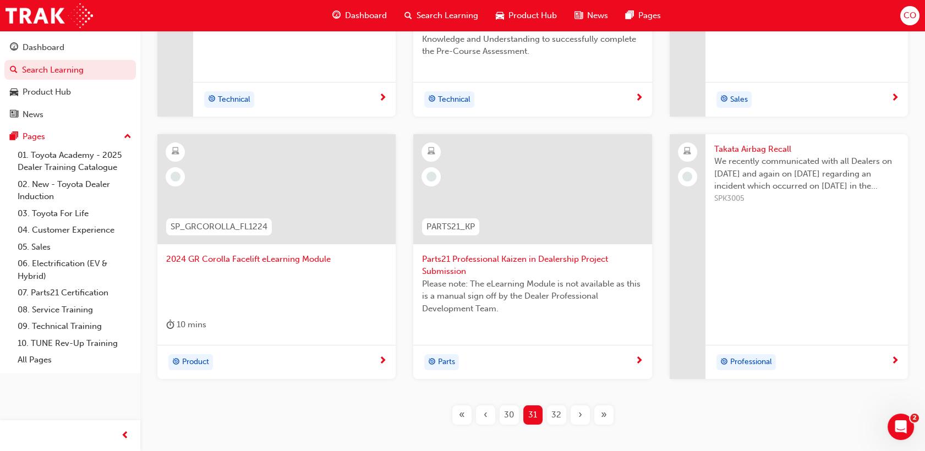
click at [561, 412] on div "32" at bounding box center [556, 415] width 19 height 19
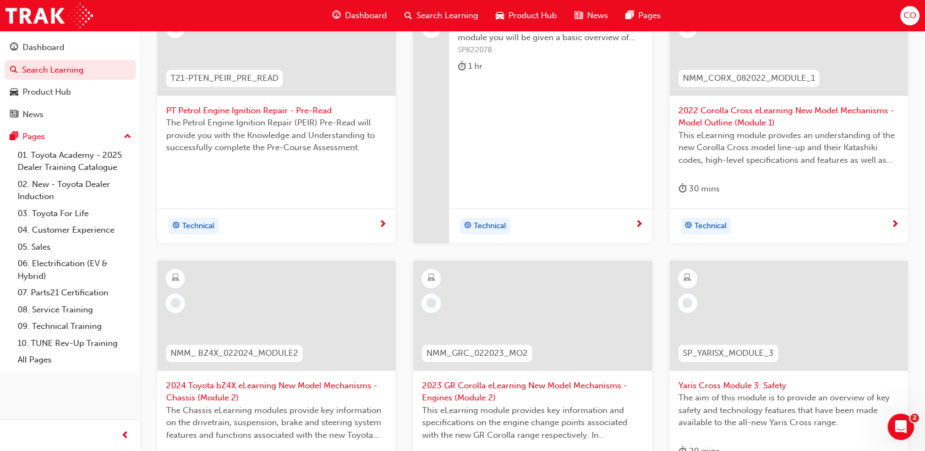
scroll to position [427, 0]
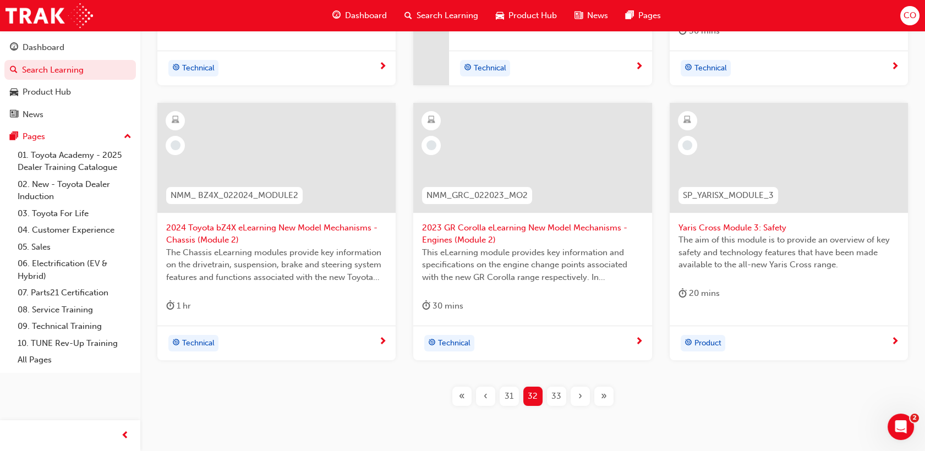
click at [556, 401] on span "33" at bounding box center [556, 396] width 10 height 13
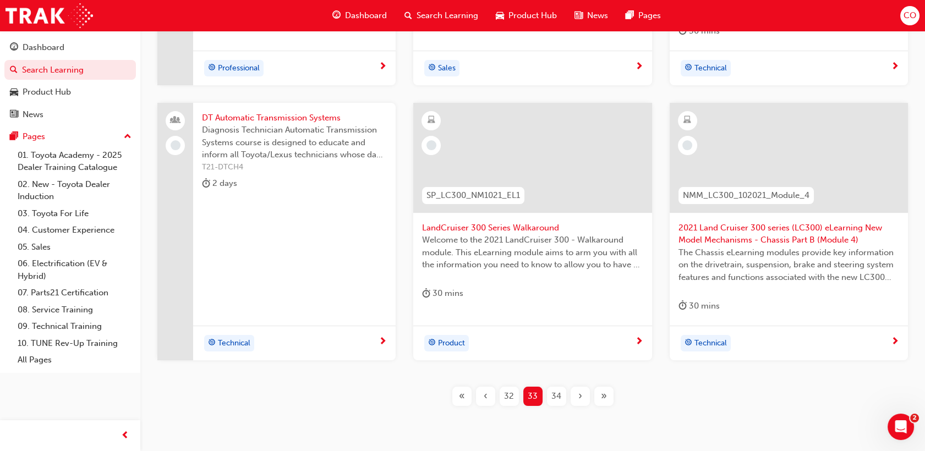
click at [765, 262] on span "The Chassis eLearning modules provide key information on the drivetrain, suspen…" at bounding box center [789, 265] width 221 height 37
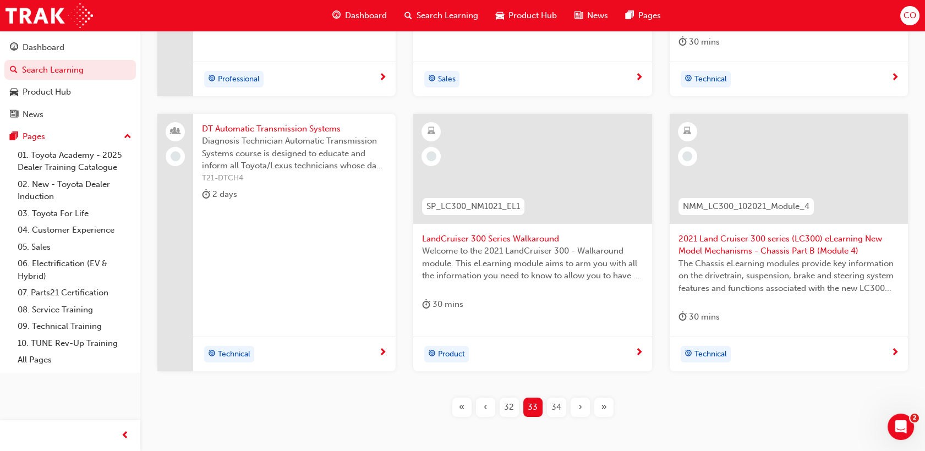
scroll to position [469, 0]
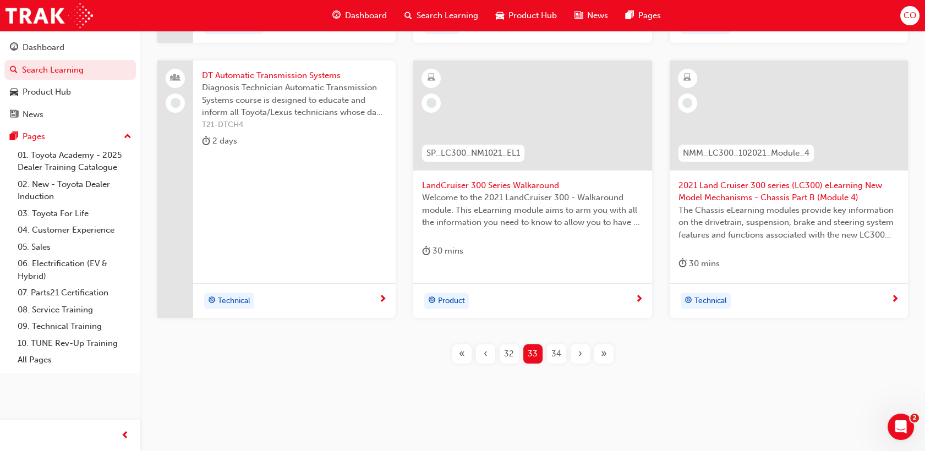
click at [551, 350] on span "34" at bounding box center [556, 354] width 10 height 13
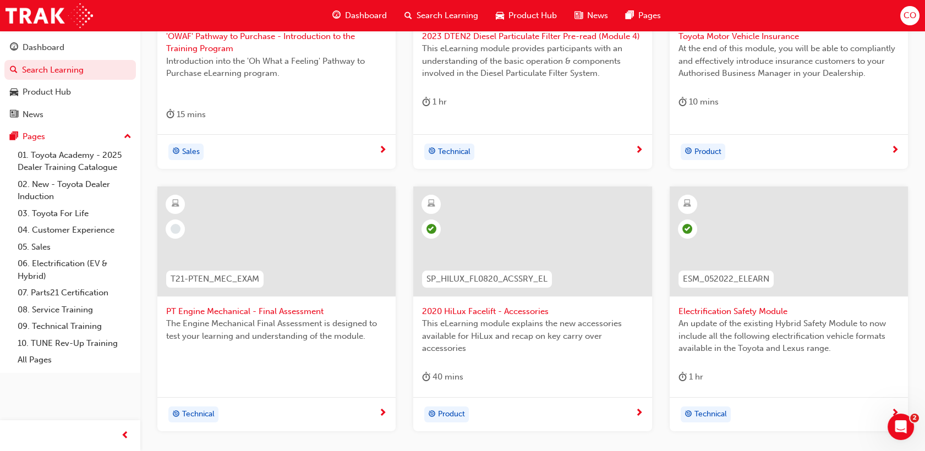
scroll to position [396, 0]
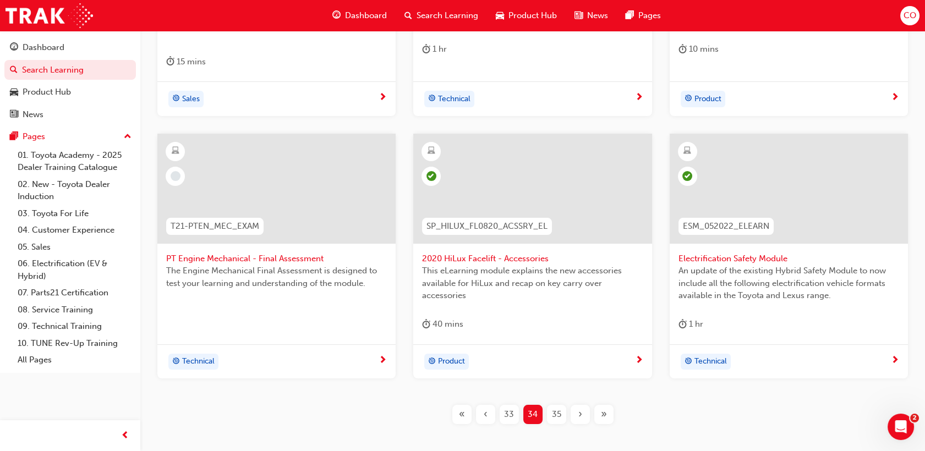
click at [559, 411] on span "35" at bounding box center [556, 414] width 9 height 13
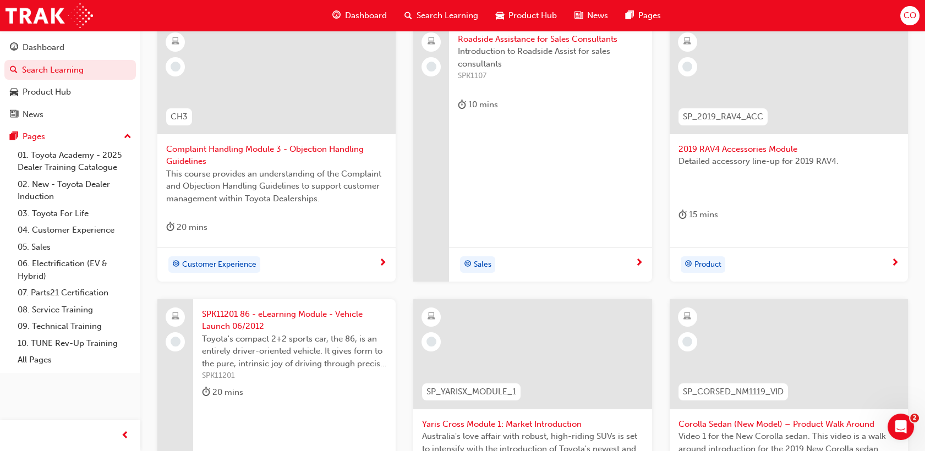
scroll to position [151, 0]
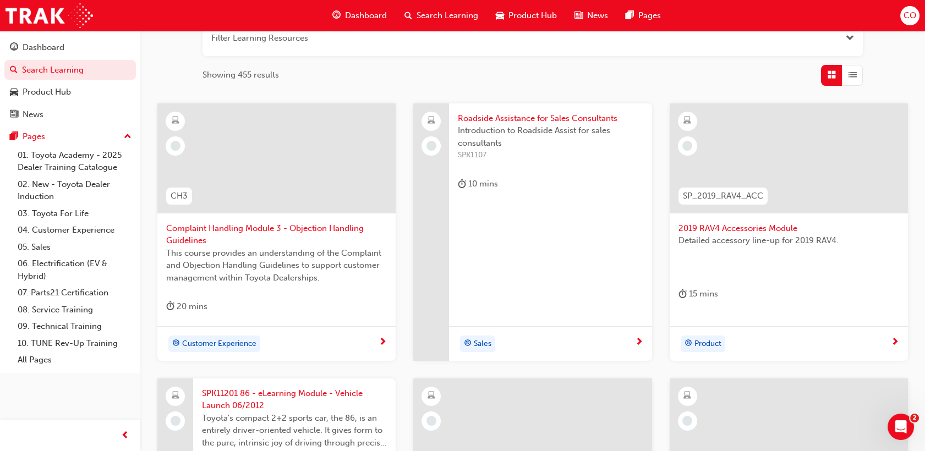
click at [815, 231] on span "2019 RAV4 Accessories Module" at bounding box center [789, 228] width 221 height 13
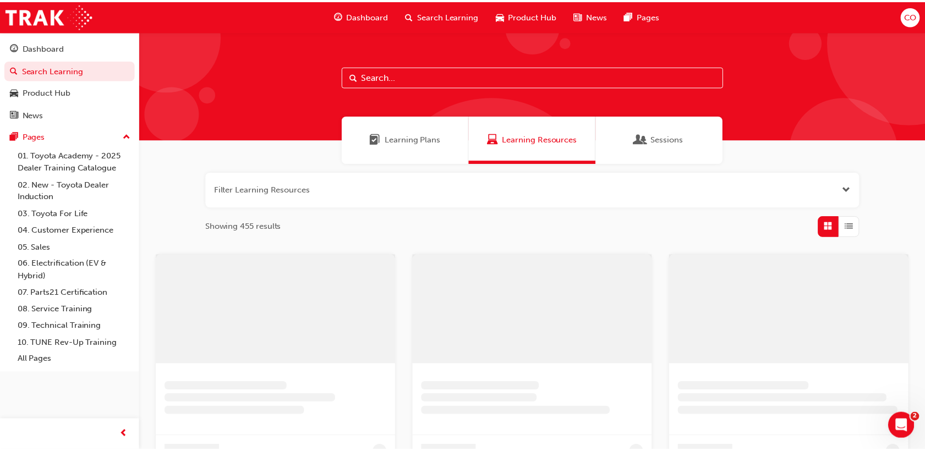
scroll to position [151, 0]
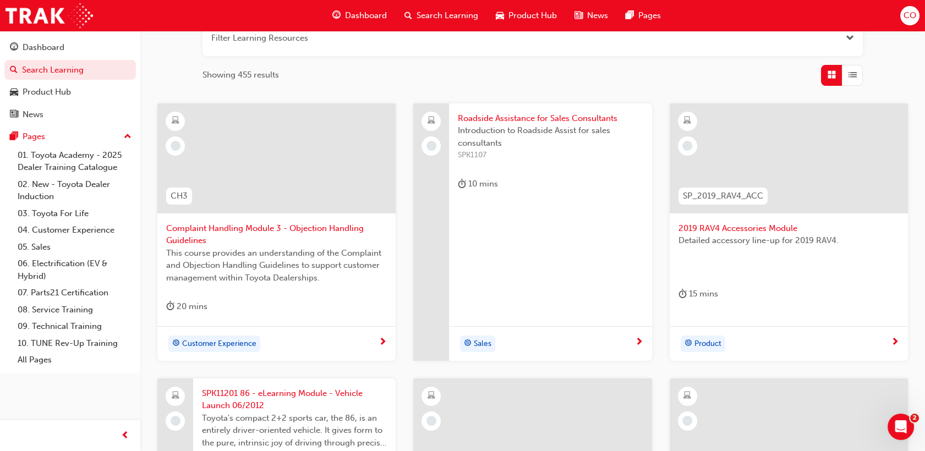
click at [763, 232] on span "2019 RAV4 Accessories Module" at bounding box center [789, 228] width 221 height 13
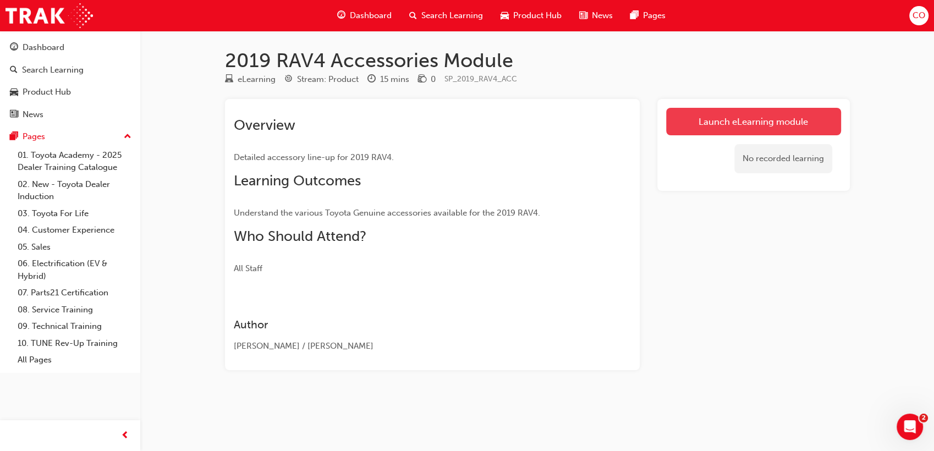
click at [723, 113] on link "Launch eLearning module" at bounding box center [753, 122] width 175 height 28
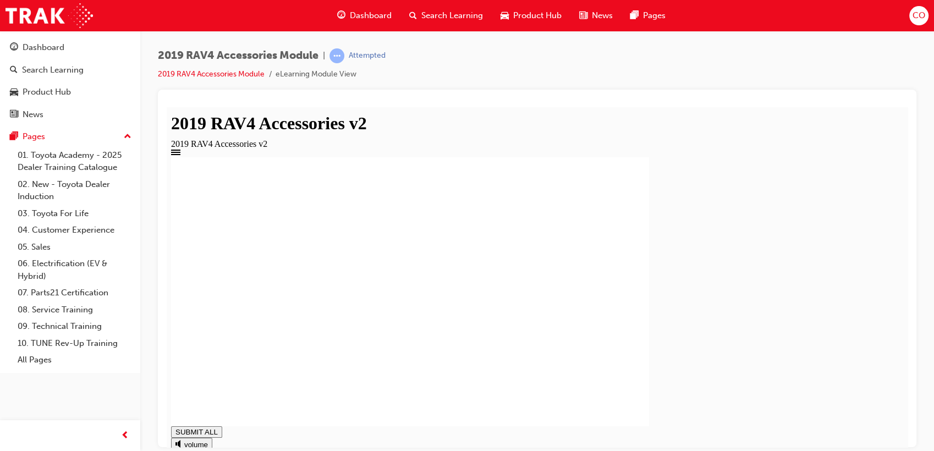
type input "1"
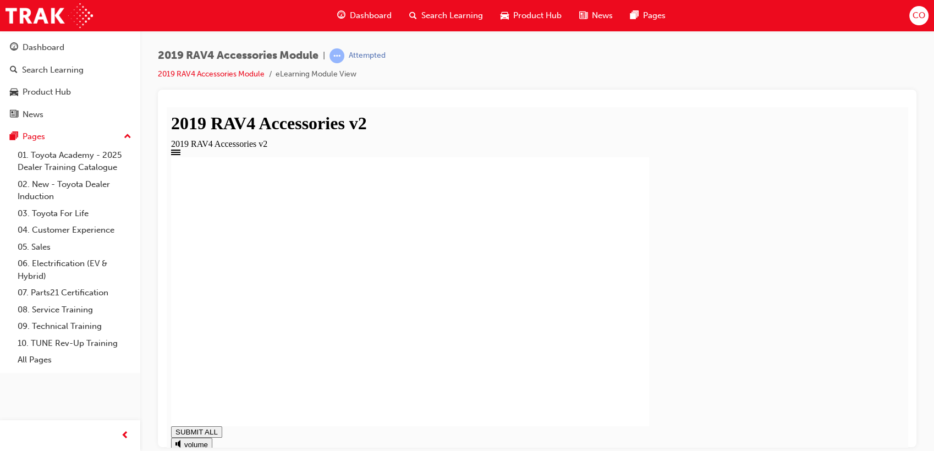
type input "0.999"
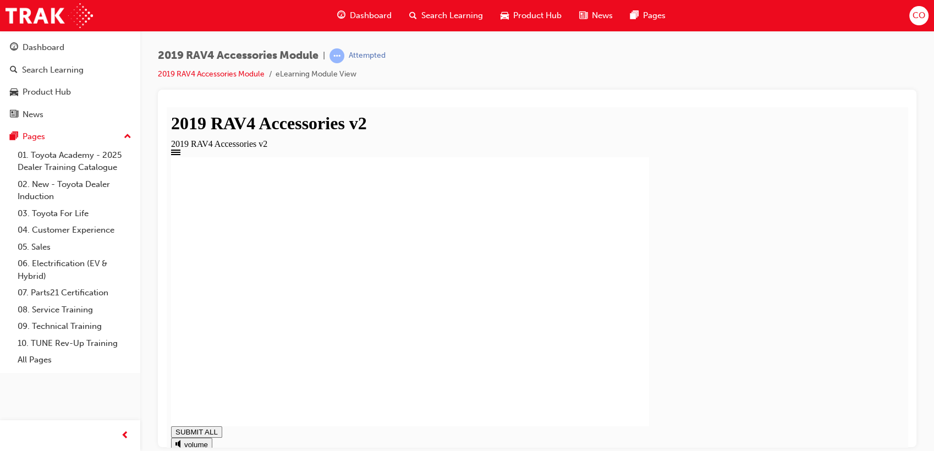
type input "1"
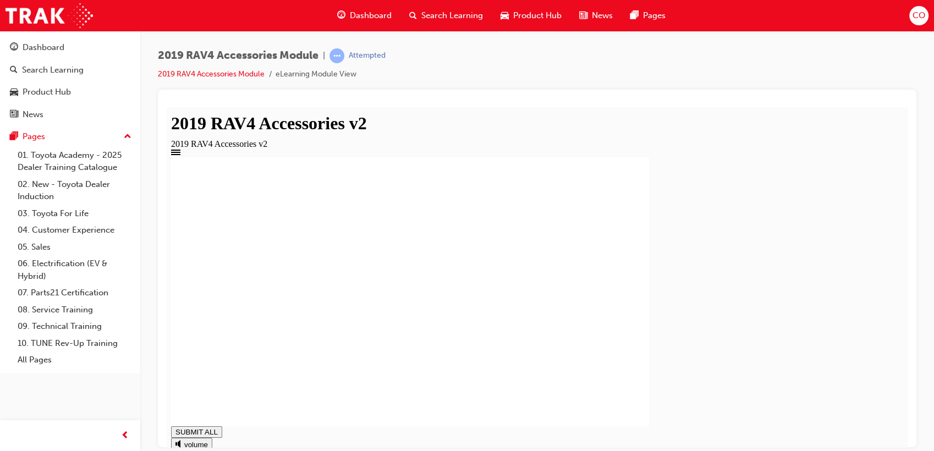
type input "1"
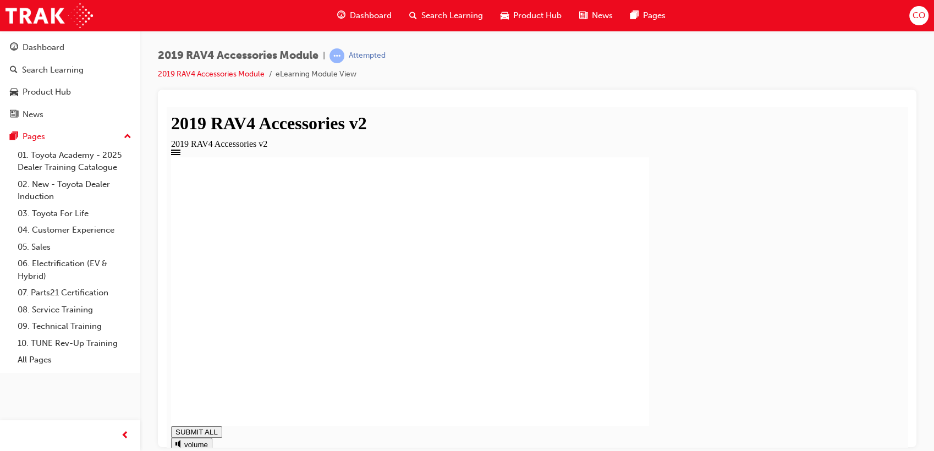
drag, startPoint x: 403, startPoint y: 338, endPoint x: 414, endPoint y: 346, distance: 13.0
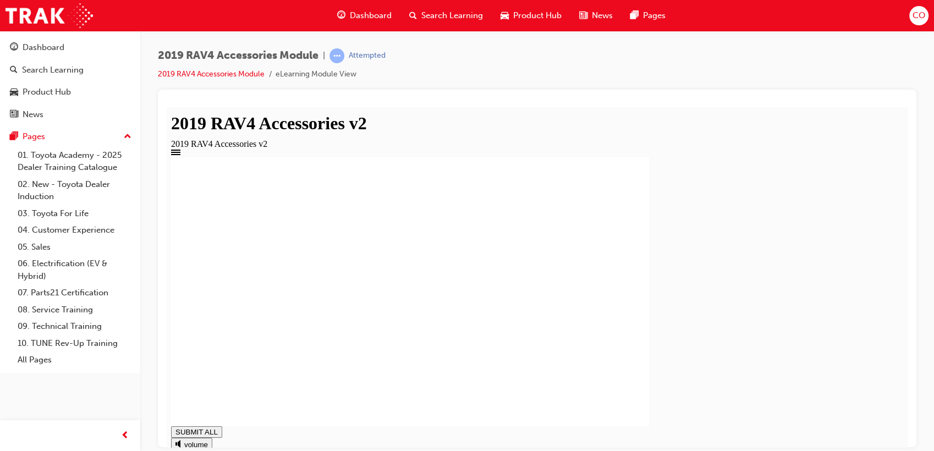
type input "1"
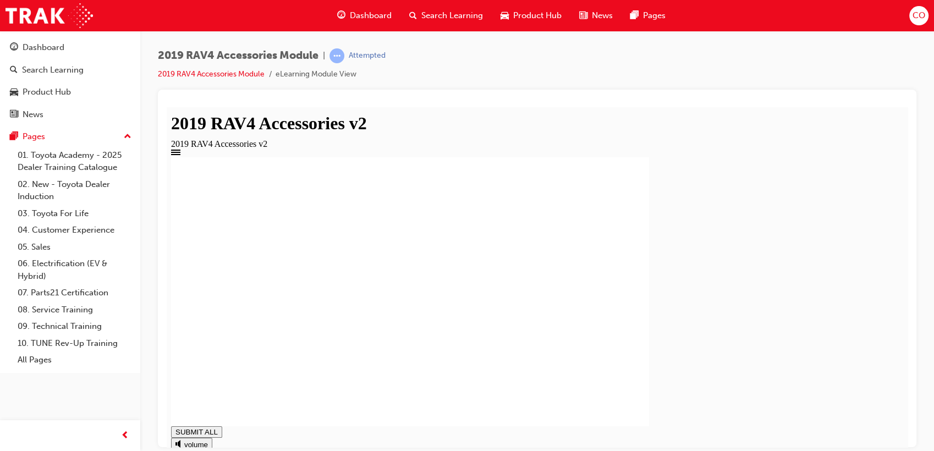
type input "1"
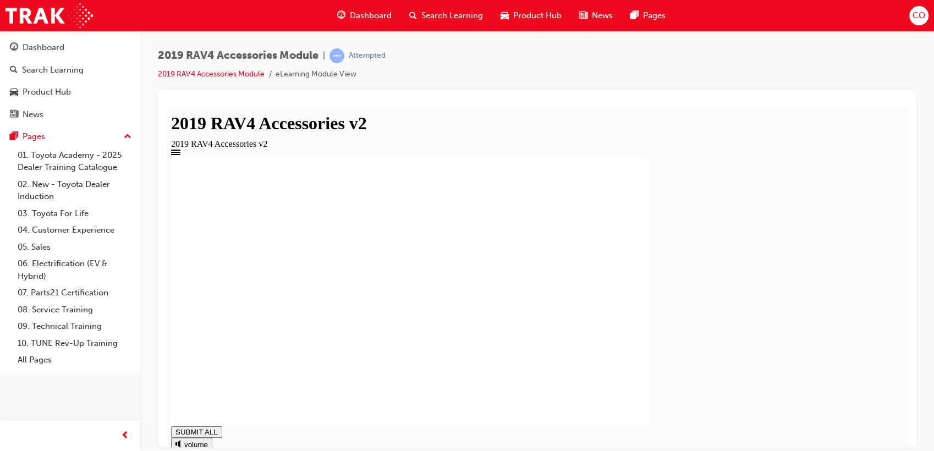
drag, startPoint x: 400, startPoint y: 330, endPoint x: 403, endPoint y: 340, distance: 10.3
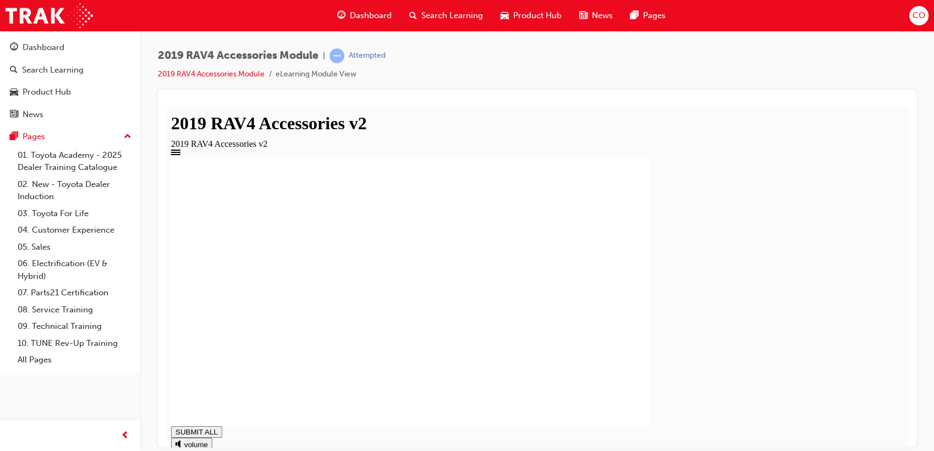
type input "0.999"
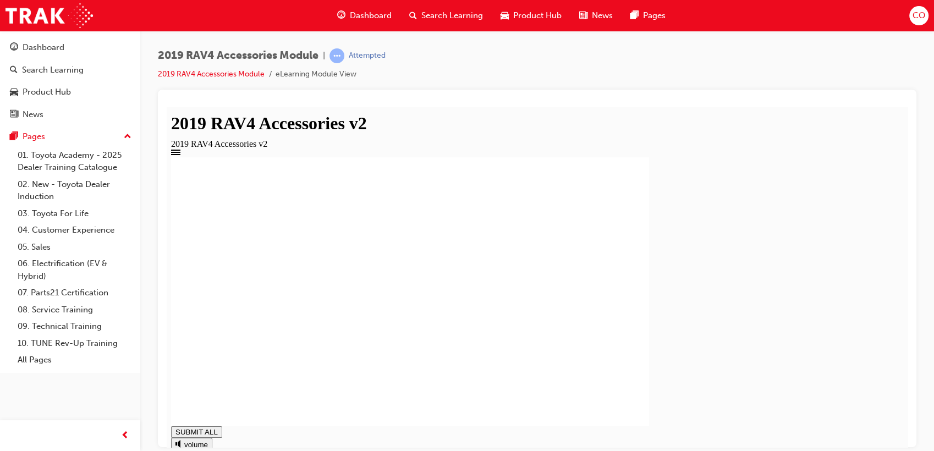
click at [826, 352] on div "You have completed this module." at bounding box center [537, 291] width 733 height 269
click at [440, 15] on span "Search Learning" at bounding box center [453, 15] width 62 height 13
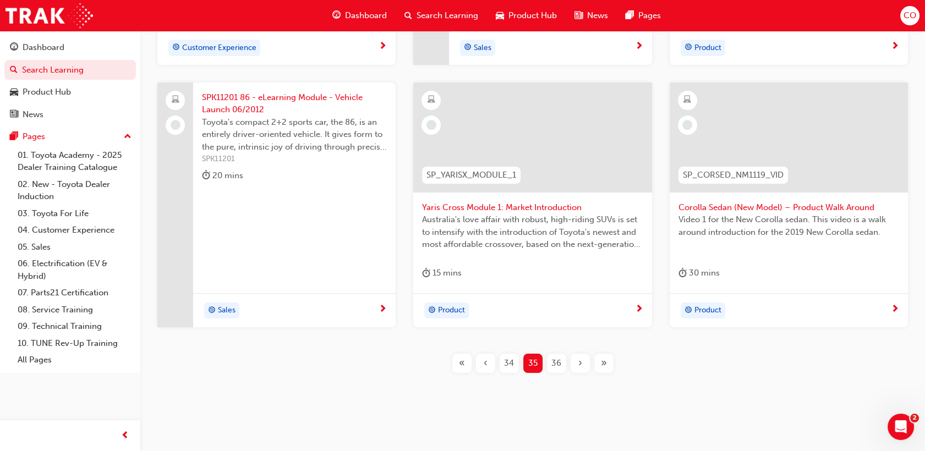
scroll to position [457, 0]
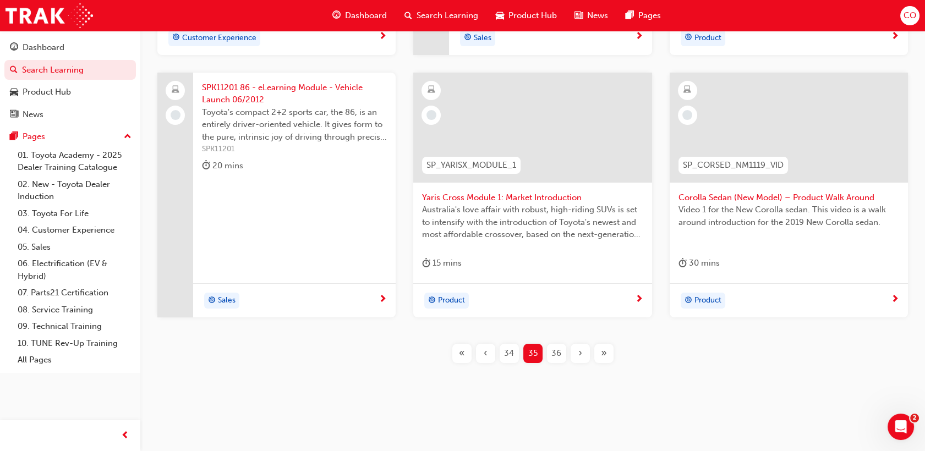
click at [548, 353] on div "36" at bounding box center [556, 353] width 19 height 19
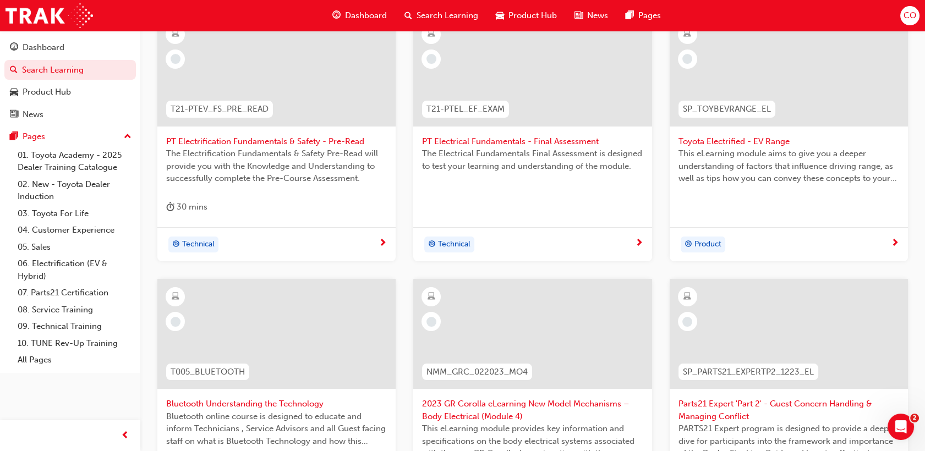
scroll to position [396, 0]
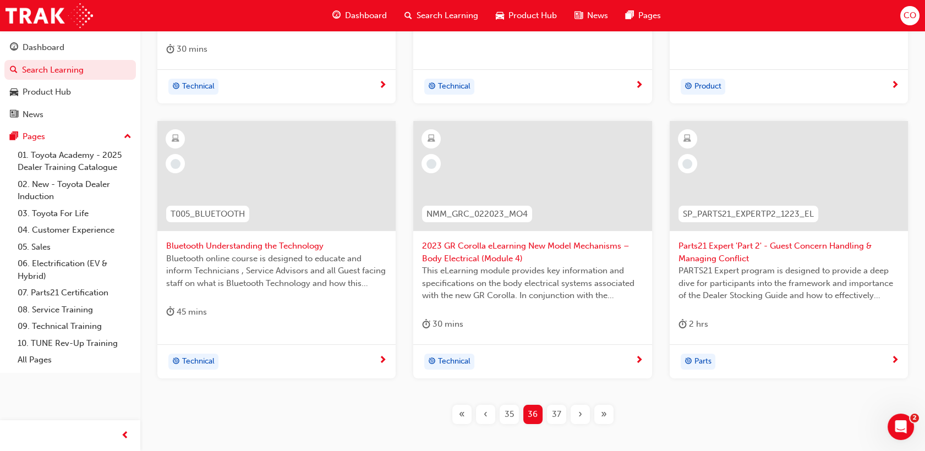
click at [552, 412] on span "37" at bounding box center [556, 414] width 9 height 13
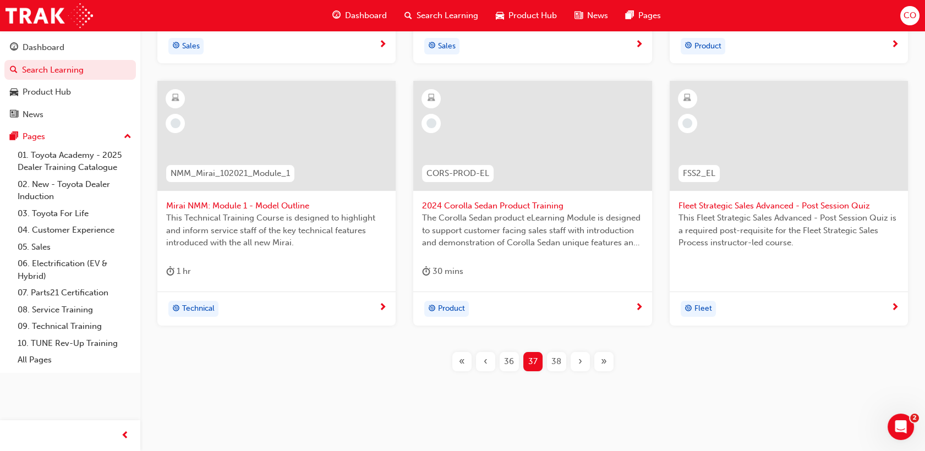
scroll to position [457, 0]
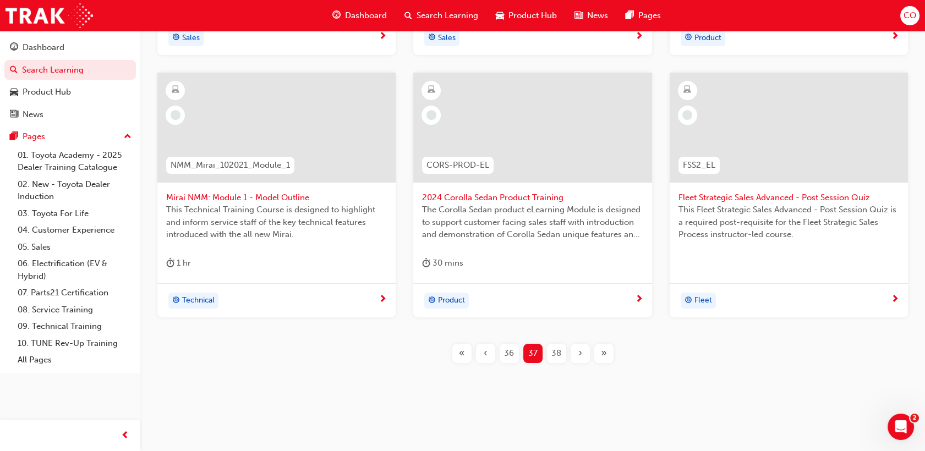
click at [549, 357] on div "38" at bounding box center [556, 353] width 19 height 19
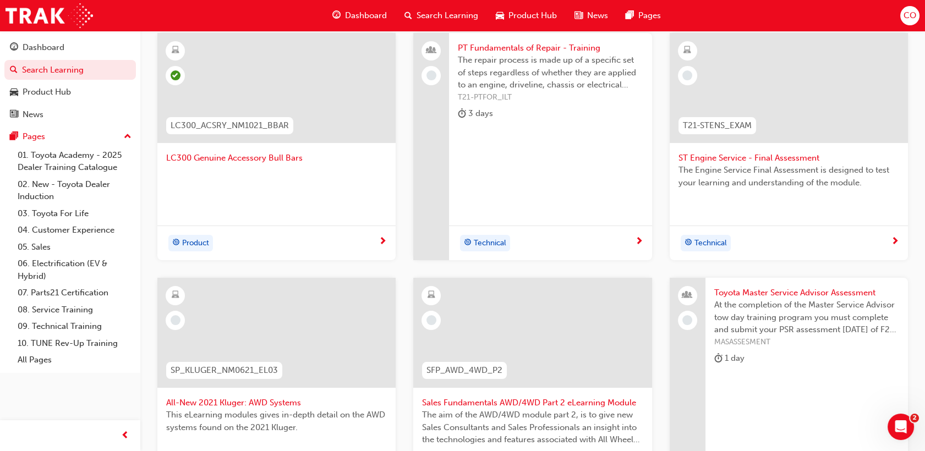
scroll to position [365, 0]
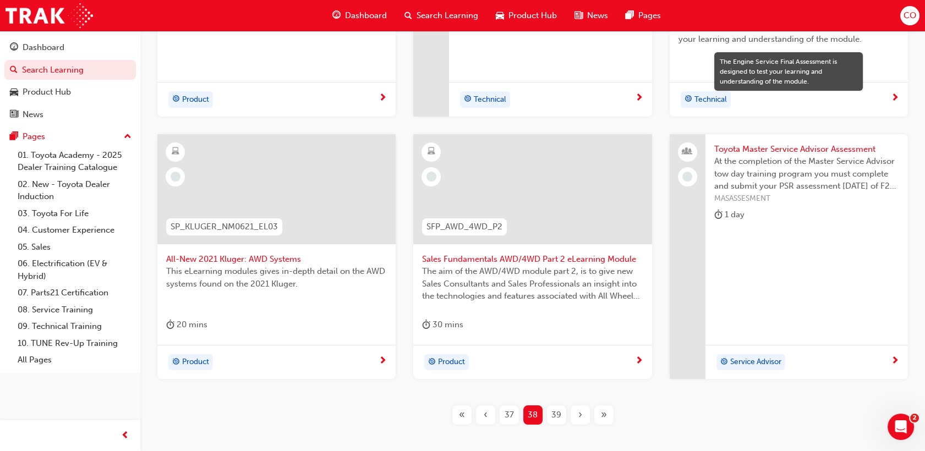
click at [556, 412] on span "39" at bounding box center [556, 415] width 10 height 13
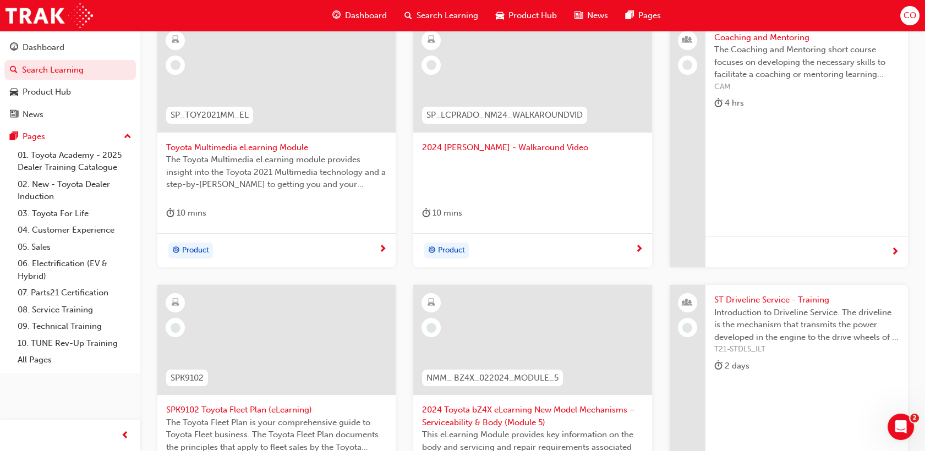
scroll to position [182, 0]
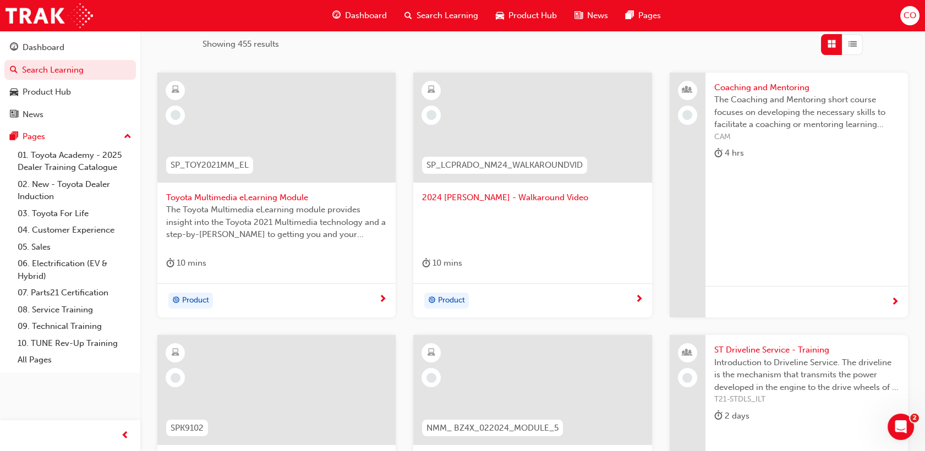
click at [526, 238] on div at bounding box center [532, 226] width 221 height 44
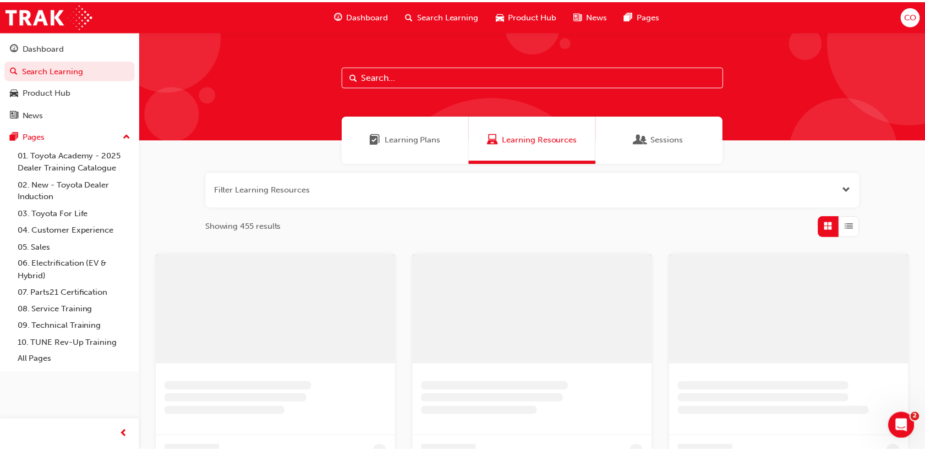
scroll to position [182, 0]
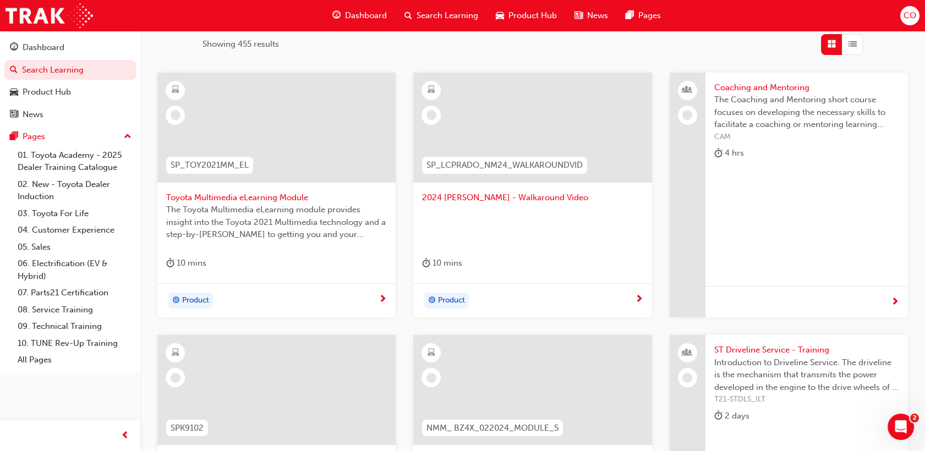
click at [281, 227] on span "The Toyota Multimedia eLearning module provides insight into the Toyota 2021 Mu…" at bounding box center [276, 222] width 221 height 37
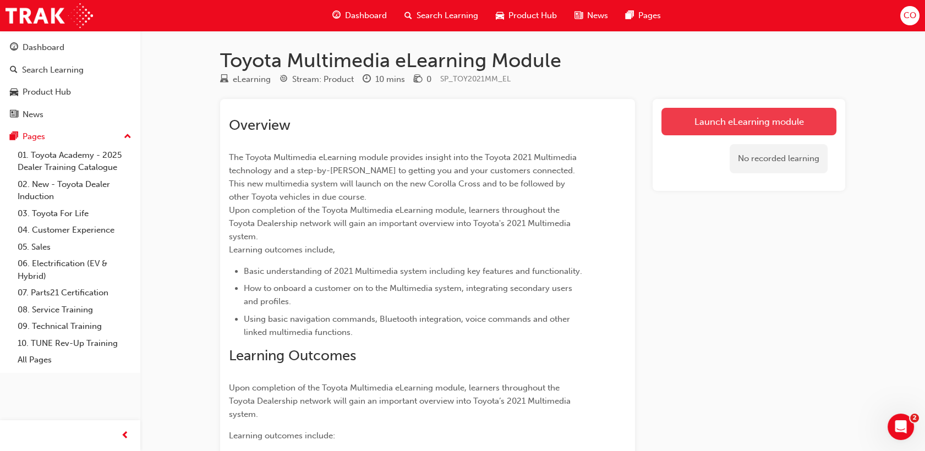
click at [821, 117] on link "Launch eLearning module" at bounding box center [749, 122] width 175 height 28
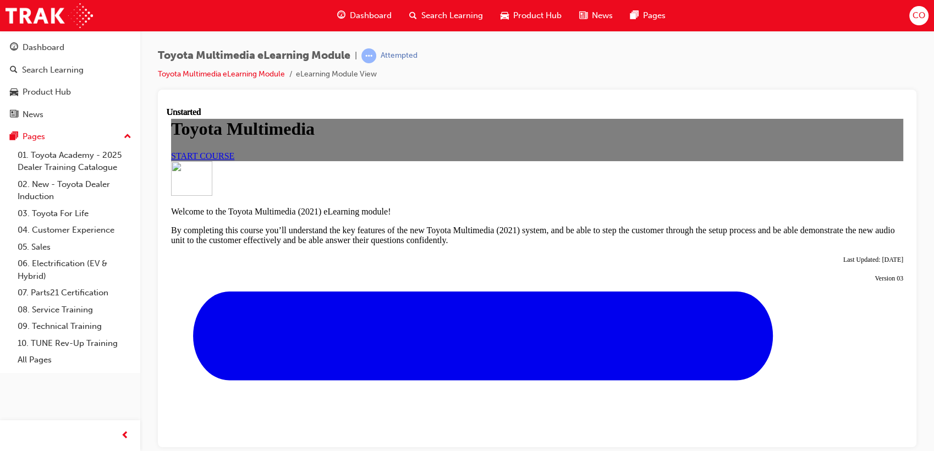
click at [234, 160] on link "START COURSE" at bounding box center [202, 155] width 63 height 9
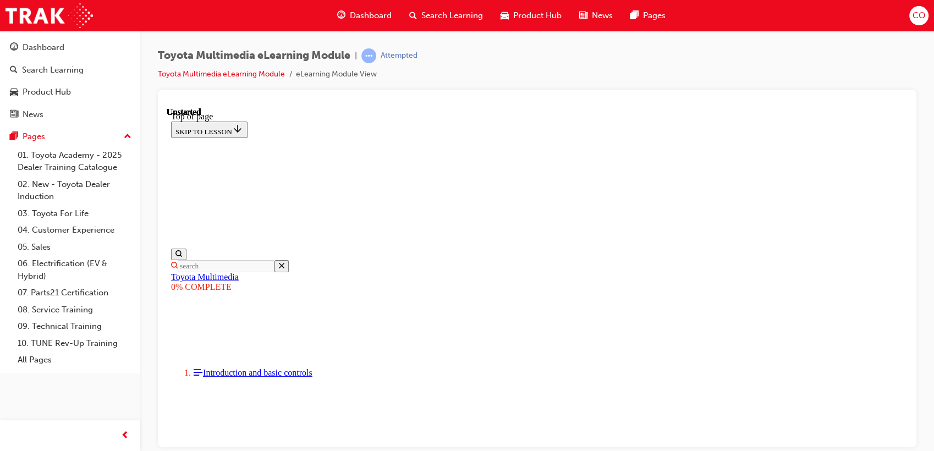
scroll to position [34, 0]
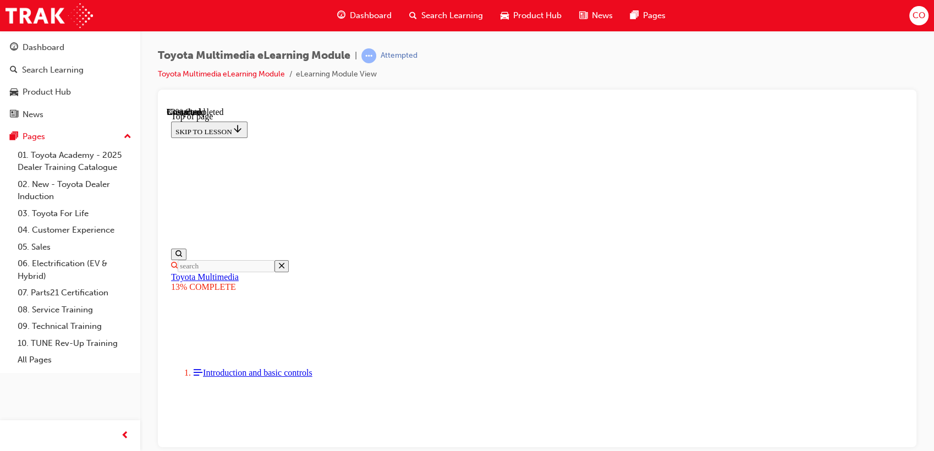
scroll to position [293, 0]
